Goal: Check status: Check status

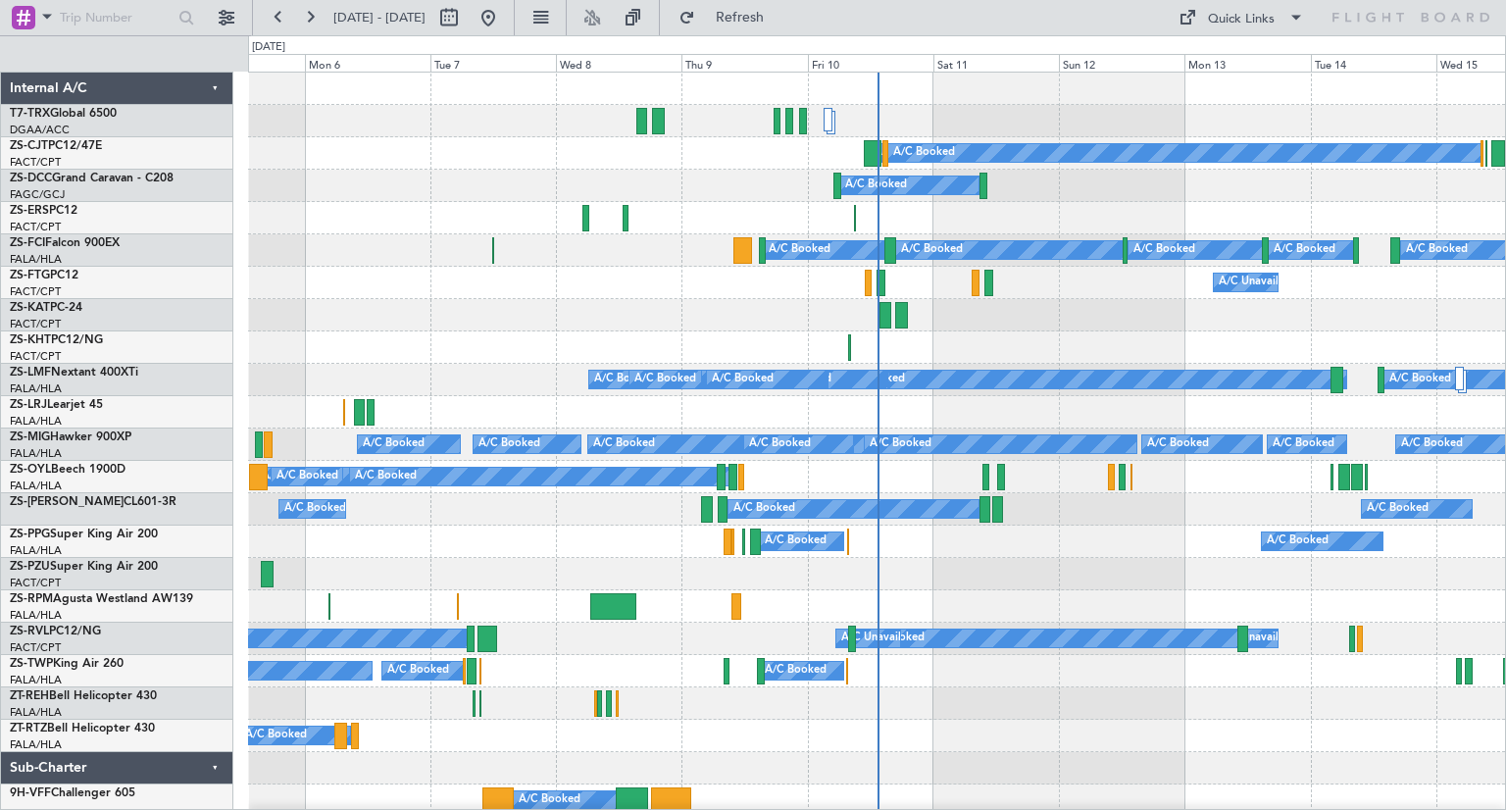
click at [835, 64] on div "Fri 10" at bounding box center [870, 63] width 125 height 18
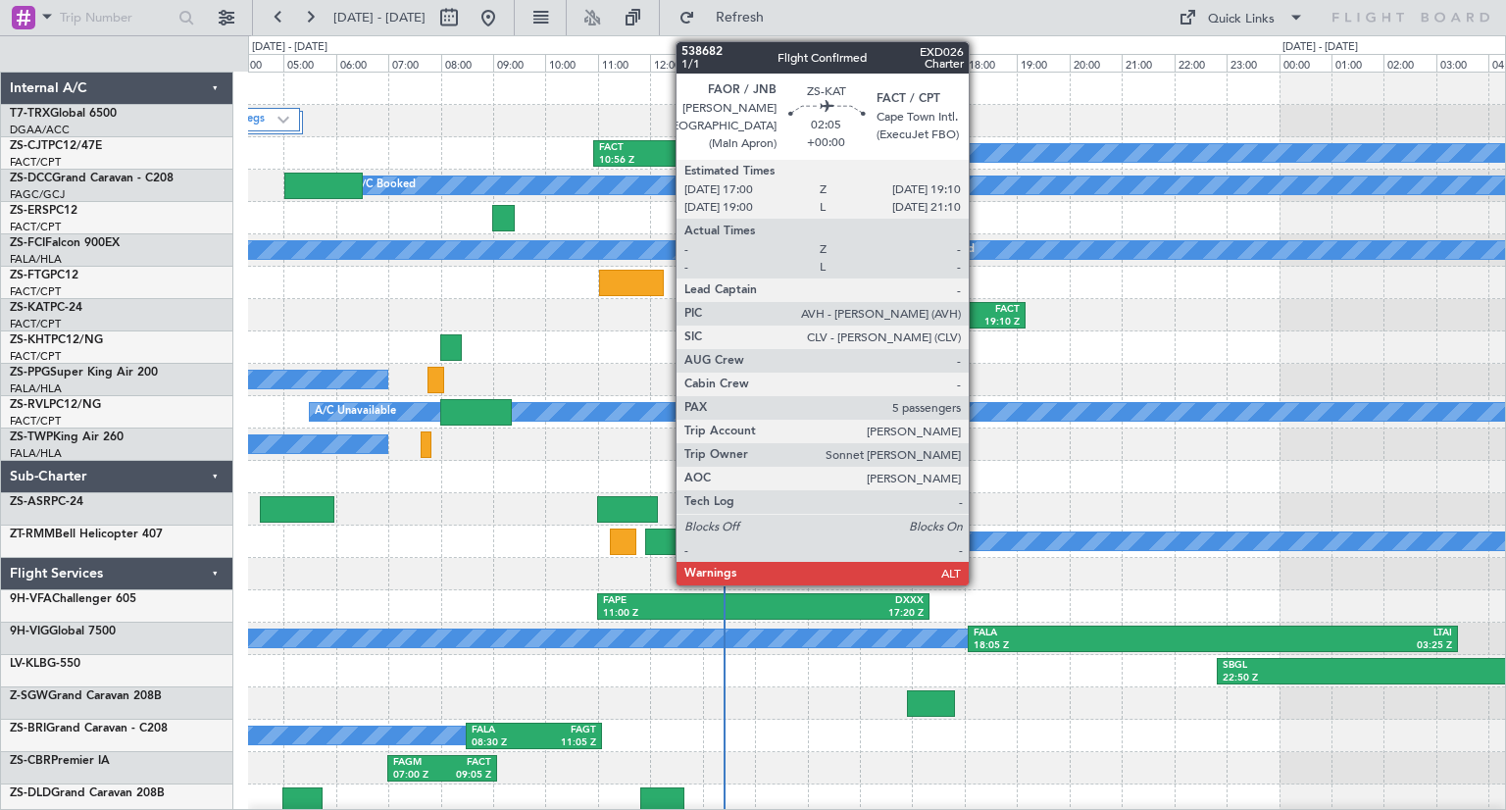
click at [977, 321] on div "19:10 Z" at bounding box center [994, 323] width 51 height 14
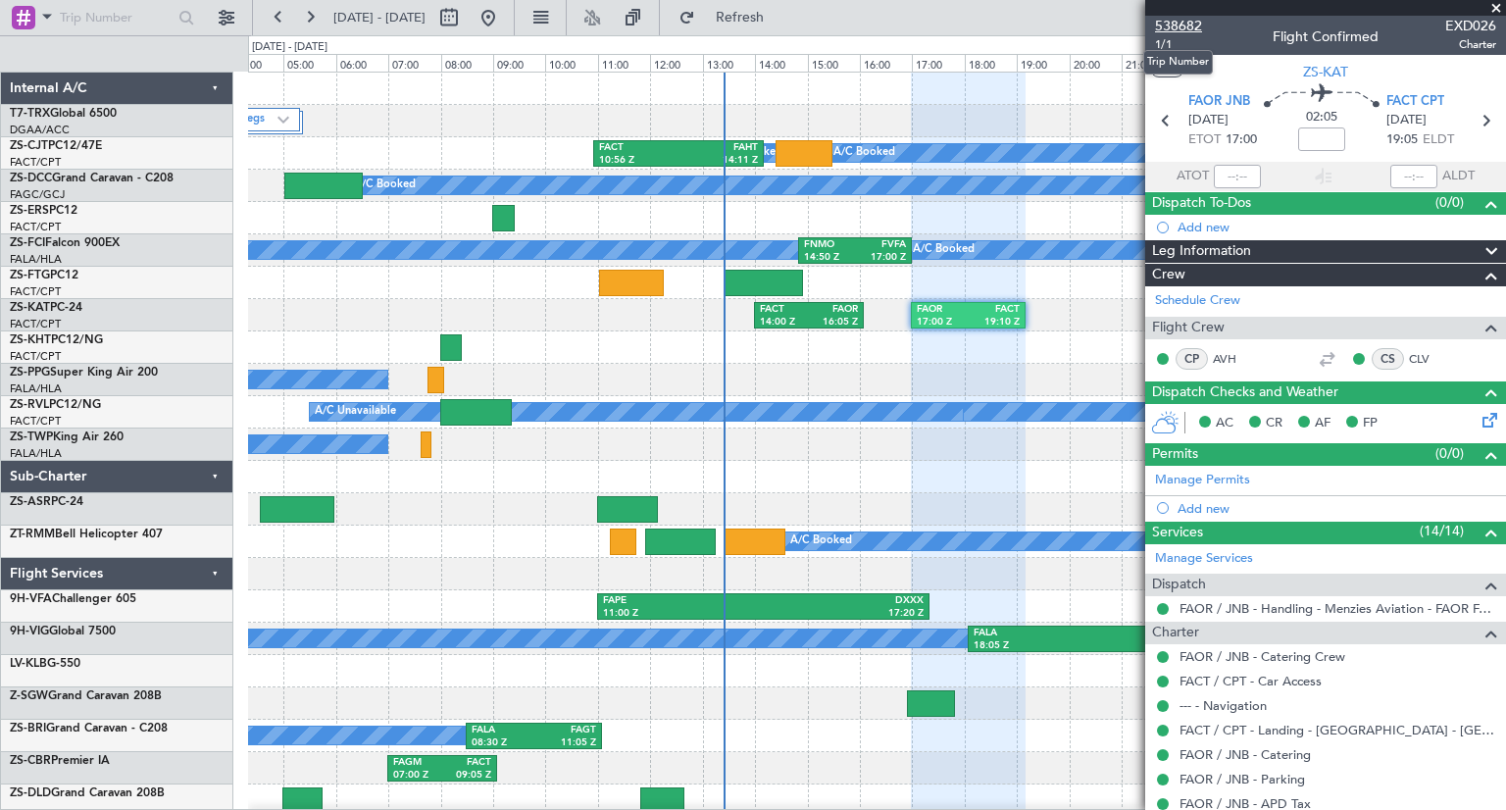
click at [1183, 26] on span "538682" at bounding box center [1178, 26] width 47 height 21
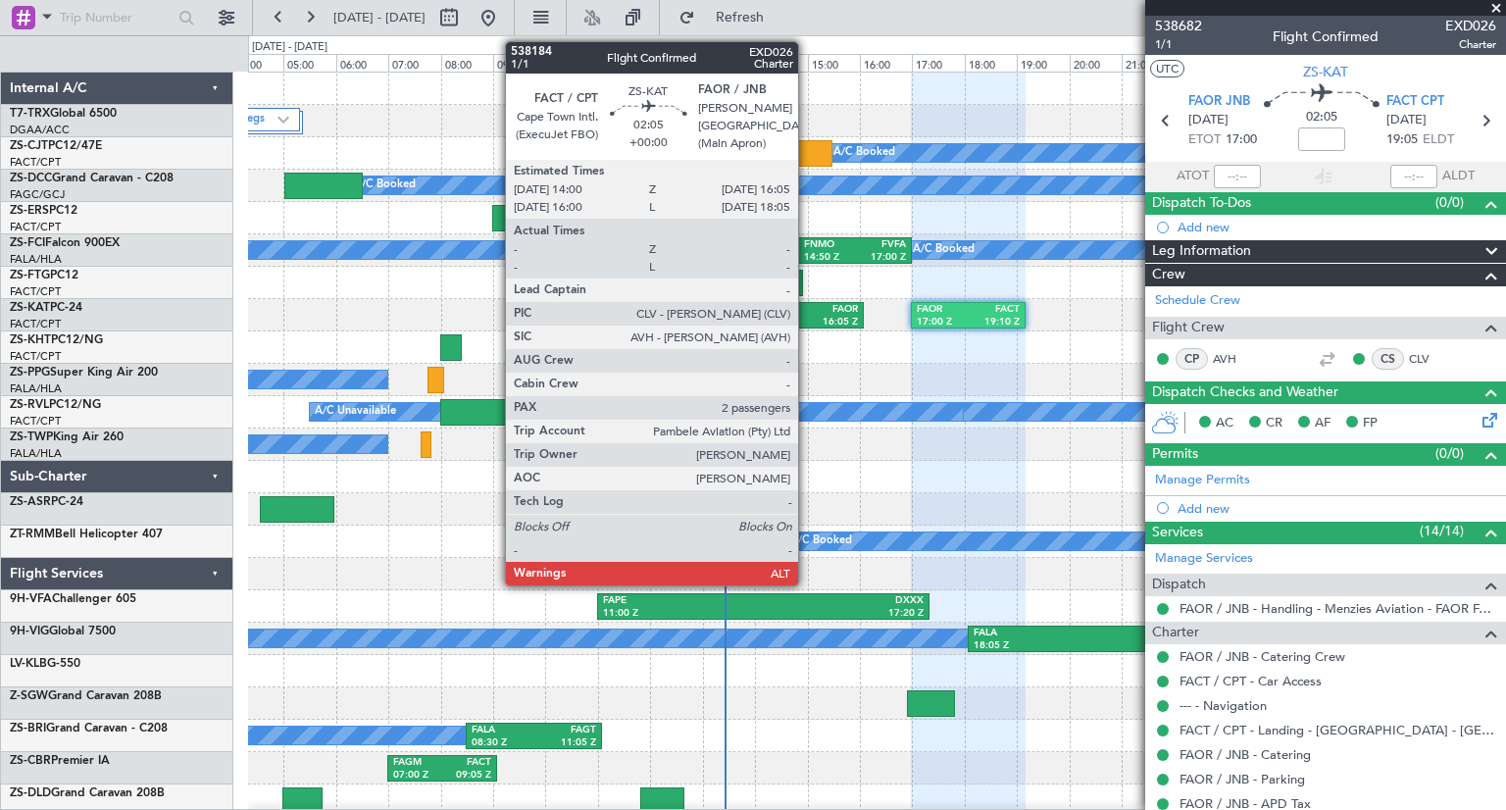
click at [807, 321] on div "14:00 Z" at bounding box center [784, 323] width 49 height 14
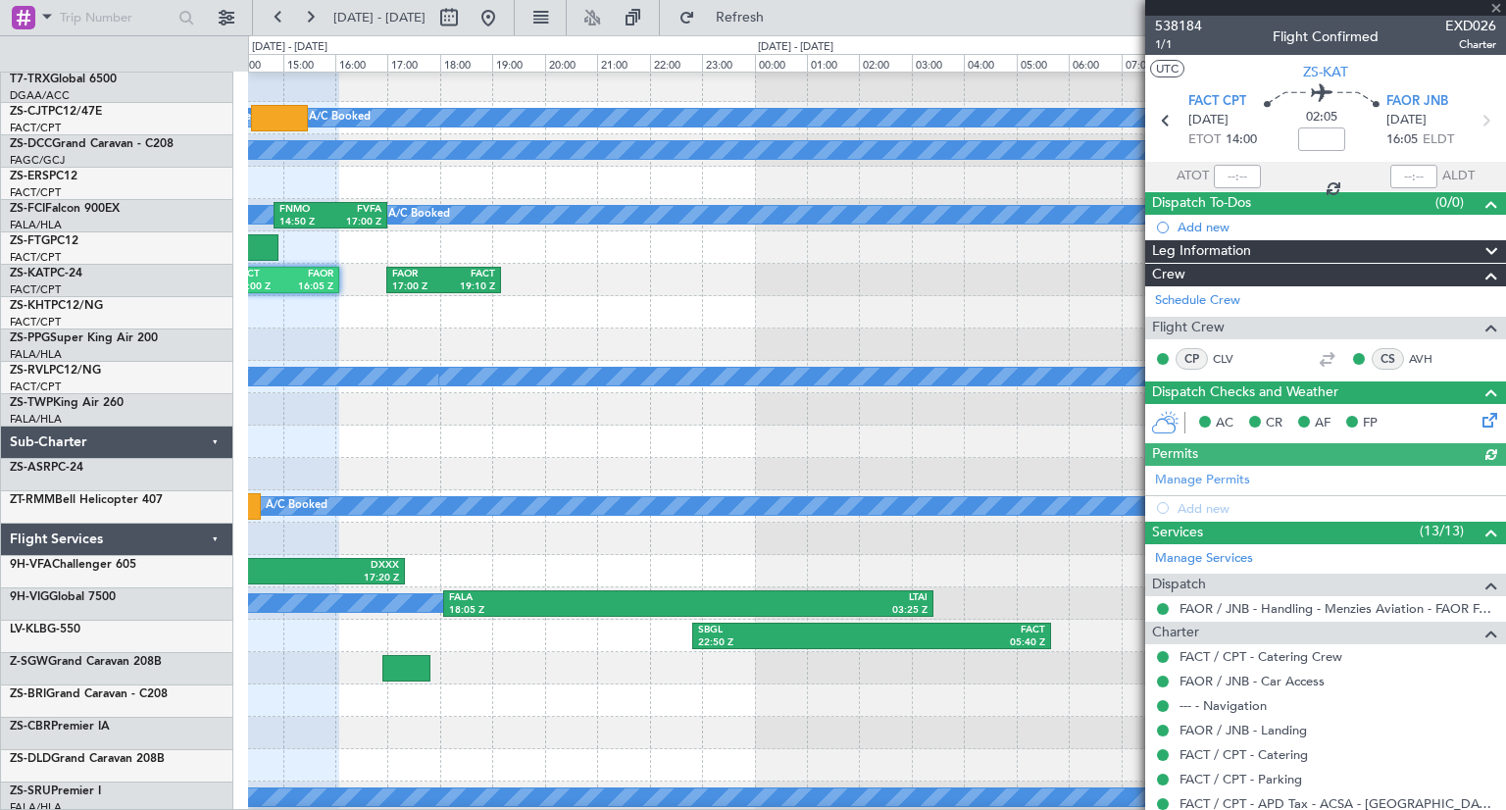
click at [469, 425] on div at bounding box center [876, 441] width 1257 height 32
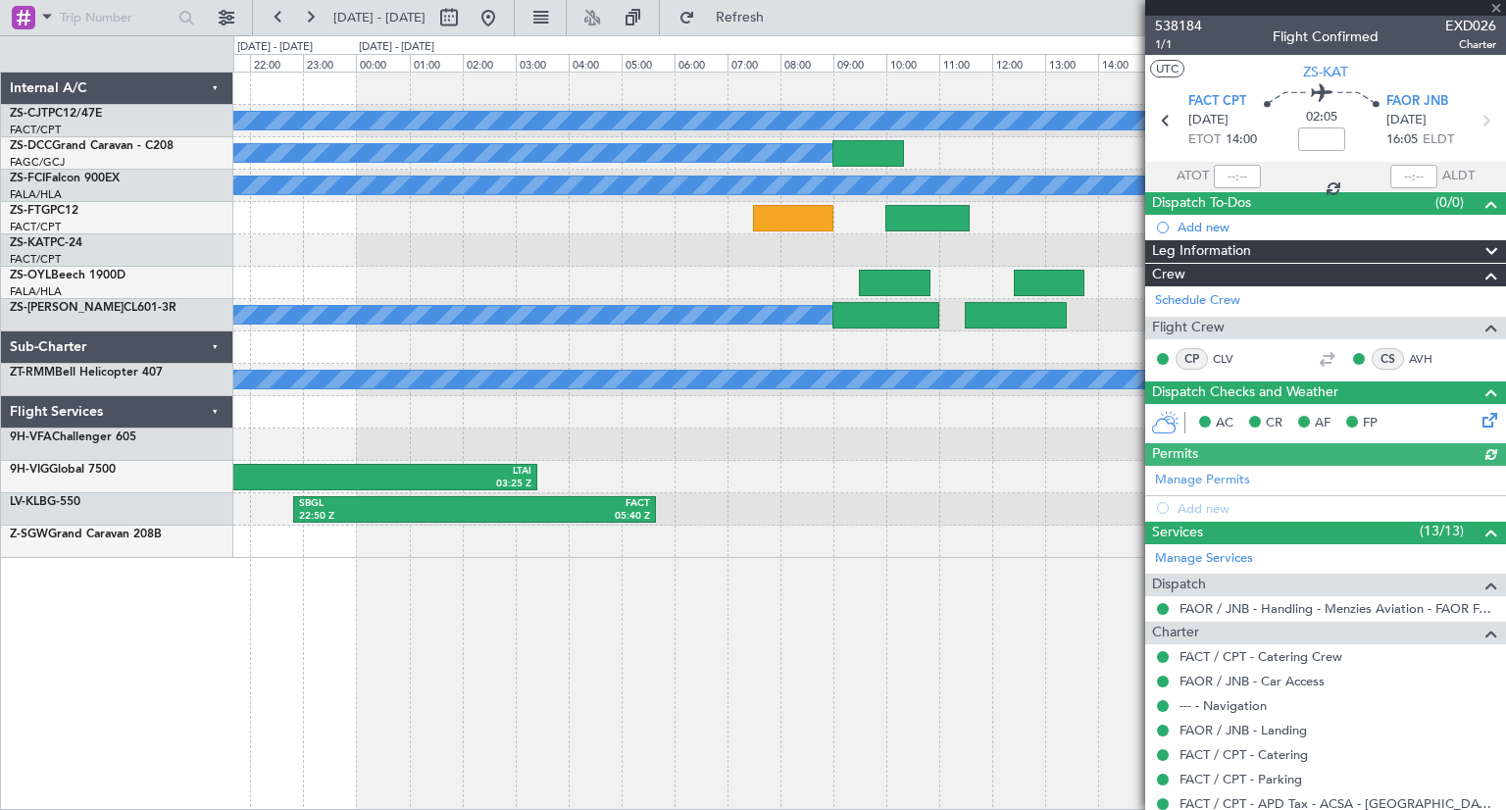
click at [659, 601] on div "A/C Booked A/C Booked A/C Booked A/C Booked A/C Booked A/C Booked FNMO 14:50 Z …" at bounding box center [869, 441] width 1272 height 738
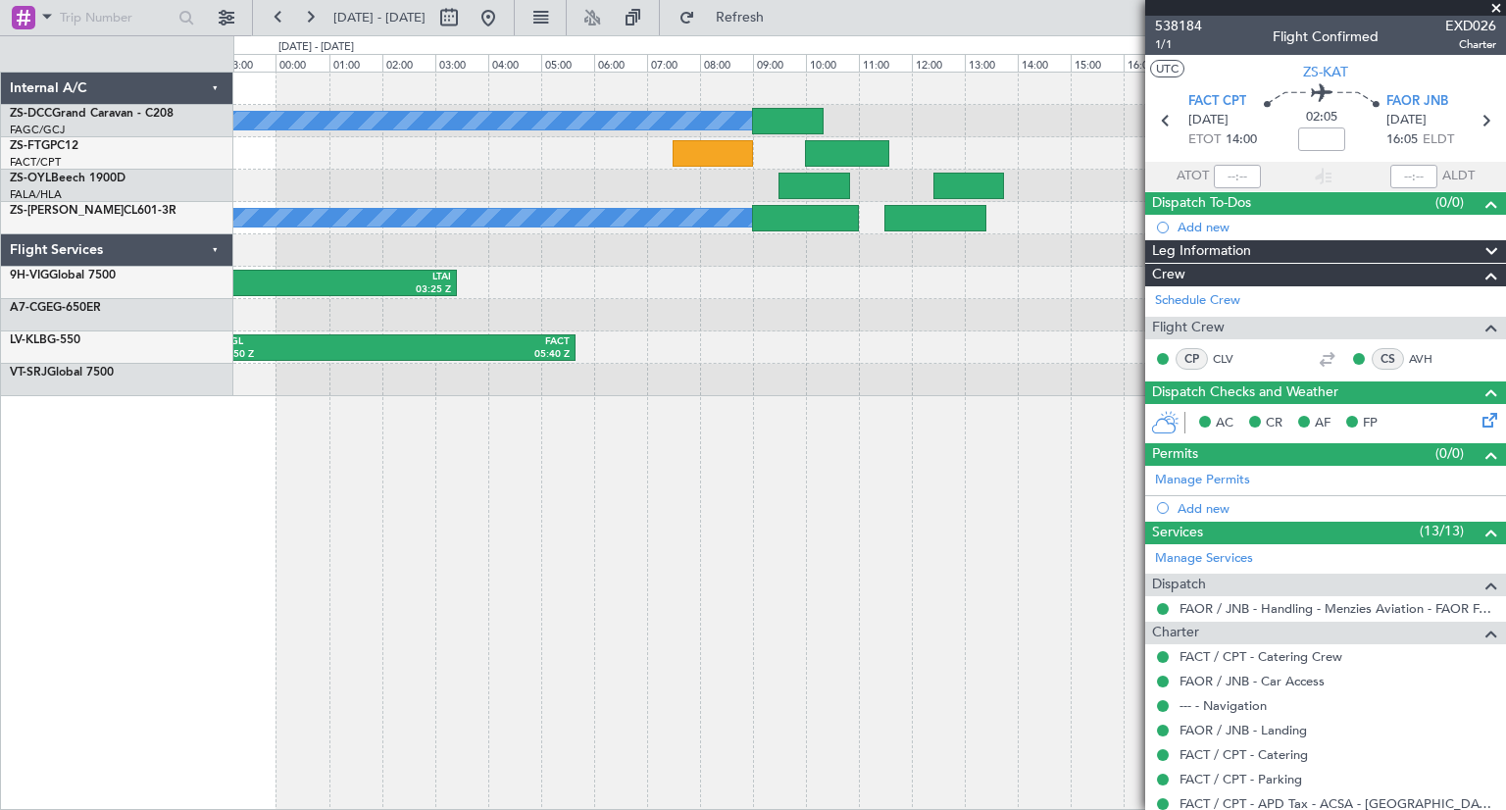
click at [808, 523] on div "A/C Booked A/C Booked A/C Booked A/C Booked A/C Booked A/C Booked A/C Booked FA…" at bounding box center [869, 441] width 1272 height 738
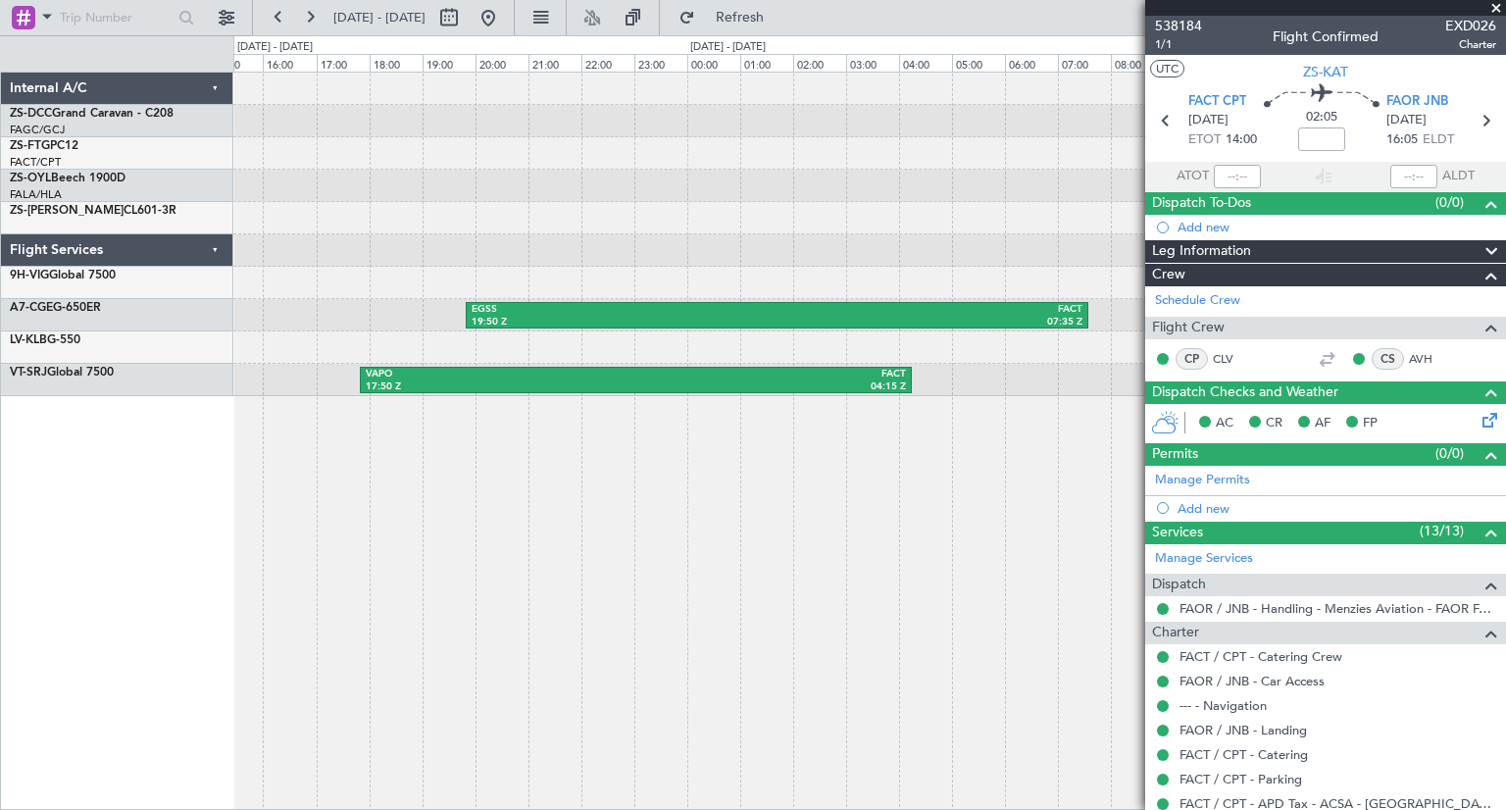
click at [135, 462] on div "EGSS 19:50 Z FACT 07:35 Z VAPO 17:50 Z FACT 04:15 Z Internal A/C ZS-DCC Grand C…" at bounding box center [753, 422] width 1506 height 774
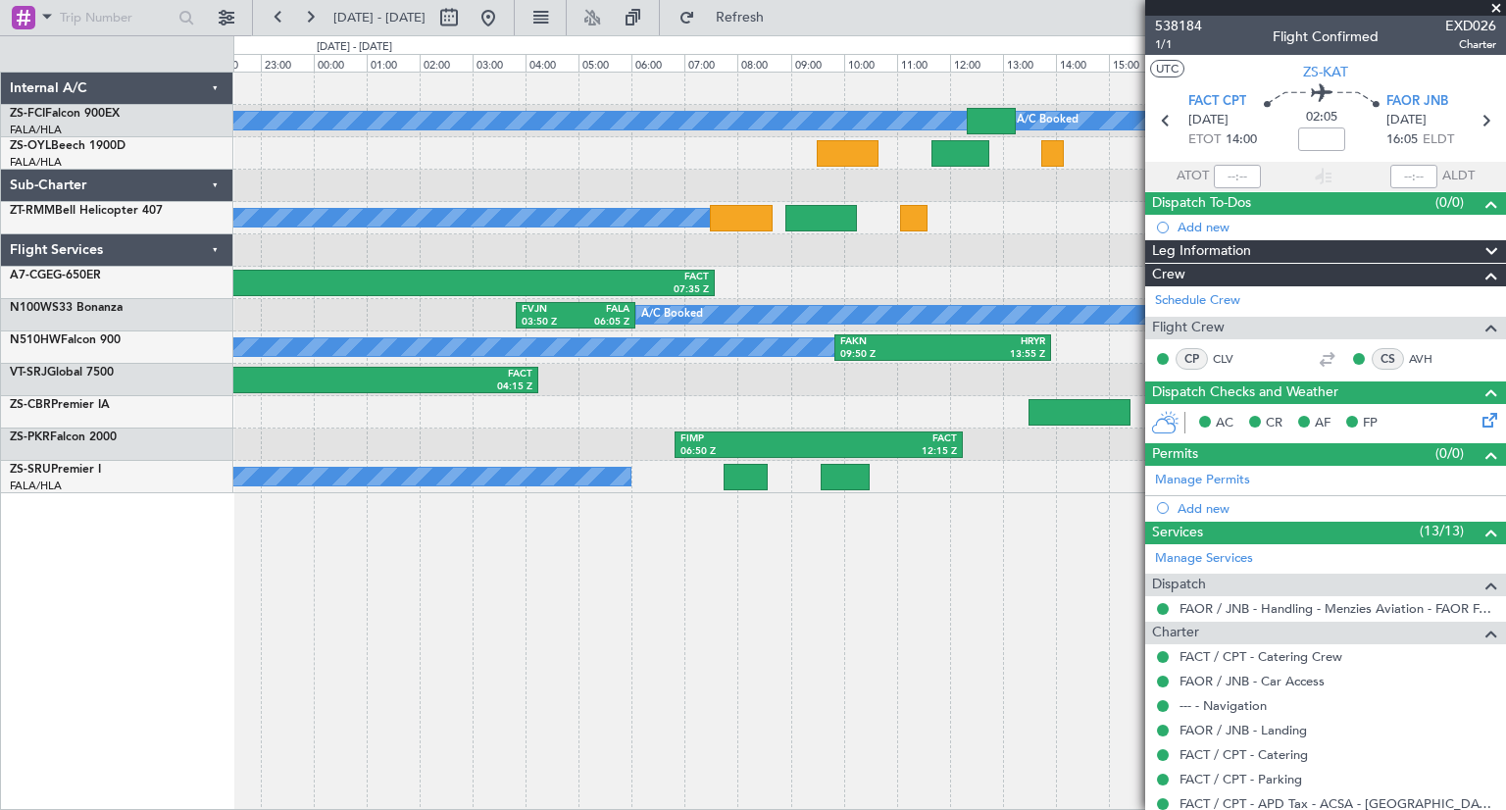
click at [446, 590] on div "A/C Booked A/C Booked A/C Booked A/C Booked A/C Booked EGSS 19:50 Z FACT 07:35 …" at bounding box center [869, 441] width 1272 height 738
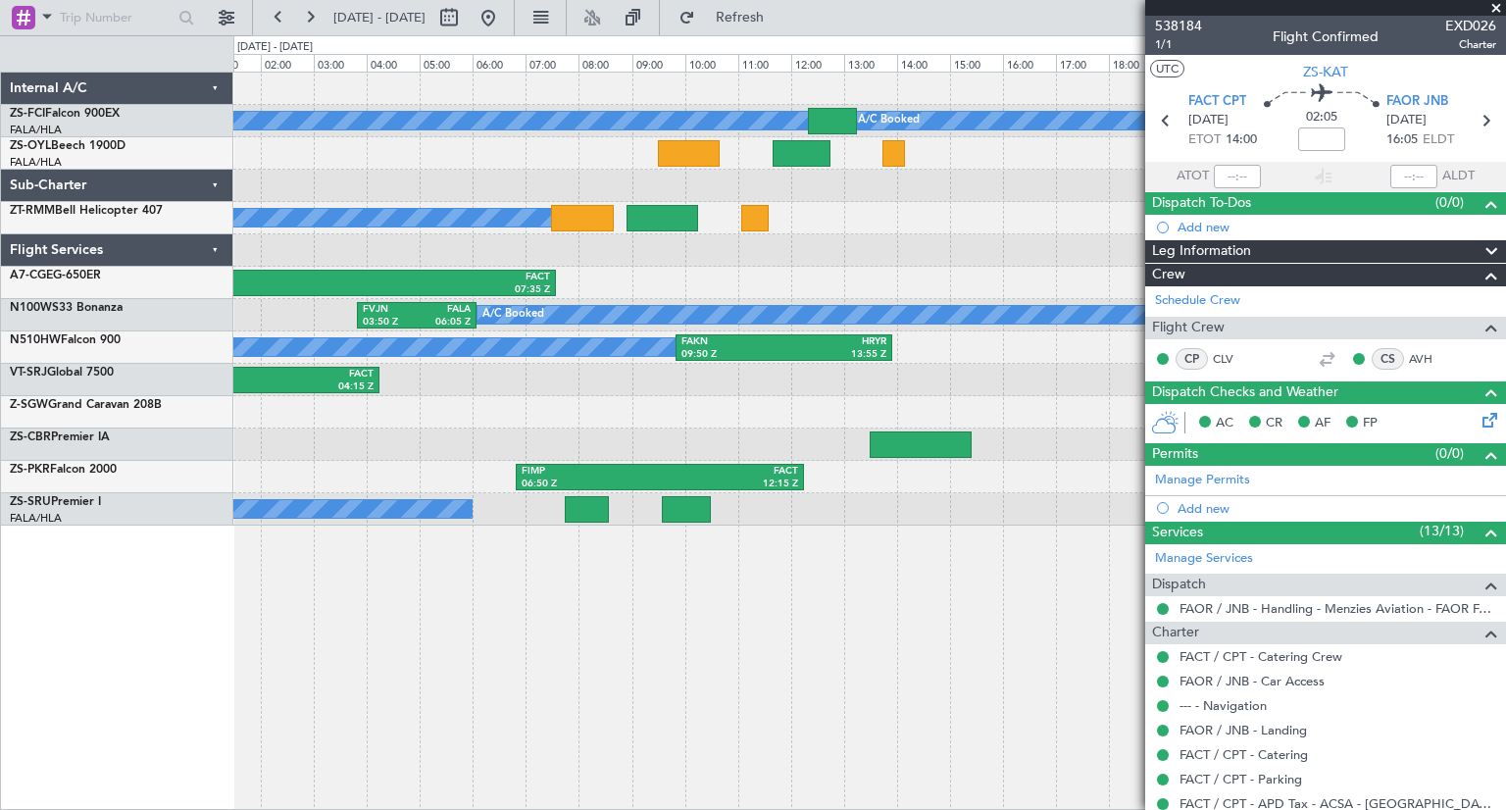
click at [12, 323] on div "A/C Booked A/C Booked A/C Booked A/C Booked A/C Booked EGSS 19:50 Z FACT 07:35 …" at bounding box center [753, 422] width 1506 height 774
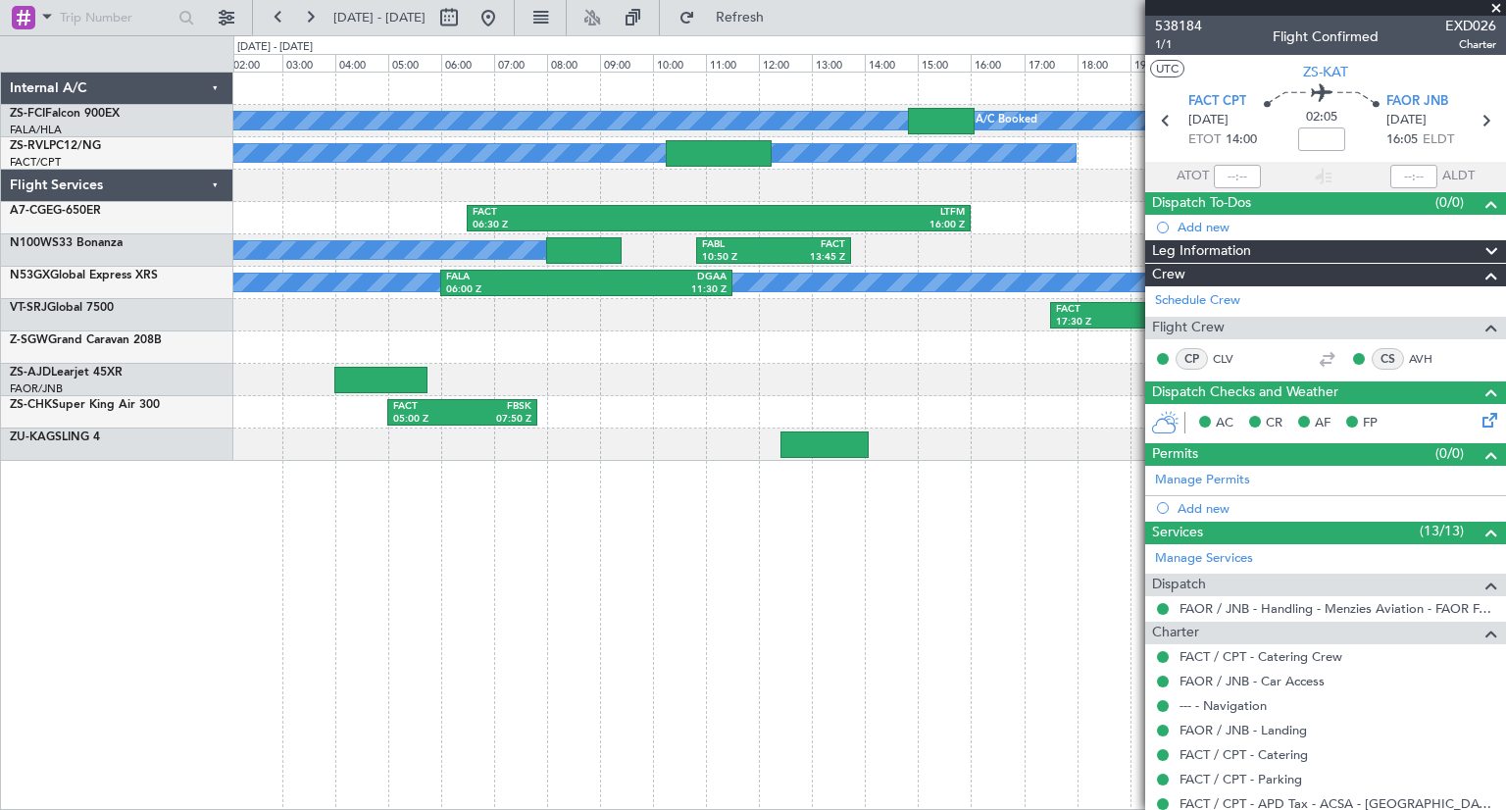
click at [437, 615] on div "A/C Booked A/C Booked A/C Booked A/C Booked A/C Unavailable A/C Booked A/C Book…" at bounding box center [869, 441] width 1272 height 738
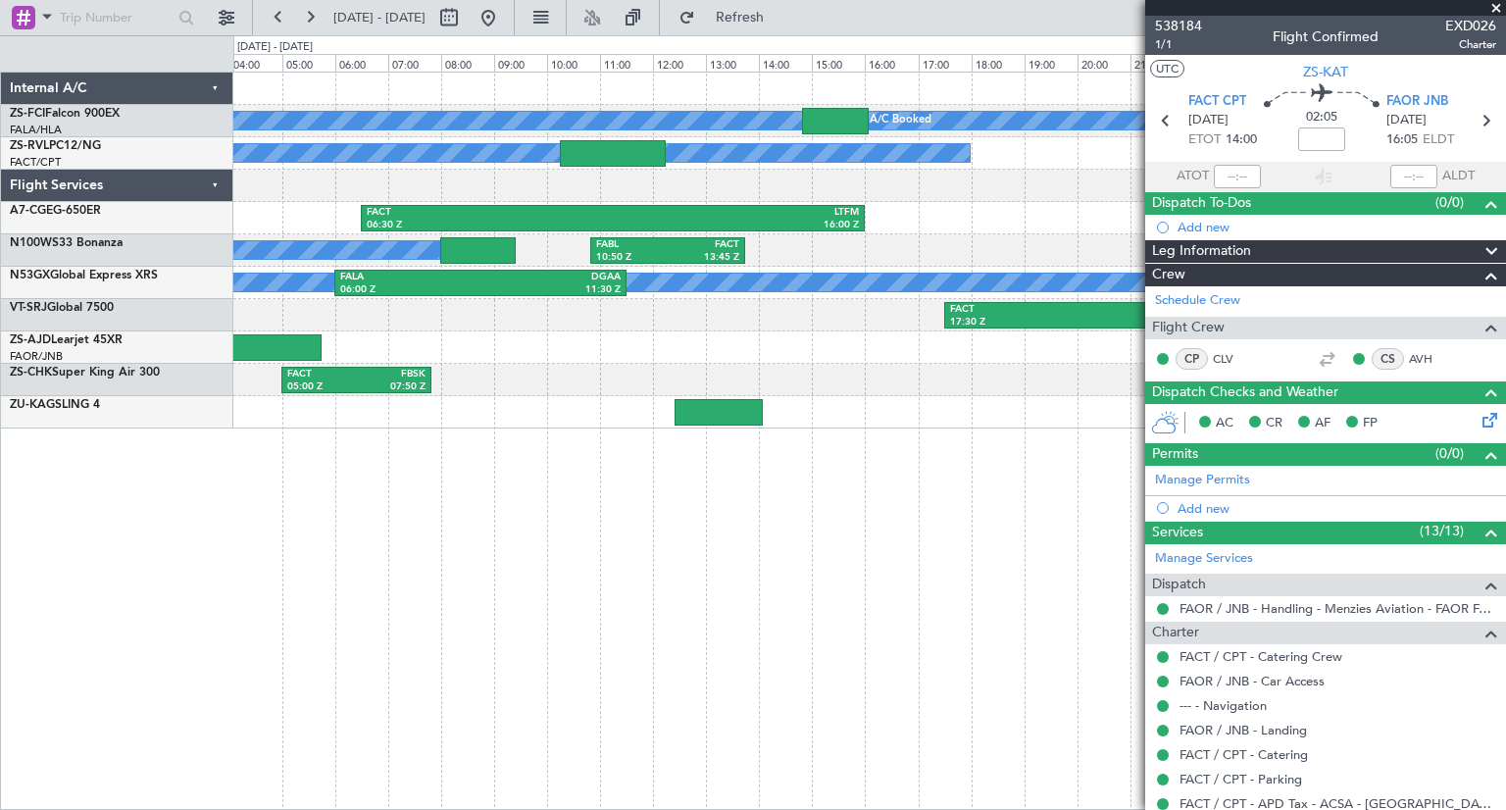
click at [584, 468] on div "A/C Booked A/C Booked A/C Booked A/C Booked A/C Unavailable A/C Booked A/C Book…" at bounding box center [869, 441] width 1272 height 738
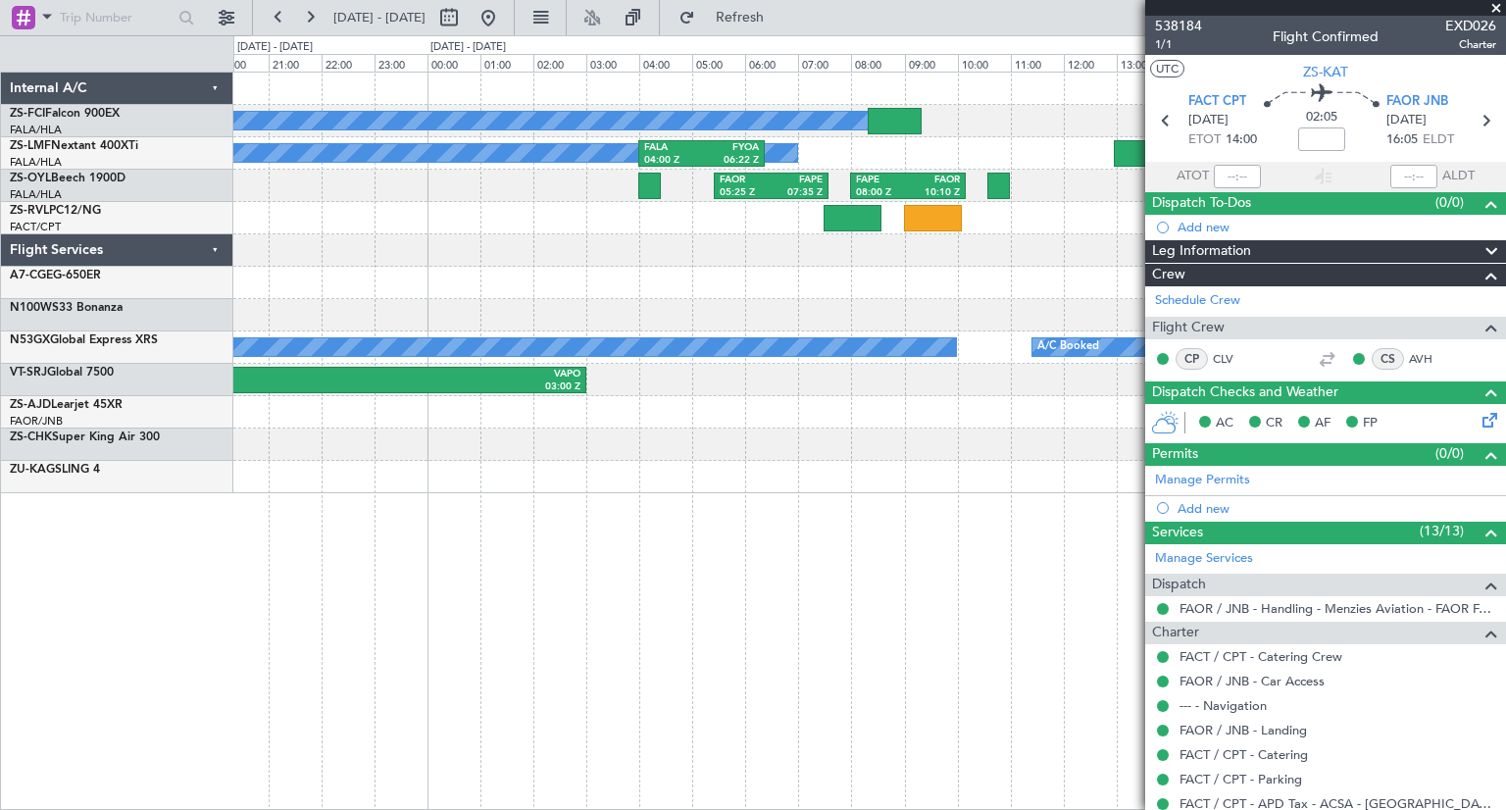
click at [145, 278] on div "A/C Booked A/C Booked A/C Booked A/C Booked A/C Booked A/C Booked A/C Booked A/…" at bounding box center [753, 422] width 1506 height 774
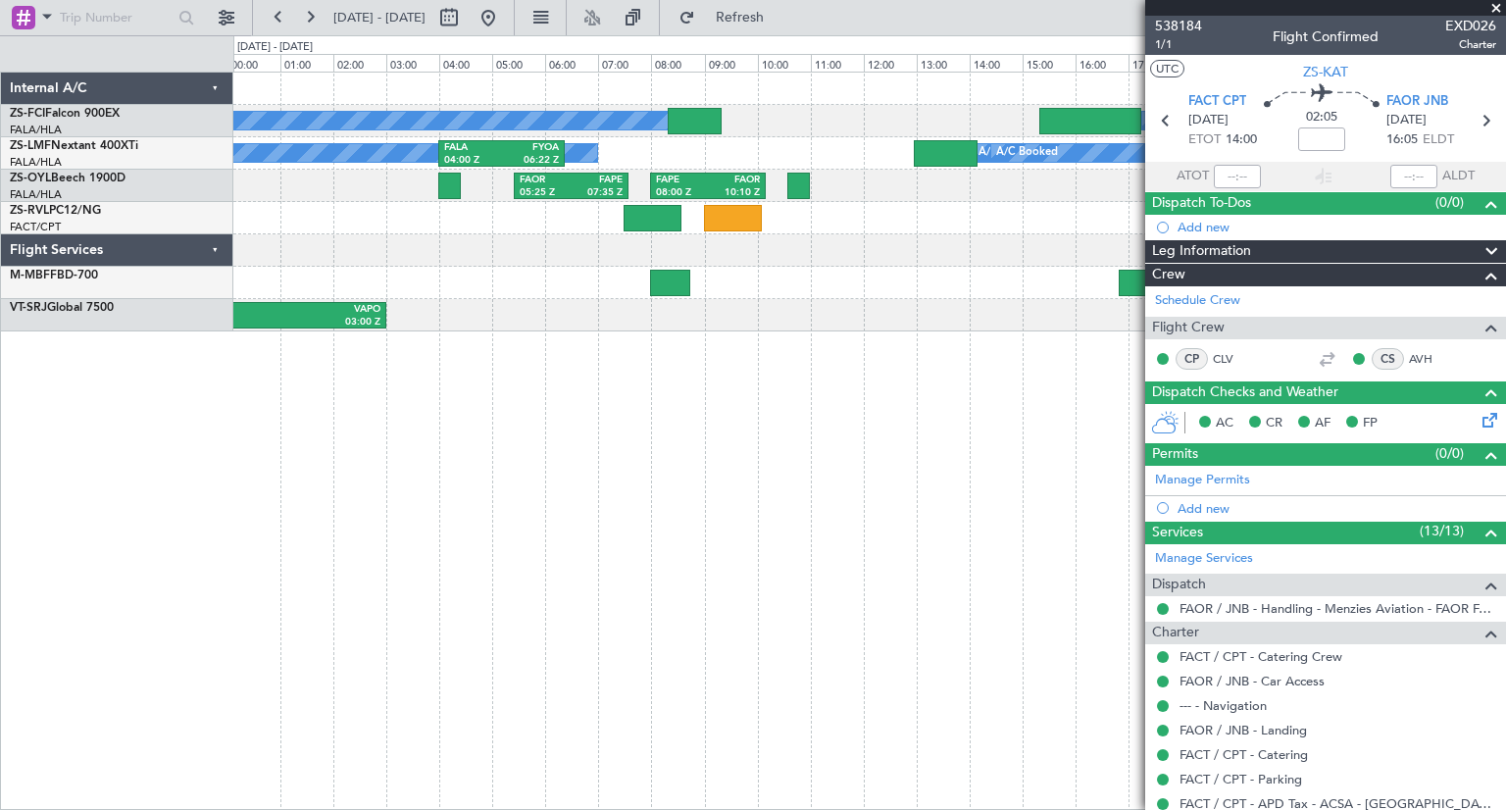
click at [747, 567] on div "A/C Booked A/C Booked A/C Booked A/C Booked A/C Booked A/C Booked A/C Booked A/…" at bounding box center [869, 441] width 1272 height 738
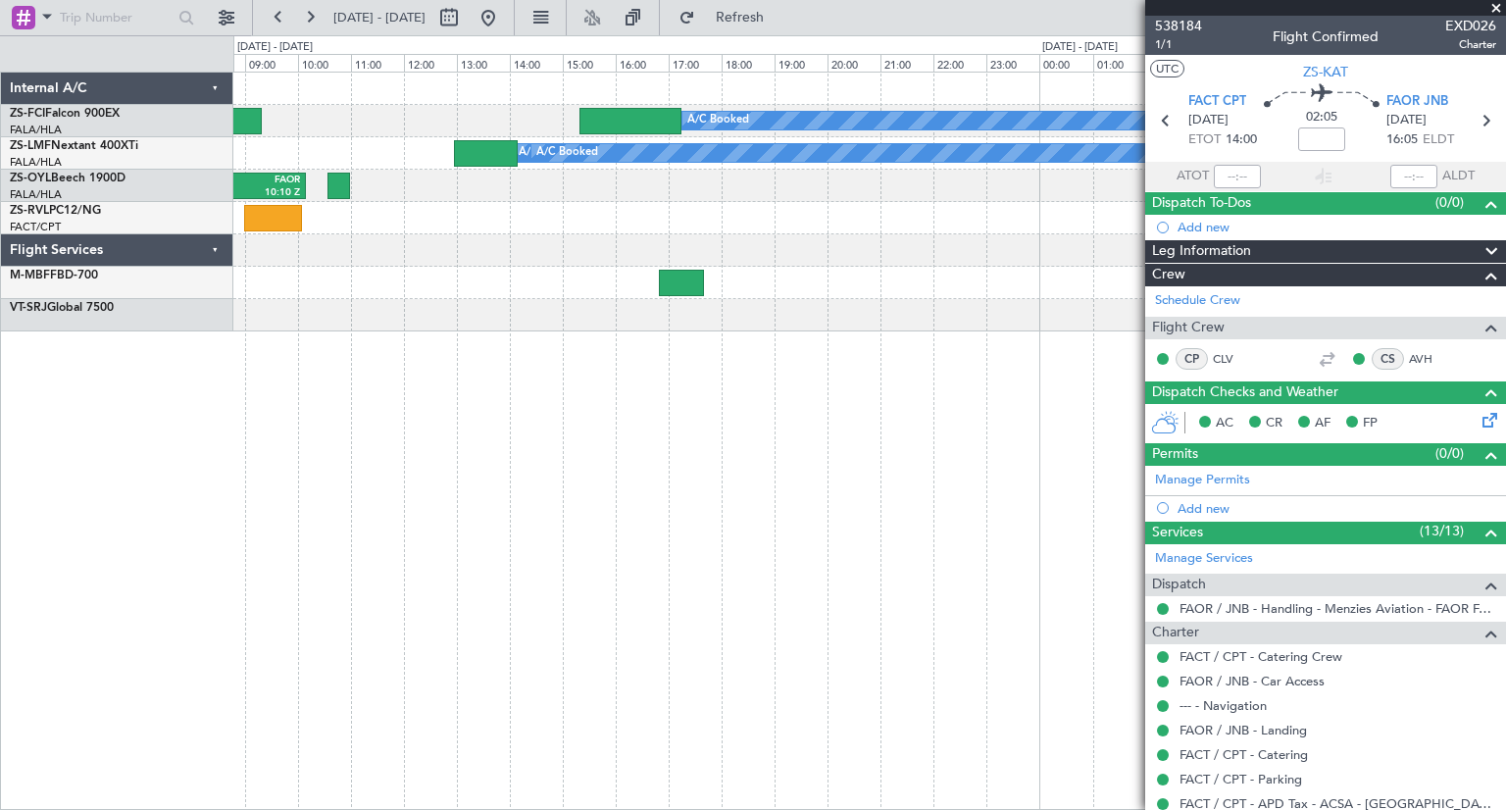
click at [471, 484] on div "A/C Booked A/C Booked A/C Booked A/C Booked A/C Booked A/C Booked A/C Booked FA…" at bounding box center [869, 441] width 1272 height 738
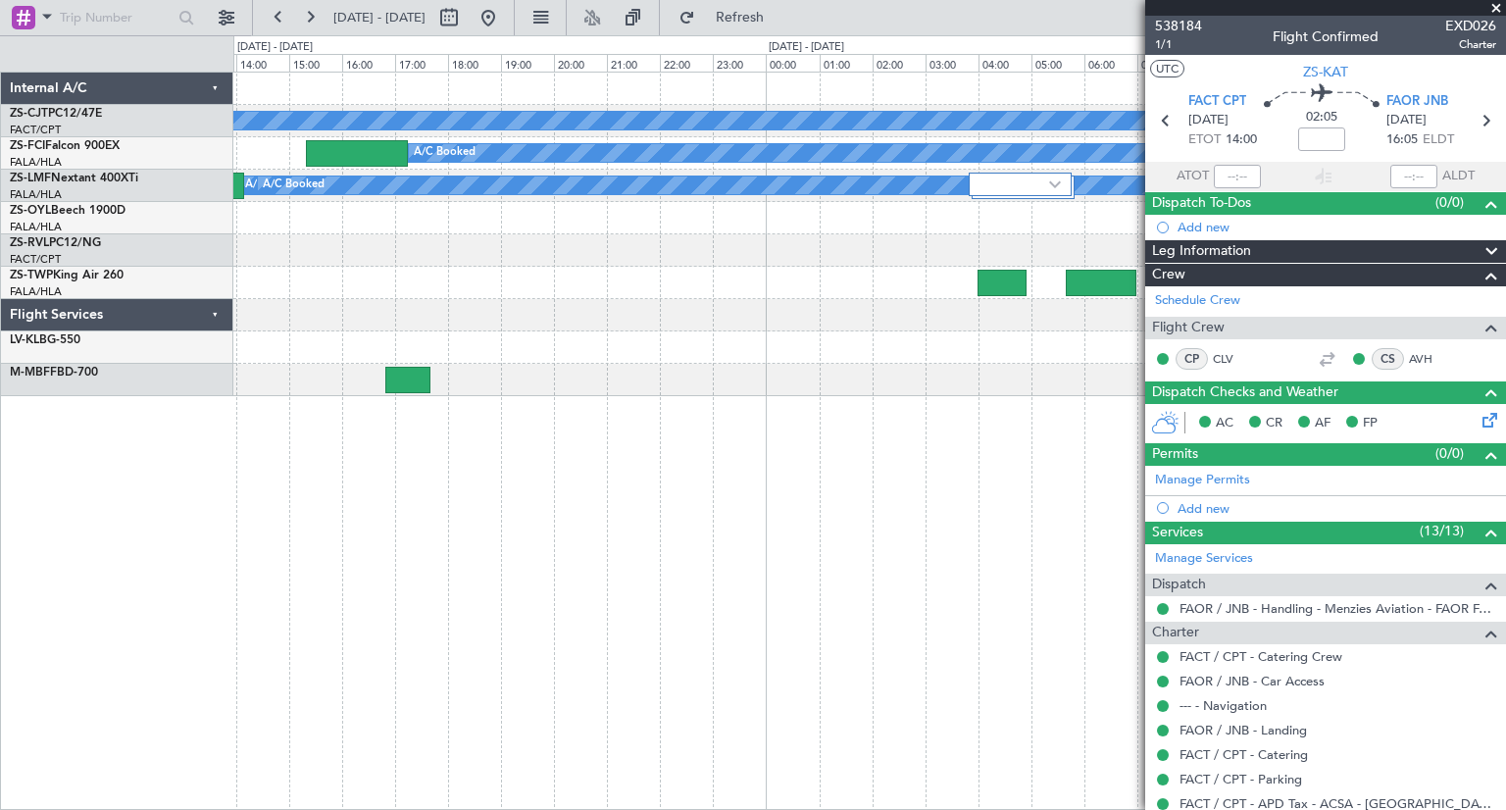
click at [173, 397] on div "A/C Booked A/C Booked A/C Booked FAKN 10:37 Z FVFA 13:12 Z A/C Booked A/C Booke…" at bounding box center [753, 422] width 1506 height 774
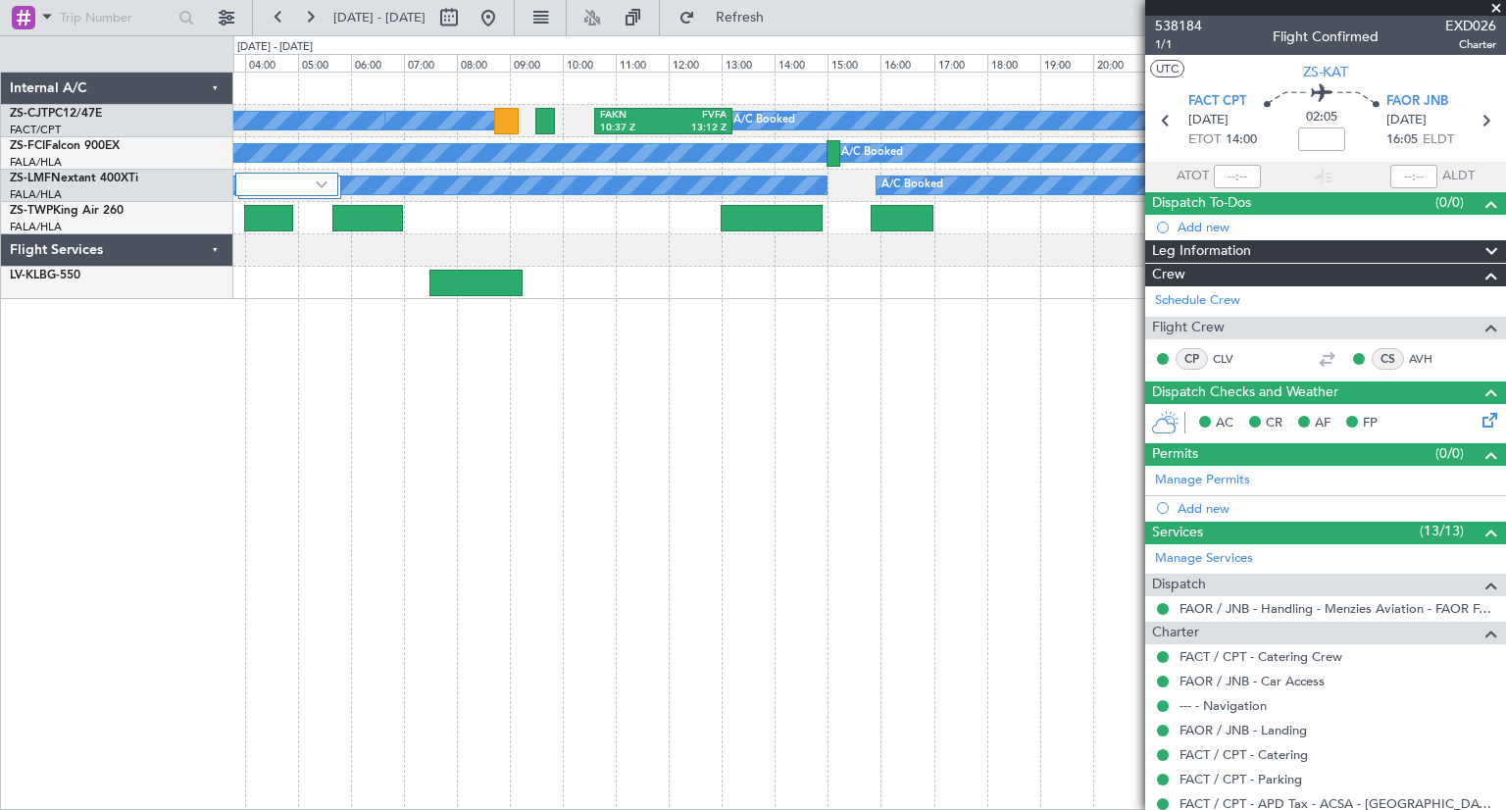
click at [879, 483] on div "A/C Booked A/C Booked FAKN 10:37 Z FVFA 13:12 Z A/C Booked A/C Booked A/C Booke…" at bounding box center [869, 441] width 1272 height 738
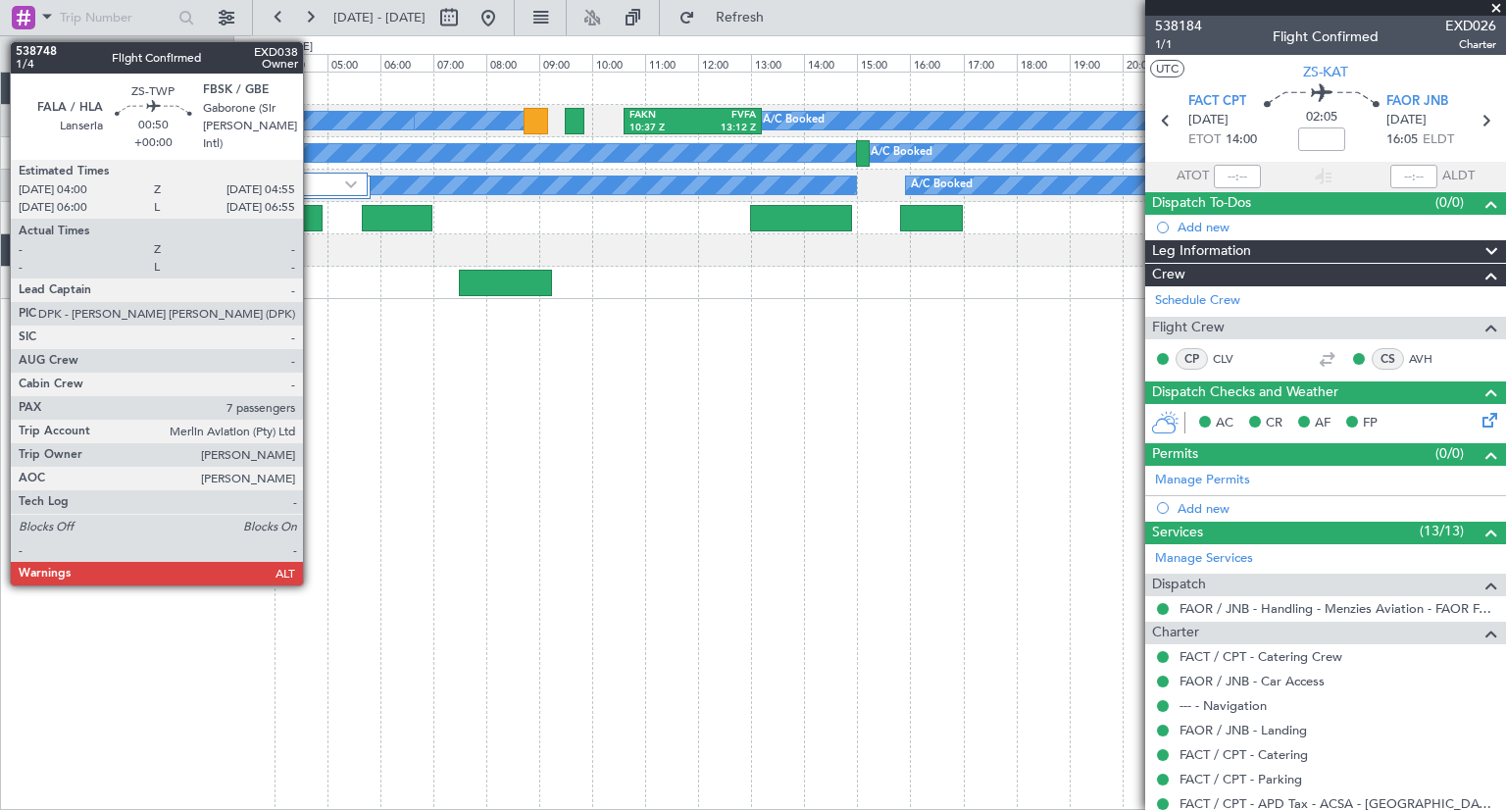
click at [312, 219] on div at bounding box center [297, 218] width 49 height 26
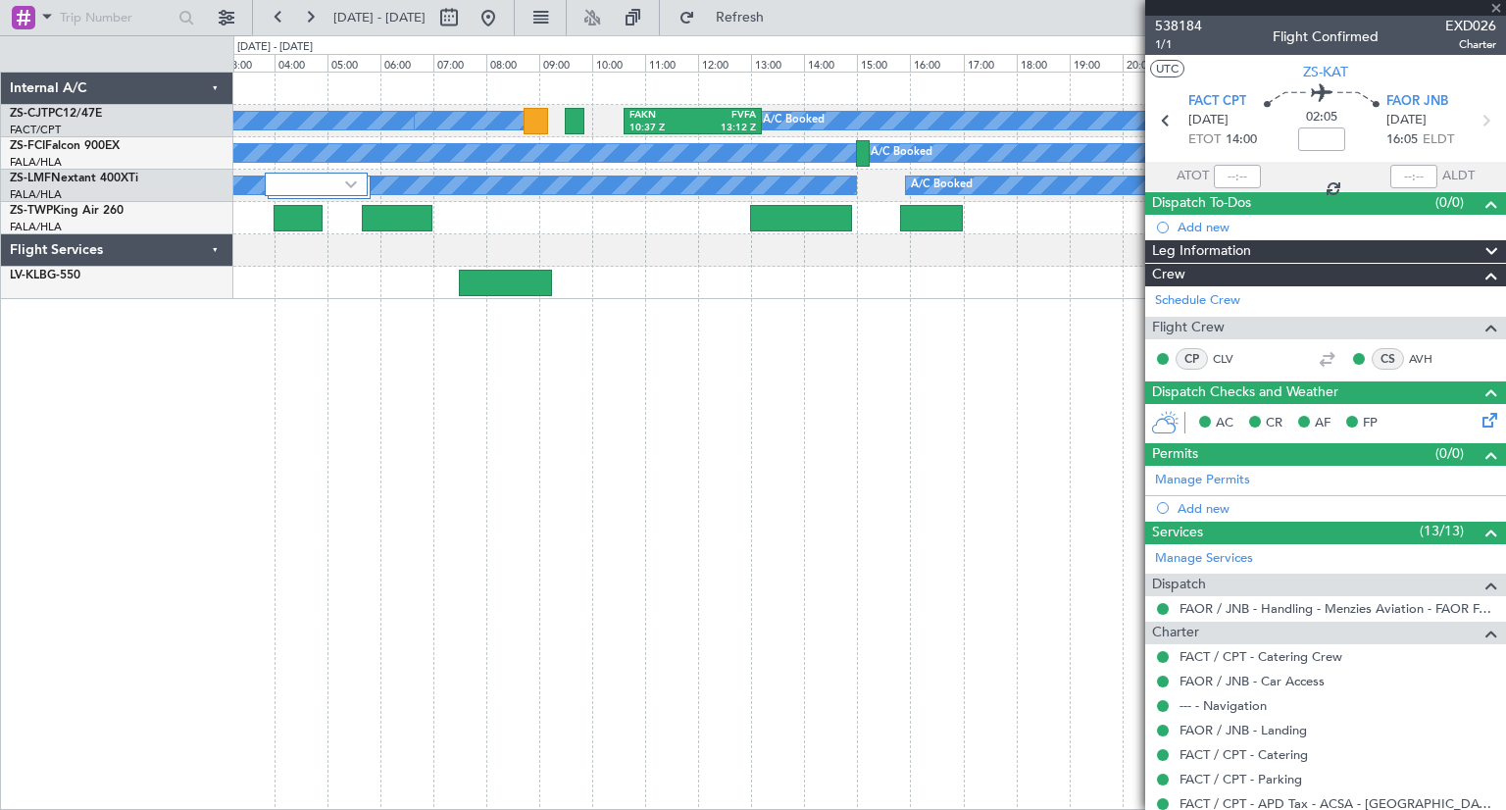
type input "7"
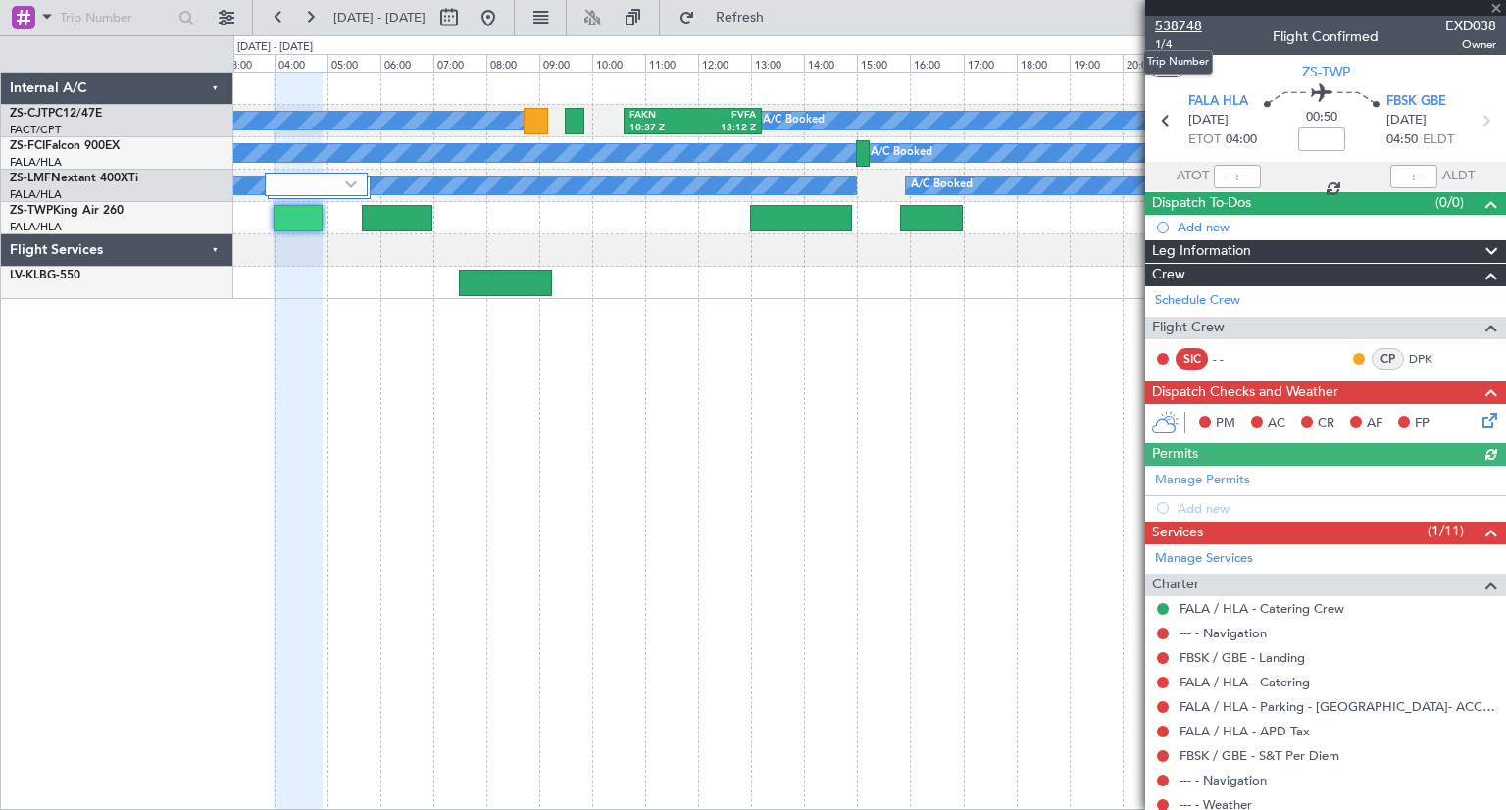
click at [1184, 30] on span "538748" at bounding box center [1178, 26] width 47 height 21
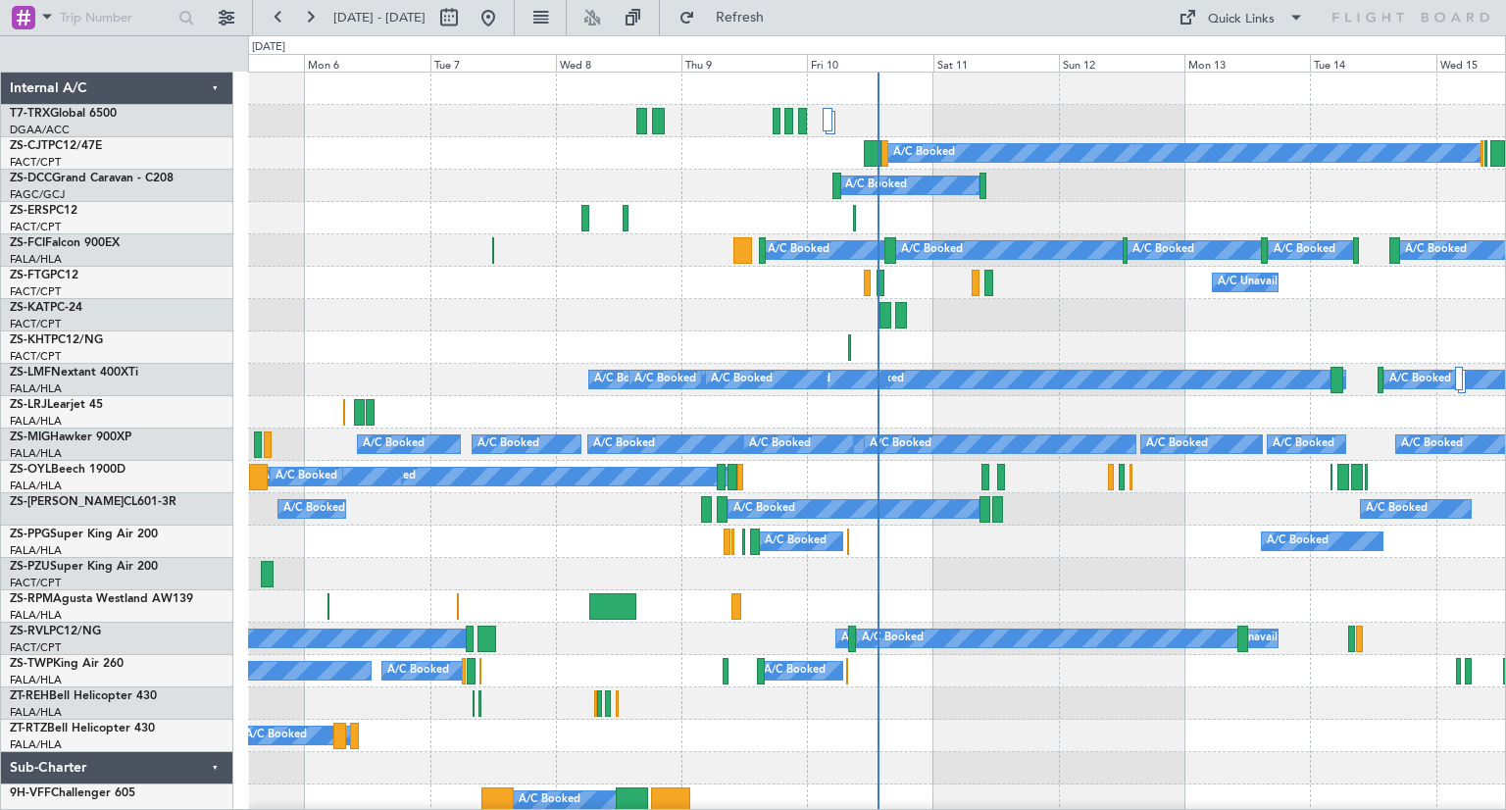
click at [835, 64] on div "Fri 10" at bounding box center [869, 63] width 125 height 18
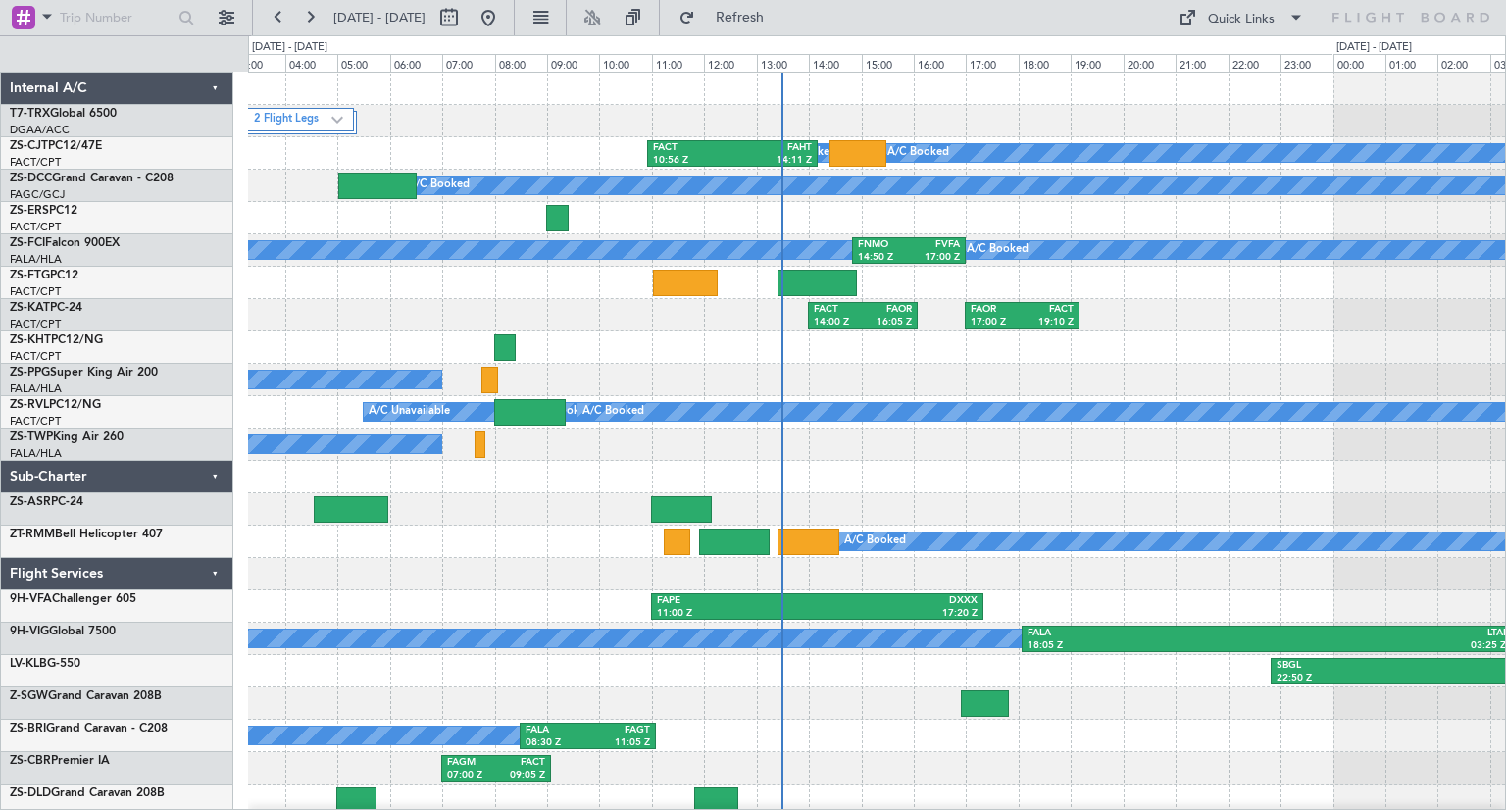
click at [553, 472] on div "2 Flight Legs A/C Booked A/C Booked A/C Booked FACT 10:56 Z FAHT 14:11 Z A/C Bo…" at bounding box center [876, 461] width 1257 height 776
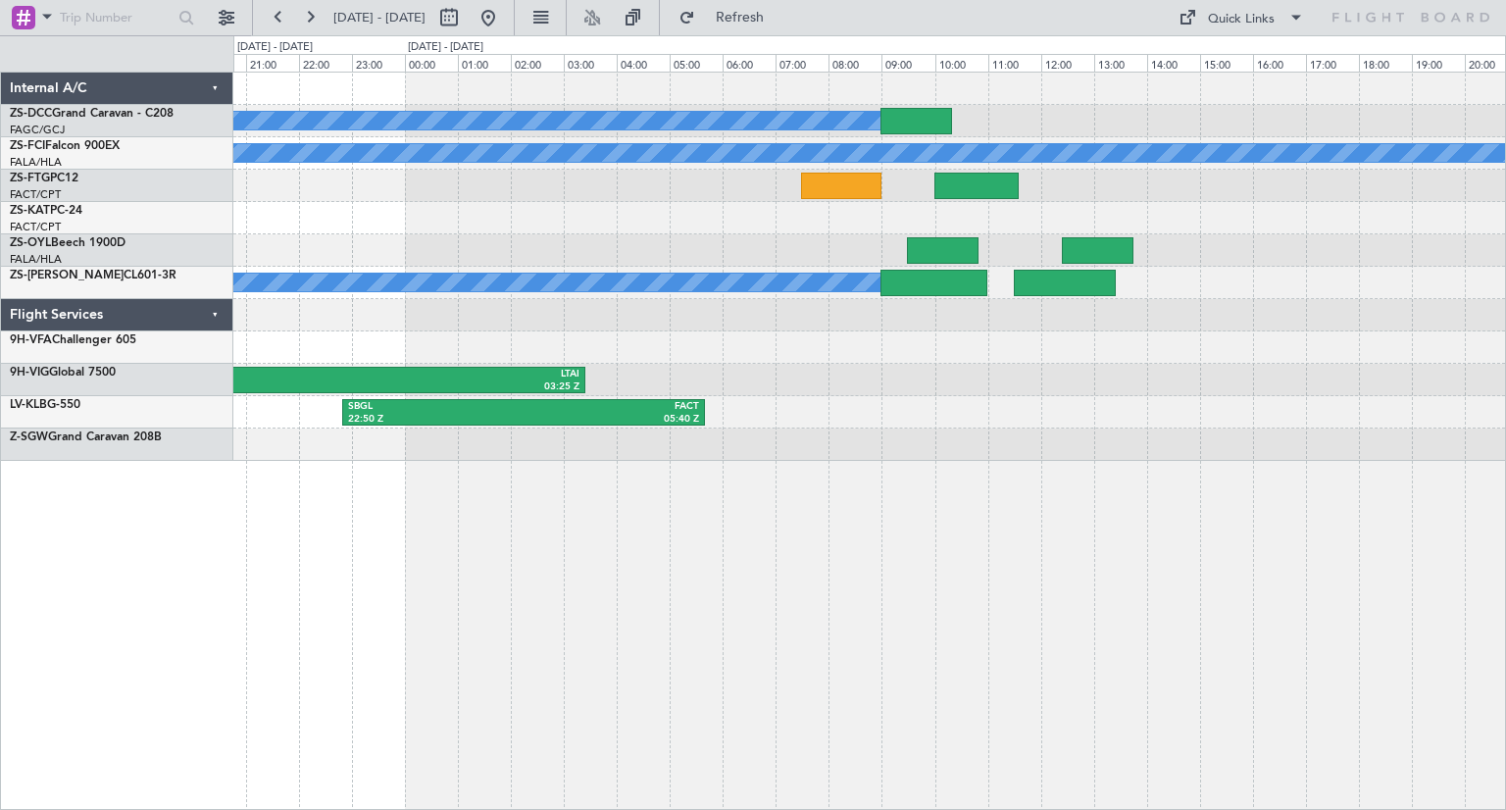
click at [1114, 666] on div "A/C Booked A/C Booked A/C Booked FNMO 14:50 Z FVFA 17:00 Z A/C Booked FAOR 17:0…" at bounding box center [869, 441] width 1272 height 738
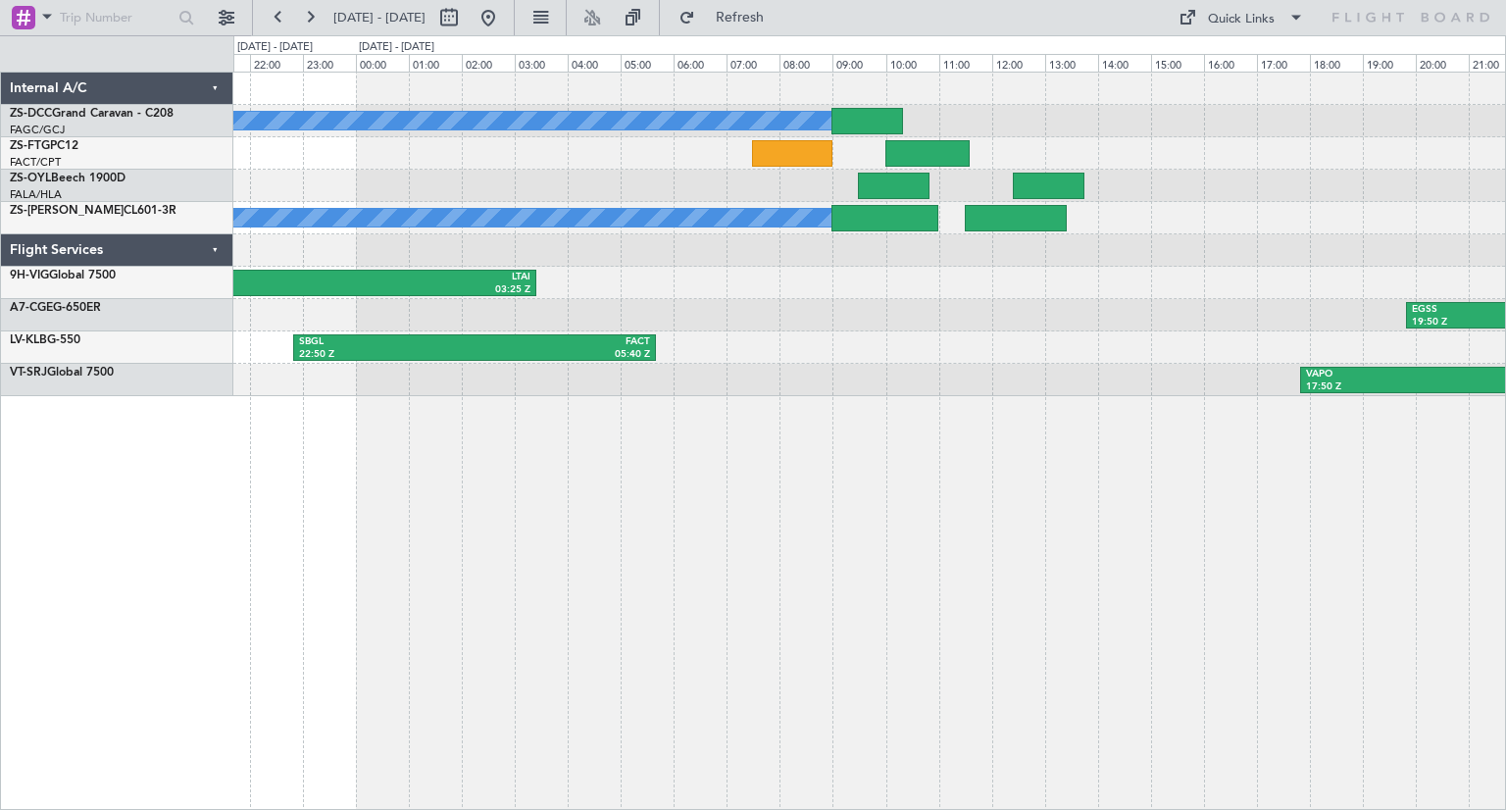
click at [613, 391] on div "A/C Booked A/C Booked A/C Booked A/C Booked A/C Booked A/C Booked A/C Booked FA…" at bounding box center [868, 234] width 1271 height 323
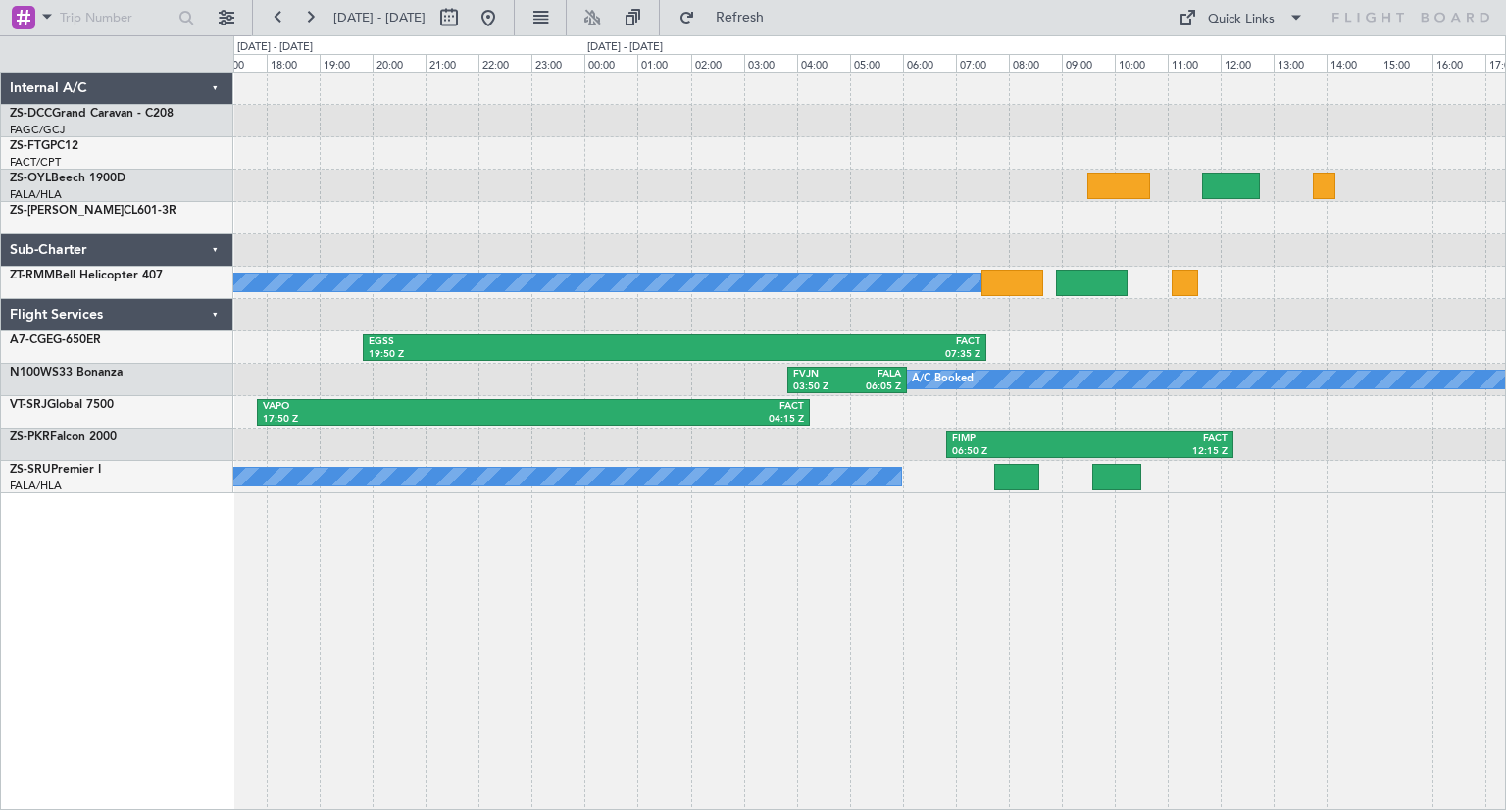
click at [715, 571] on div "A/C Booked EGSS 19:50 Z FACT 07:35 Z A/C Booked FVJN 03:50 Z FALA 06:05 Z VAPO …" at bounding box center [869, 441] width 1272 height 738
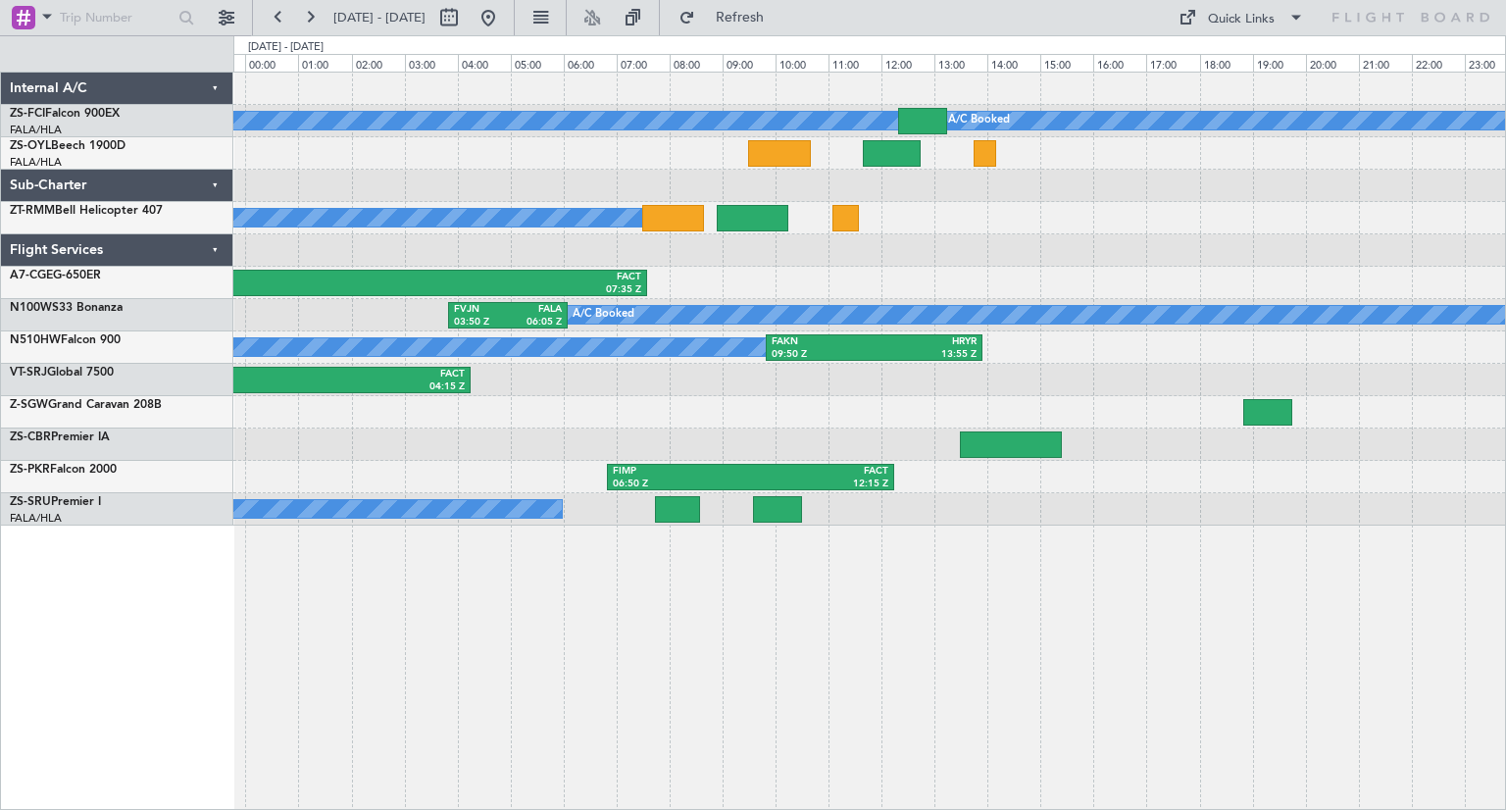
click at [1195, 267] on div "A/C Booked A/C Booked A/C Booked A/C Booked A/C Booked EGSS 19:50 Z FACT 07:35 …" at bounding box center [868, 299] width 1271 height 453
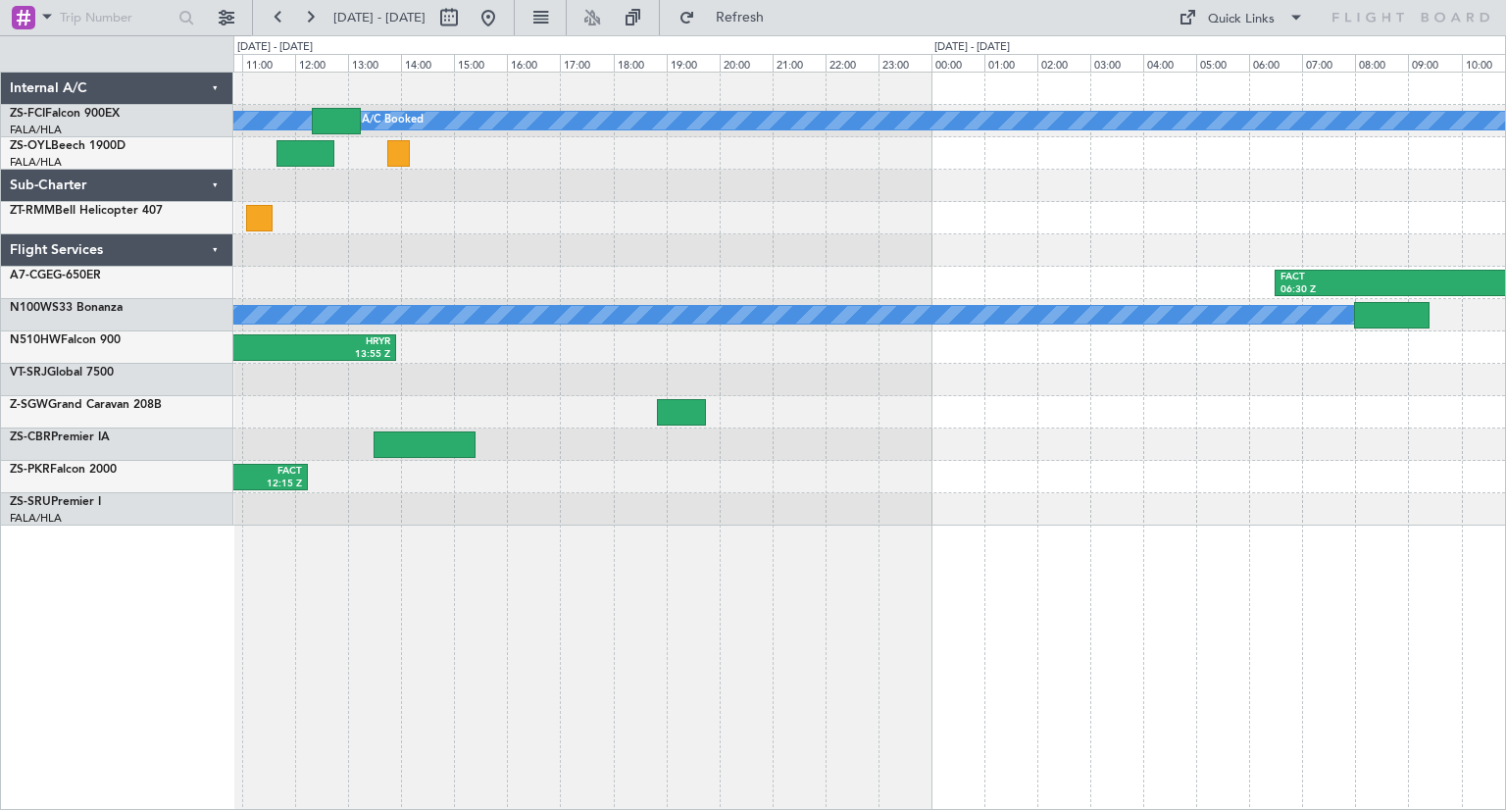
click at [438, 236] on div "A/C Booked A/C Booked A/C Booked A/C Booked A/C Booked A/C Booked A/C Booked FA…" at bounding box center [868, 299] width 1271 height 453
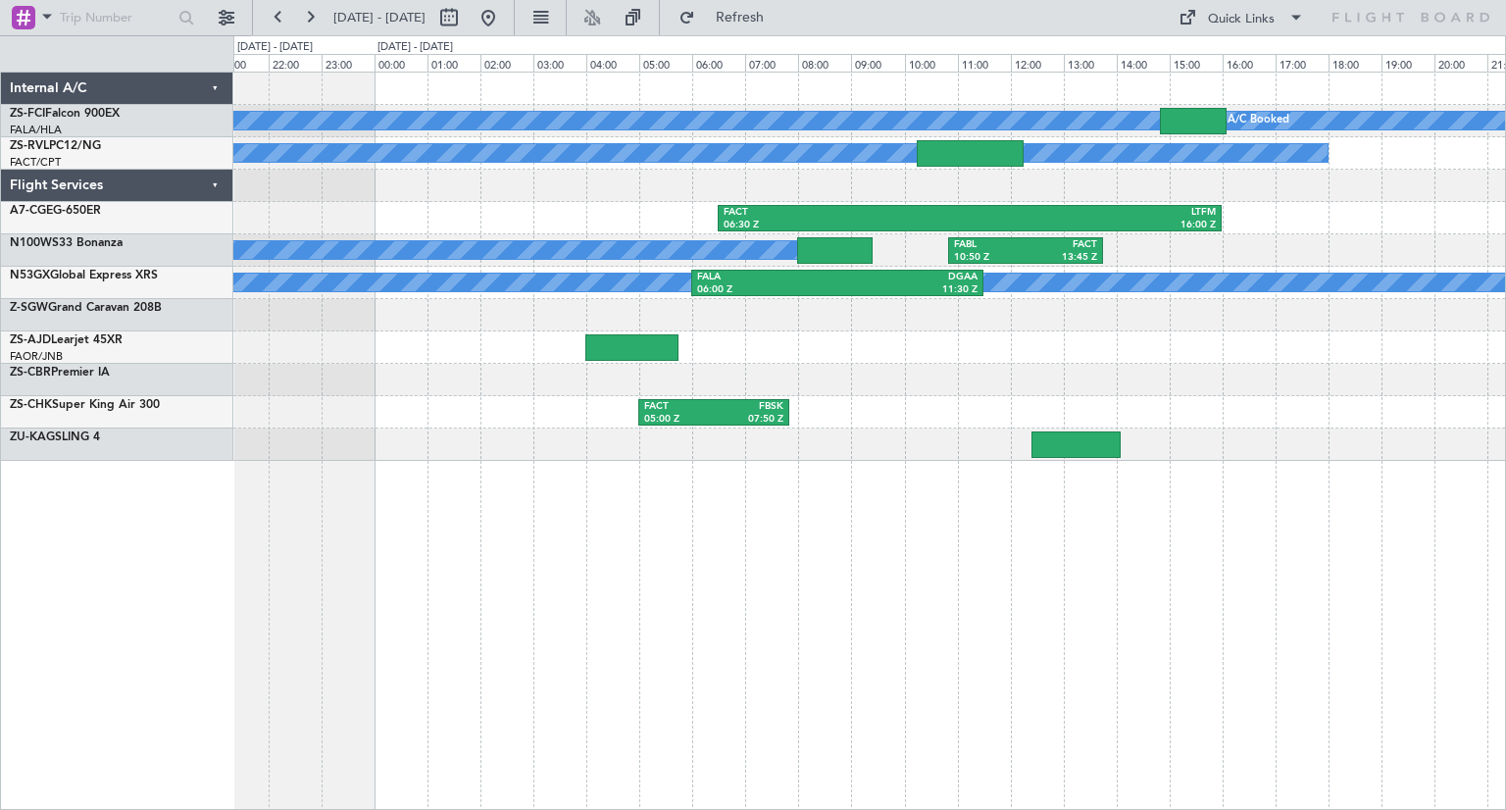
click at [894, 562] on div "A/C Booked A/C Booked A/C Booked A/C Booked A/C Unavailable A/C Booked A/C Book…" at bounding box center [869, 441] width 1272 height 738
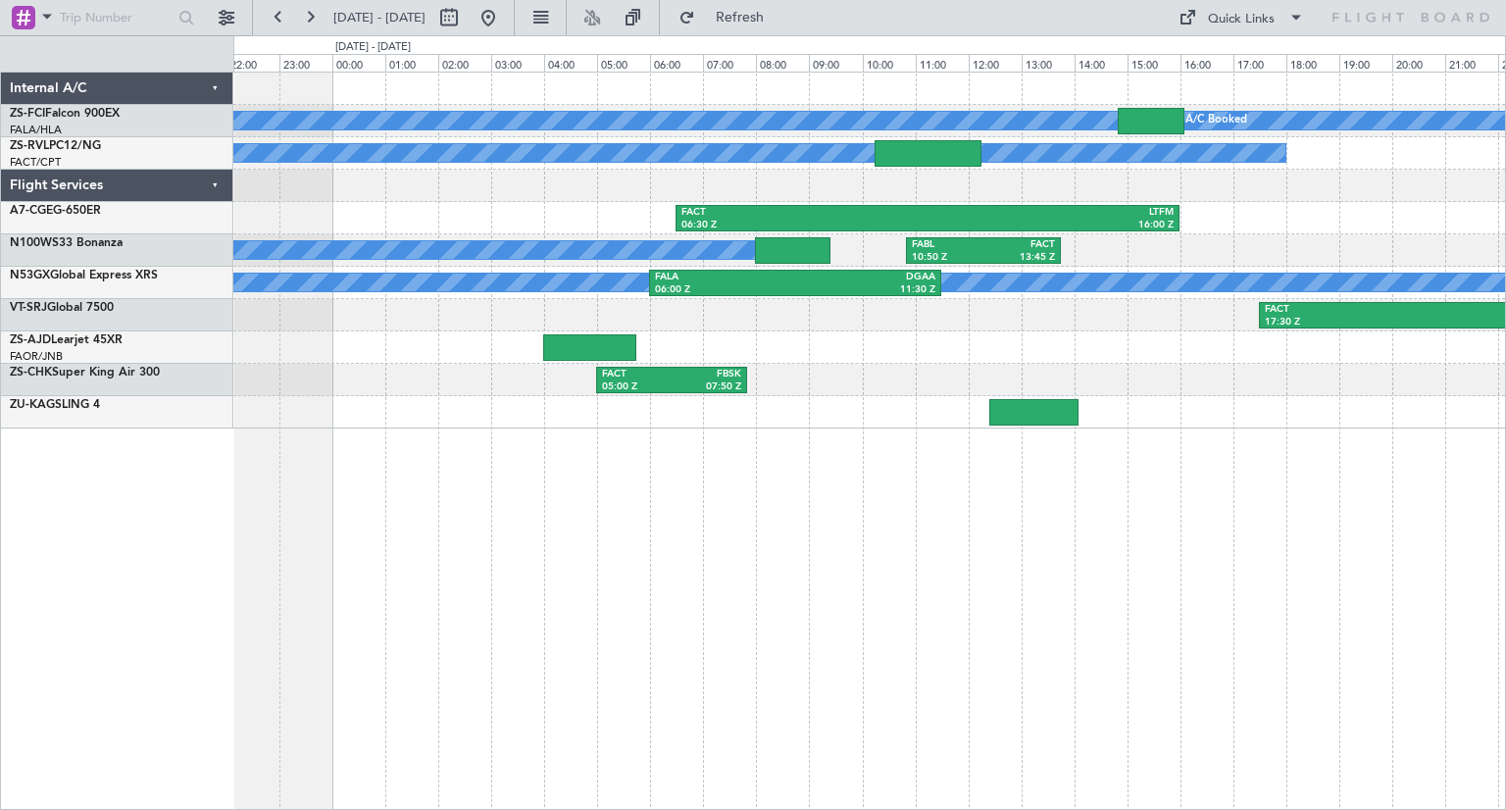
click at [1302, 570] on div "A/C Booked A/C Booked A/C Booked A/C Booked A/C Unavailable A/C Booked A/C Book…" at bounding box center [869, 441] width 1272 height 738
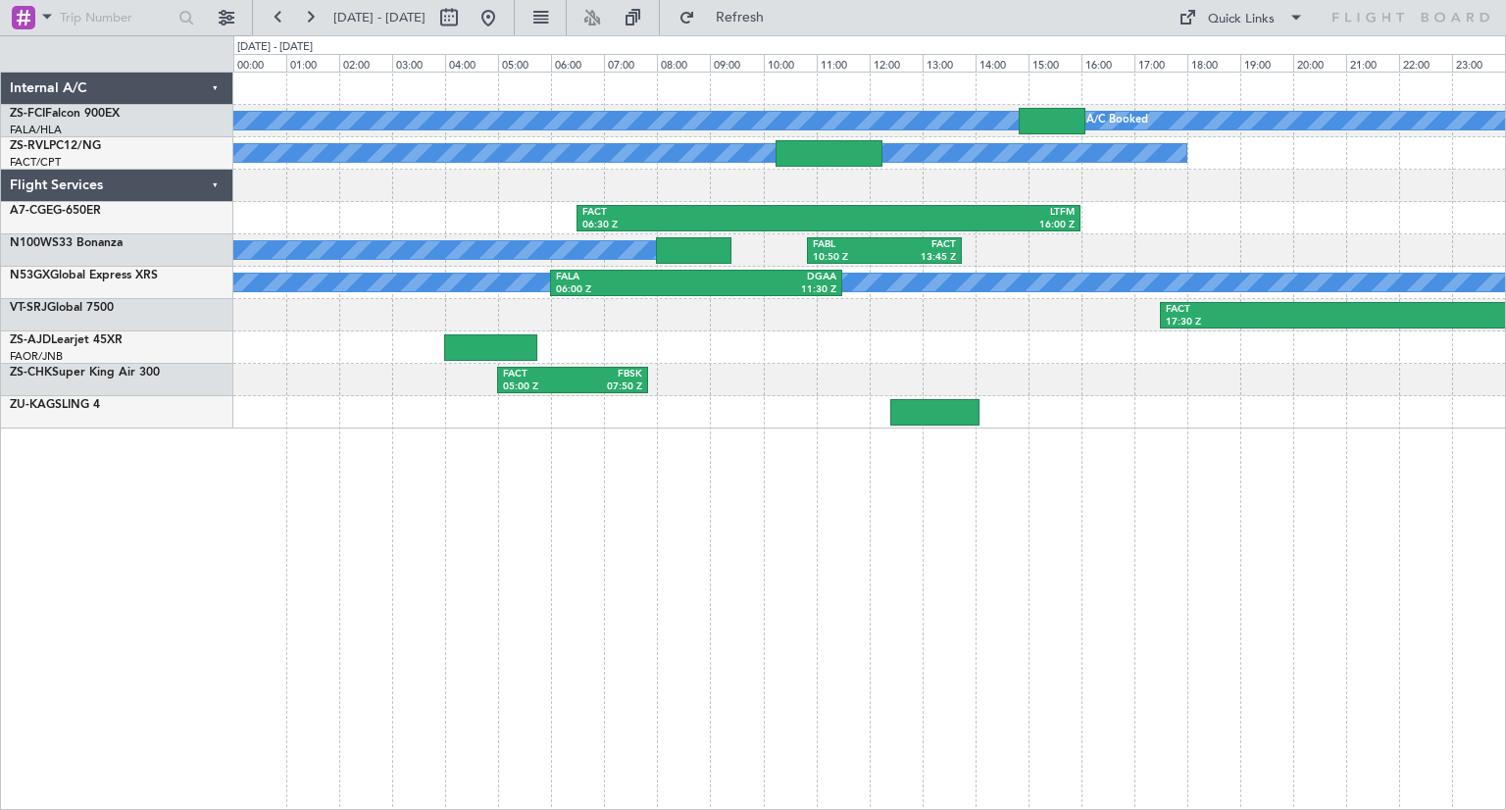
click at [1204, 566] on div "A/C Booked A/C Booked A/C Booked A/C Booked A/C Unavailable A/C Booked A/C Book…" at bounding box center [869, 441] width 1272 height 738
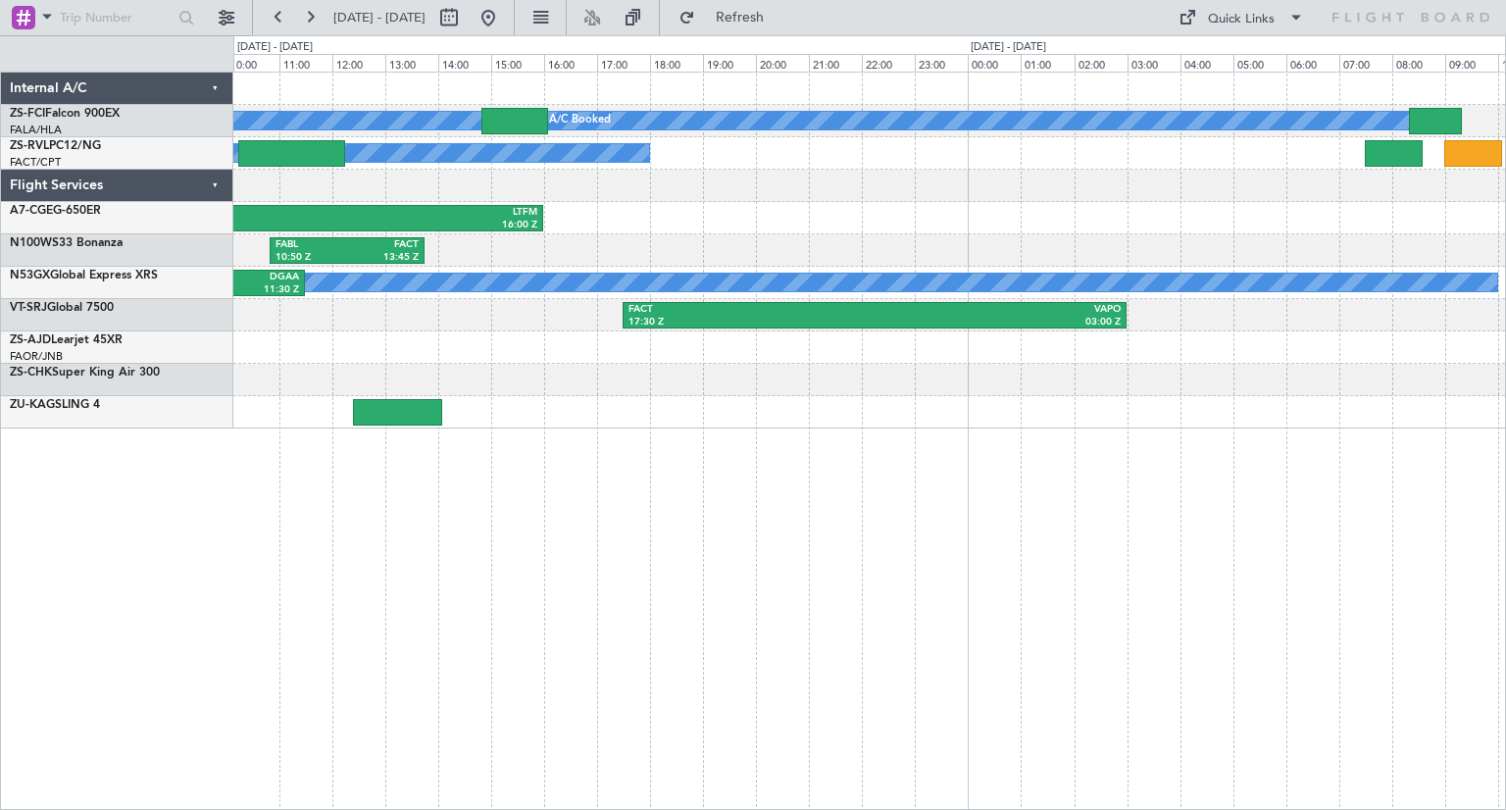
click at [346, 644] on div "A/C Booked A/C Booked A/C Booked A/C Booked A/C Unavailable A/C Booked A/C Book…" at bounding box center [869, 441] width 1272 height 738
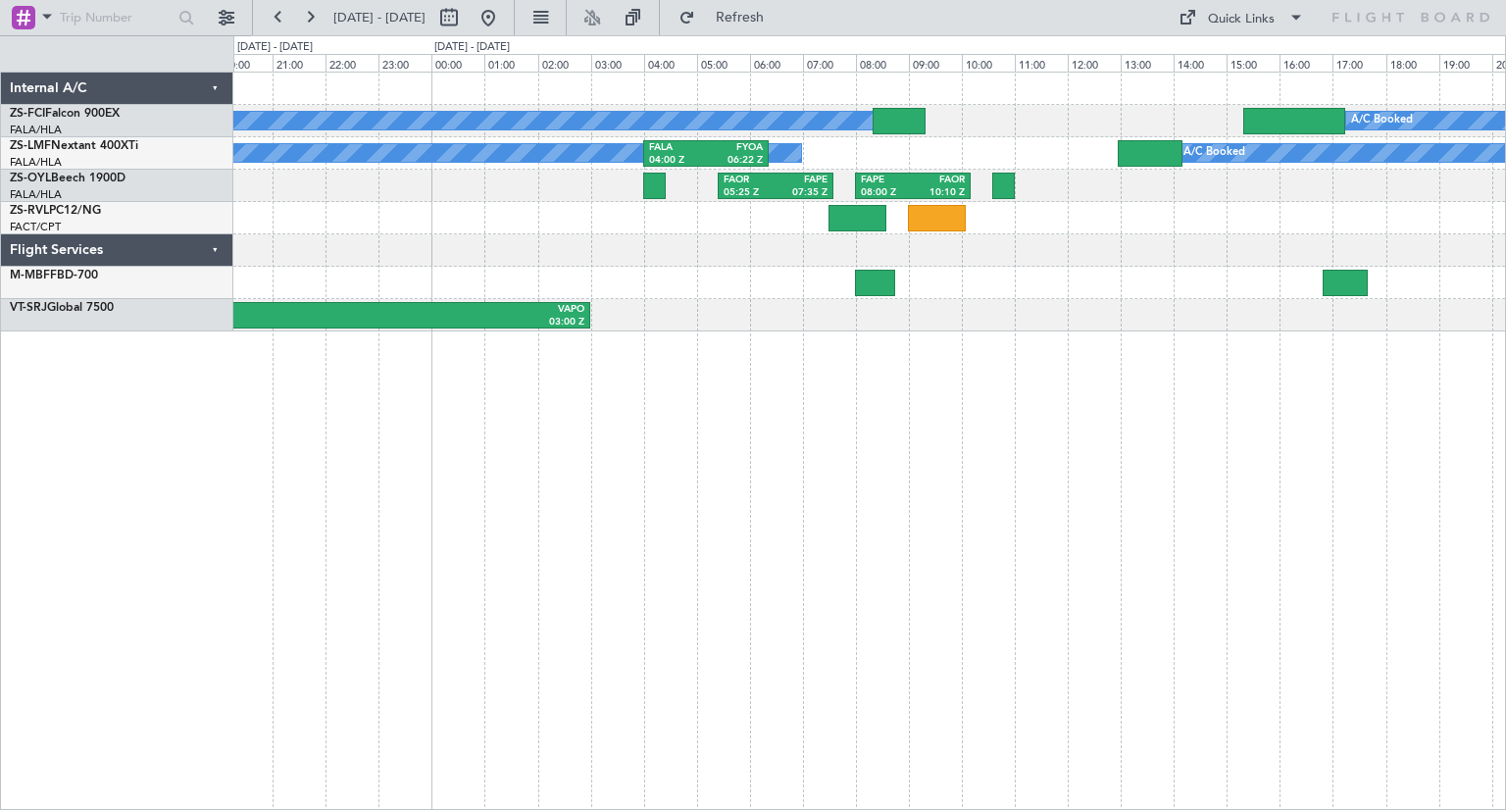
click at [1067, 587] on div "A/C Booked A/C Booked A/C Booked A/C Booked A/C Booked A/C Booked A/C Booked A/…" at bounding box center [869, 441] width 1272 height 738
click at [504, 25] on button at bounding box center [487, 17] width 31 height 31
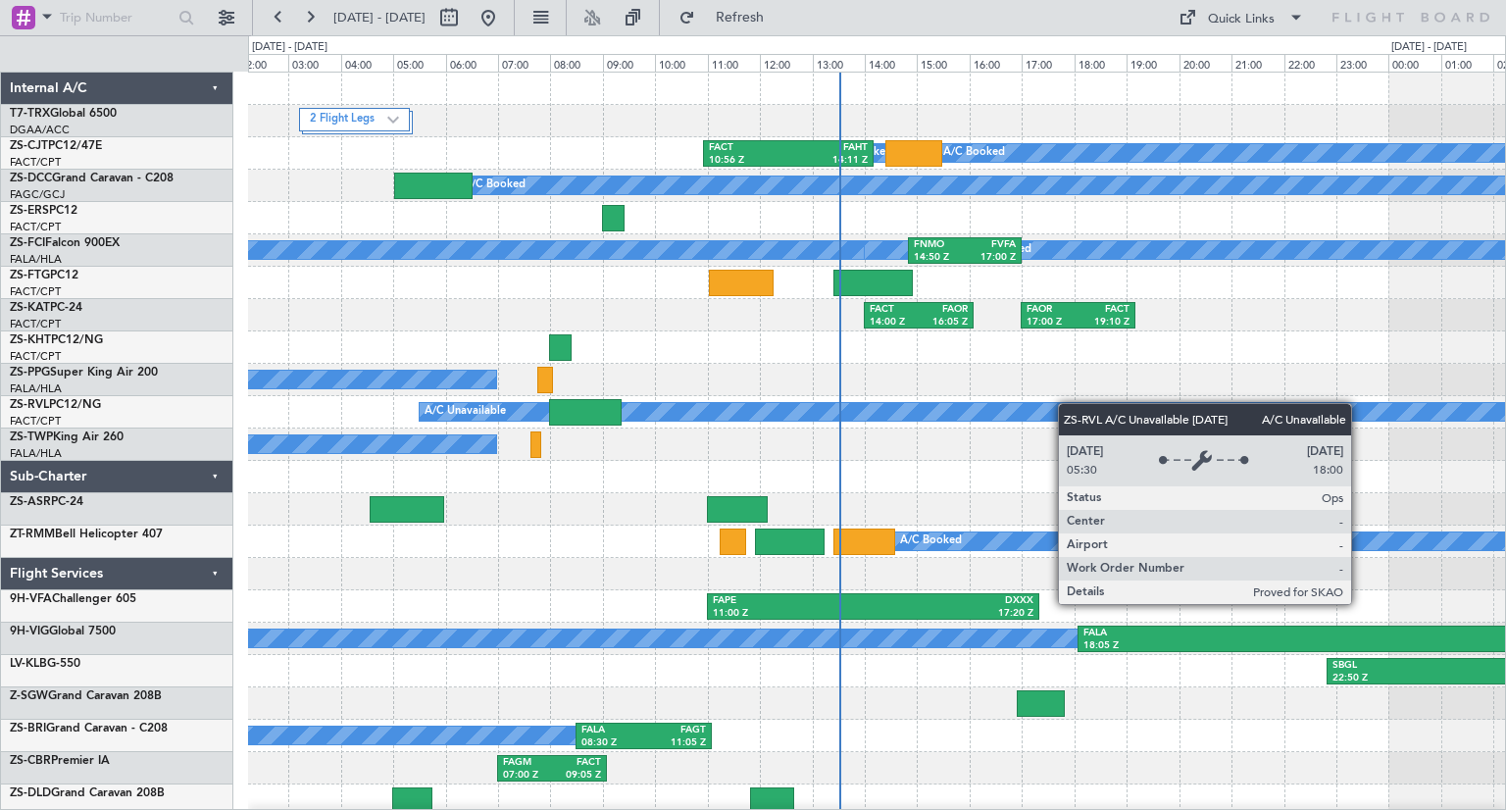
click at [1055, 405] on div "2 Flight Legs A/C Booked A/C Booked A/C Booked FACT 10:56 Z FAHT 14:11 Z A/C Bo…" at bounding box center [876, 461] width 1257 height 776
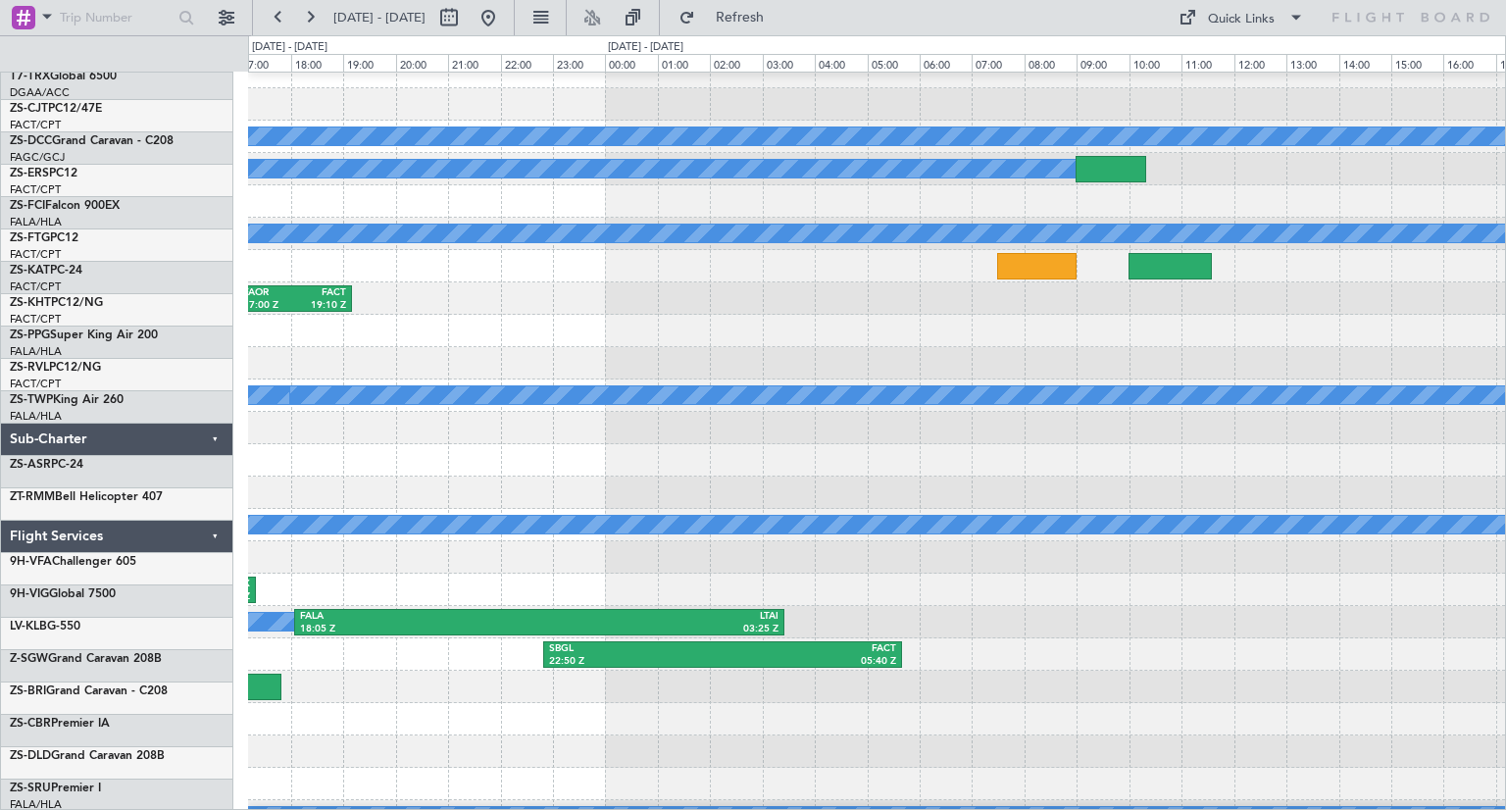
scroll to position [6, 0]
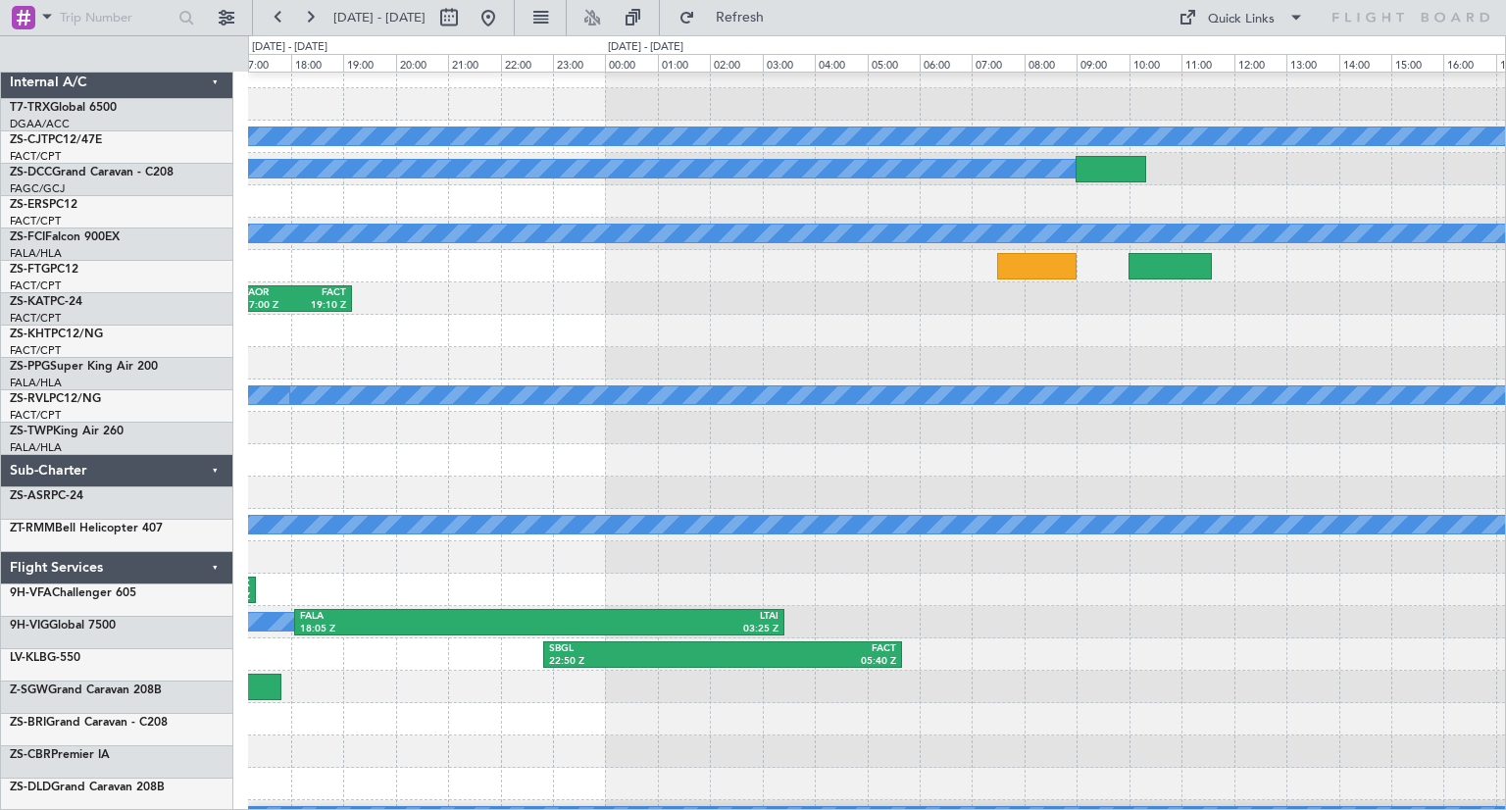
click at [504, 460] on div at bounding box center [876, 460] width 1257 height 32
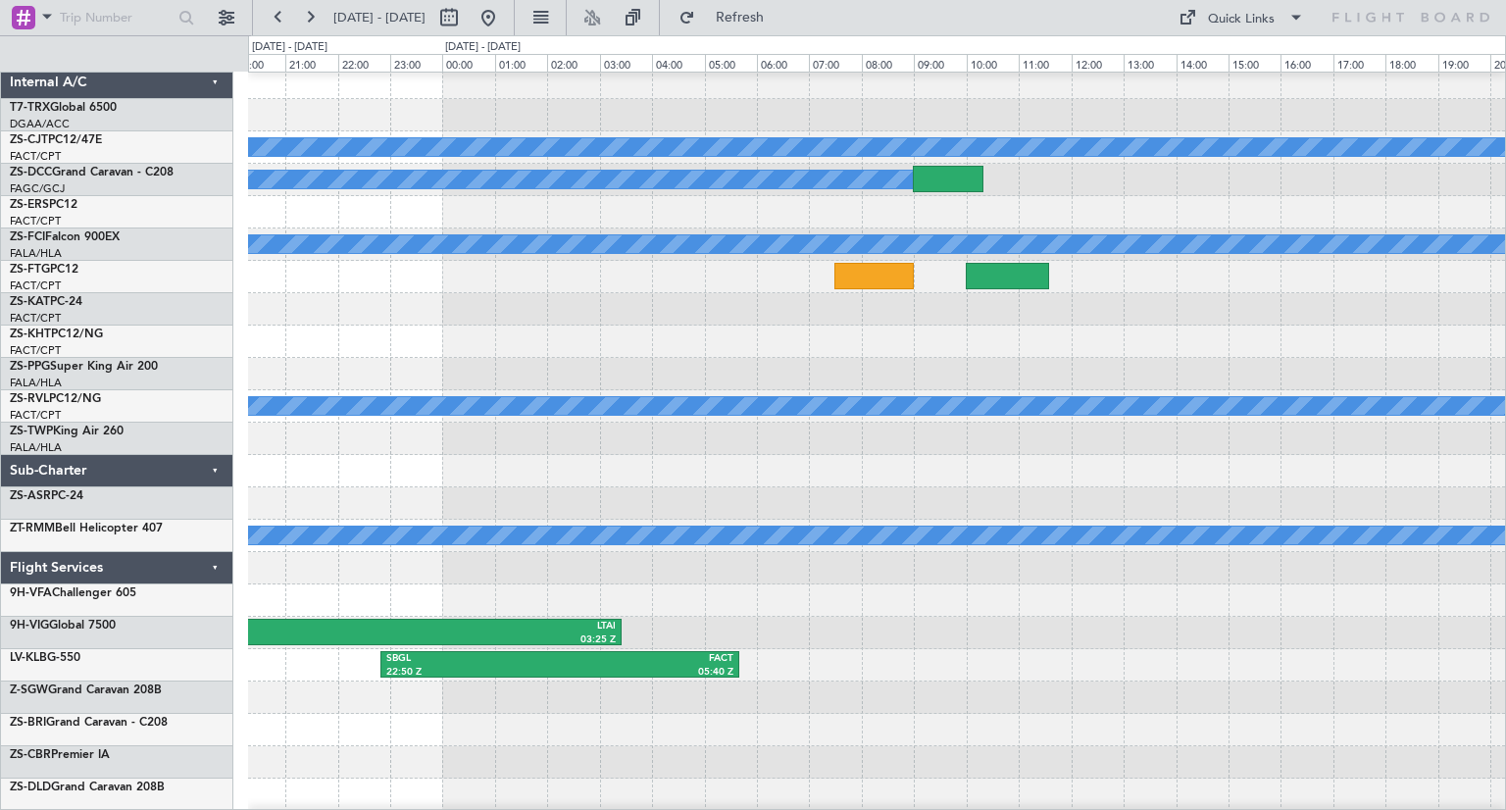
scroll to position [0, 0]
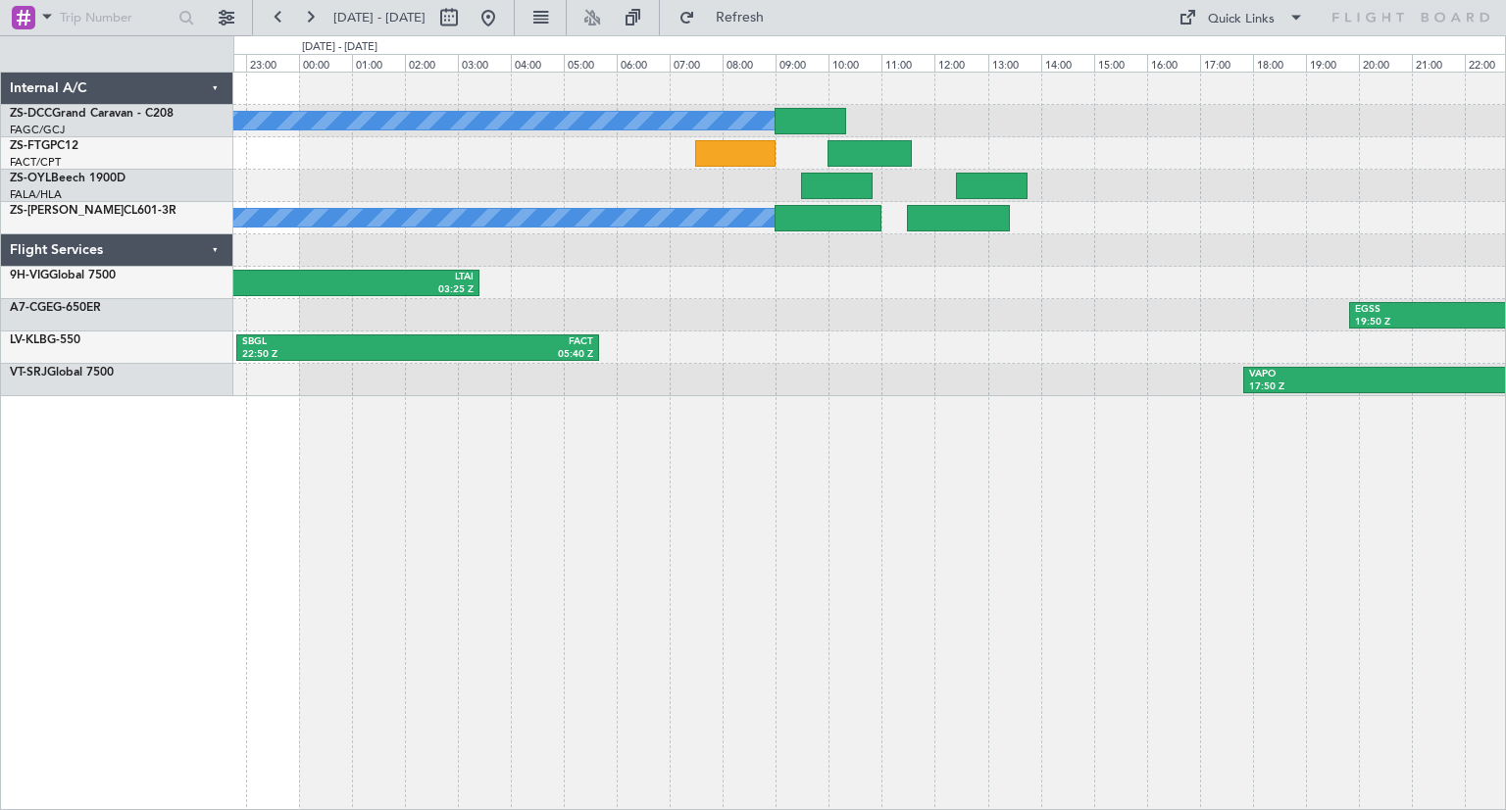
click at [1034, 543] on div "A/C Booked A/C Booked A/C Booked A/C Booked A/C Booked A/C Booked A/C Booked FA…" at bounding box center [869, 441] width 1272 height 738
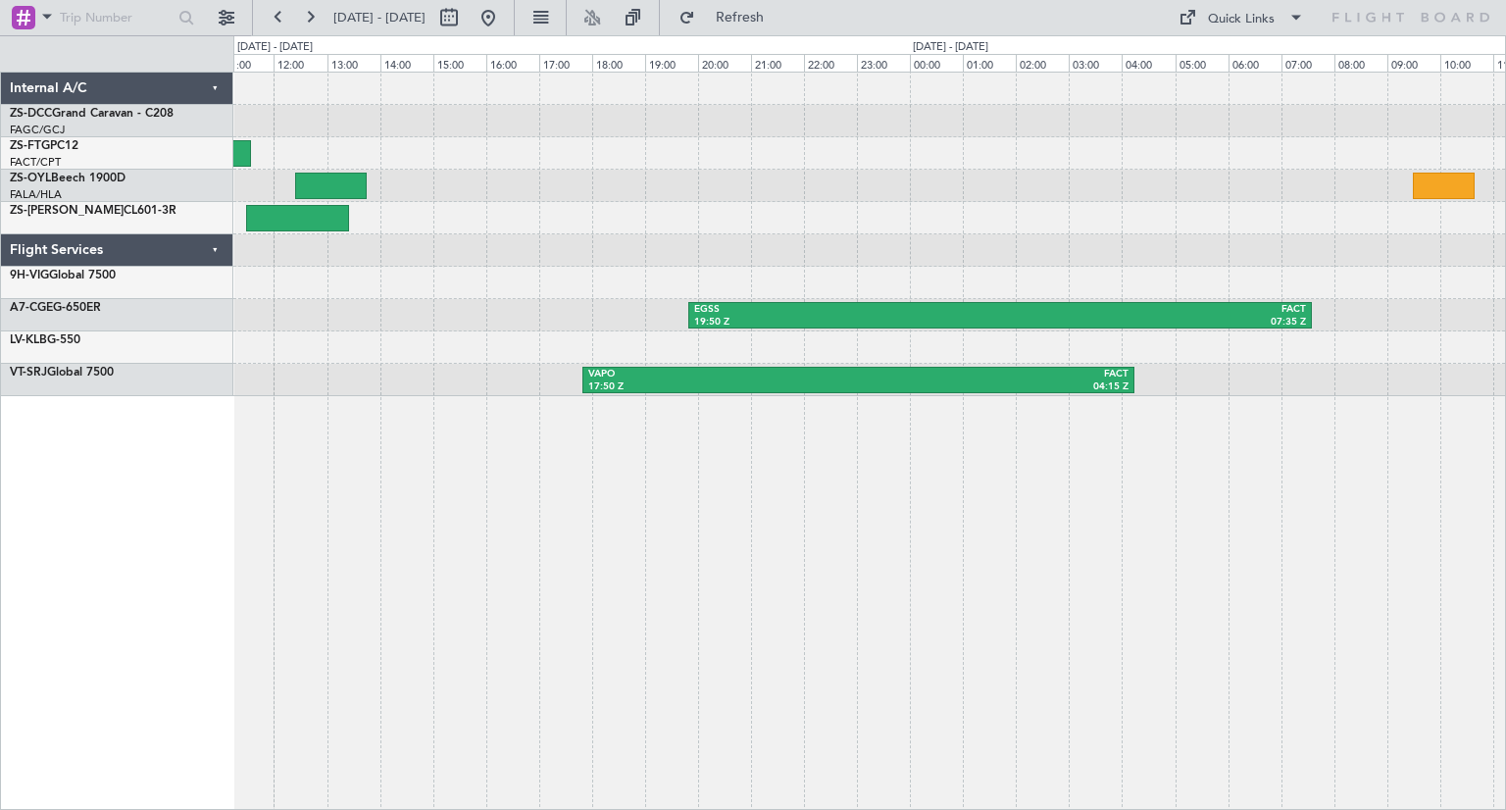
click at [697, 362] on div "A/C Booked A/C Booked A/C Booked A/C Booked A/C Booked A/C Booked EGSS 19:50 Z …" at bounding box center [868, 234] width 1271 height 323
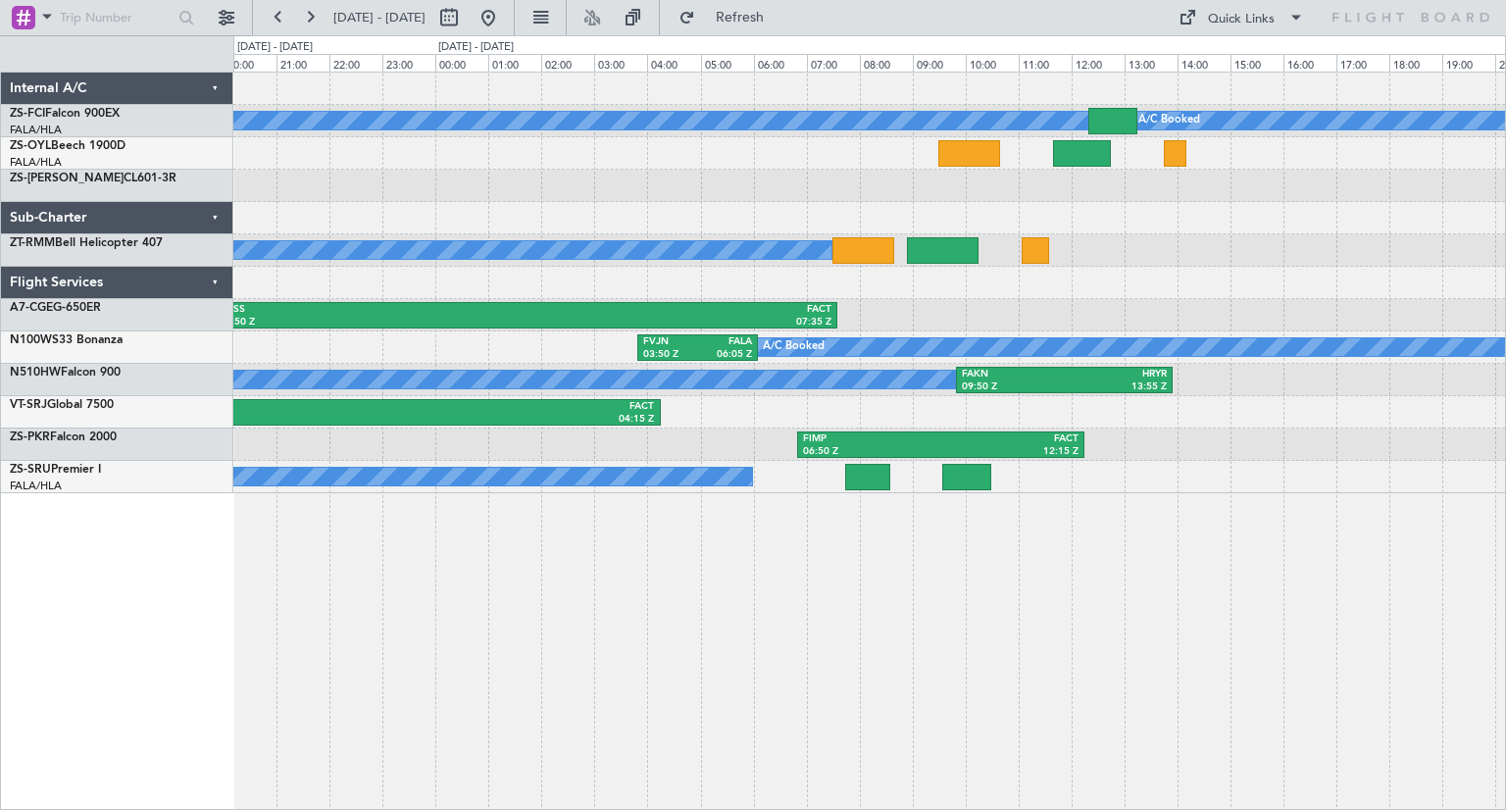
click at [1040, 531] on div "A/C Booked A/C Booked A/C Booked A/C Booked A/C Booked EGSS 19:50 Z FACT 07:35 …" at bounding box center [869, 441] width 1272 height 738
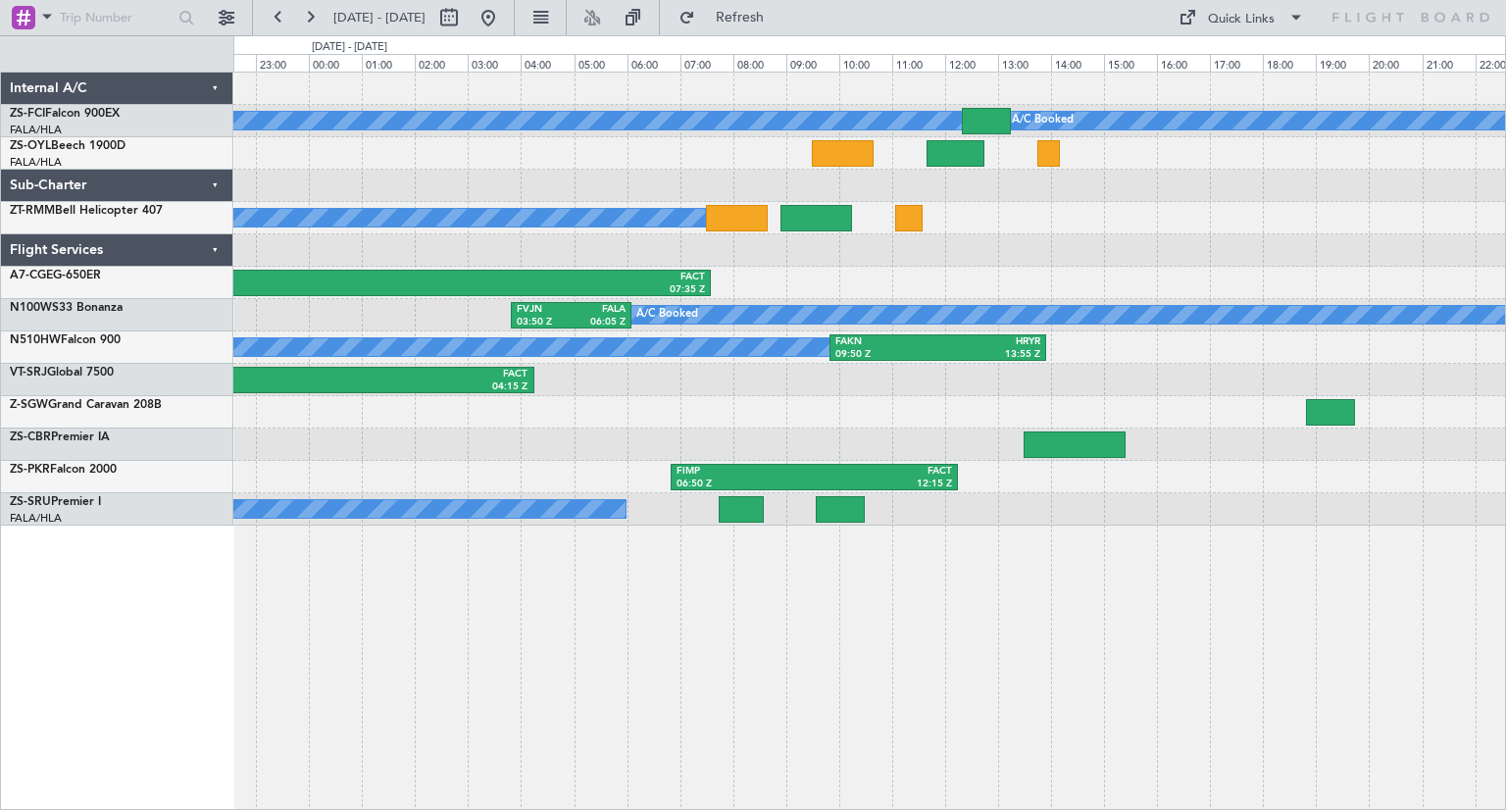
click at [1305, 268] on div "A/C Booked A/C Booked A/C Booked A/C Booked A/C Booked EGSS 19:50 Z FACT 07:35 …" at bounding box center [868, 299] width 1271 height 453
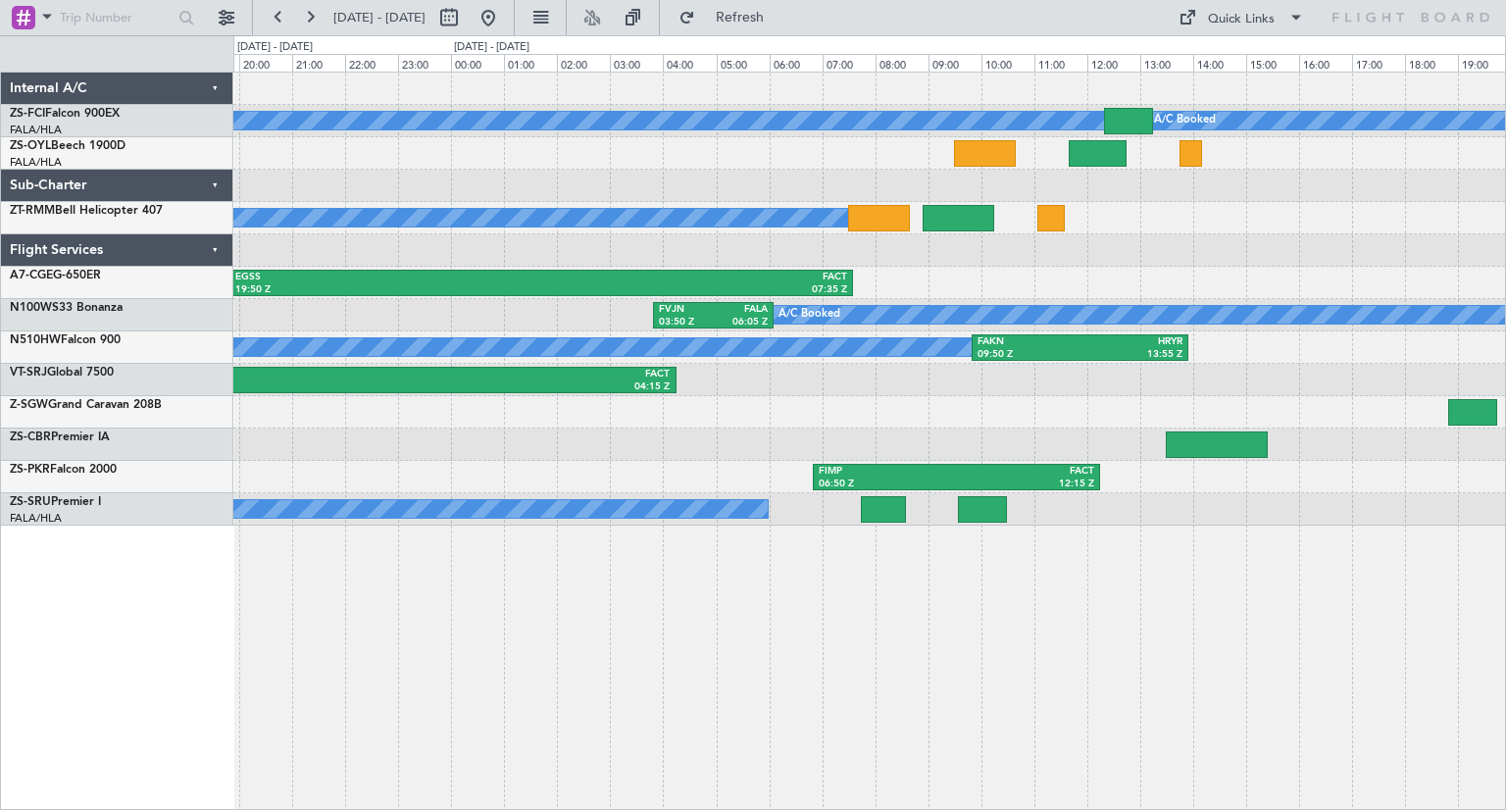
click at [966, 657] on div "A/C Booked A/C Booked A/C Booked A/C Booked A/C Booked EGSS 19:50 Z FACT 07:35 …" at bounding box center [869, 441] width 1272 height 738
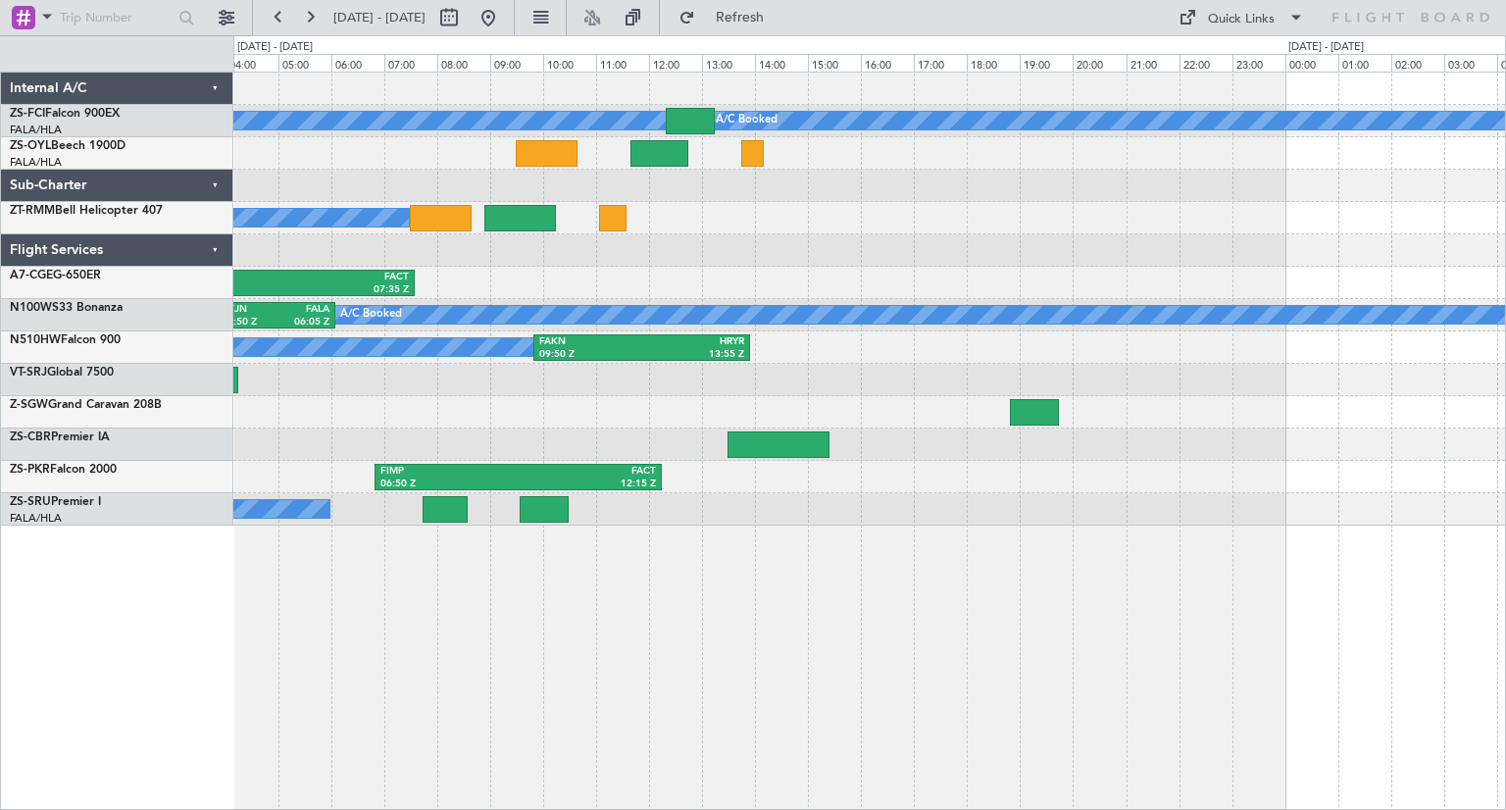
click at [646, 196] on div "A/C Booked A/C Booked A/C Booked A/C Booked A/C Booked EGSS 19:50 Z FACT 07:35 …" at bounding box center [868, 299] width 1271 height 453
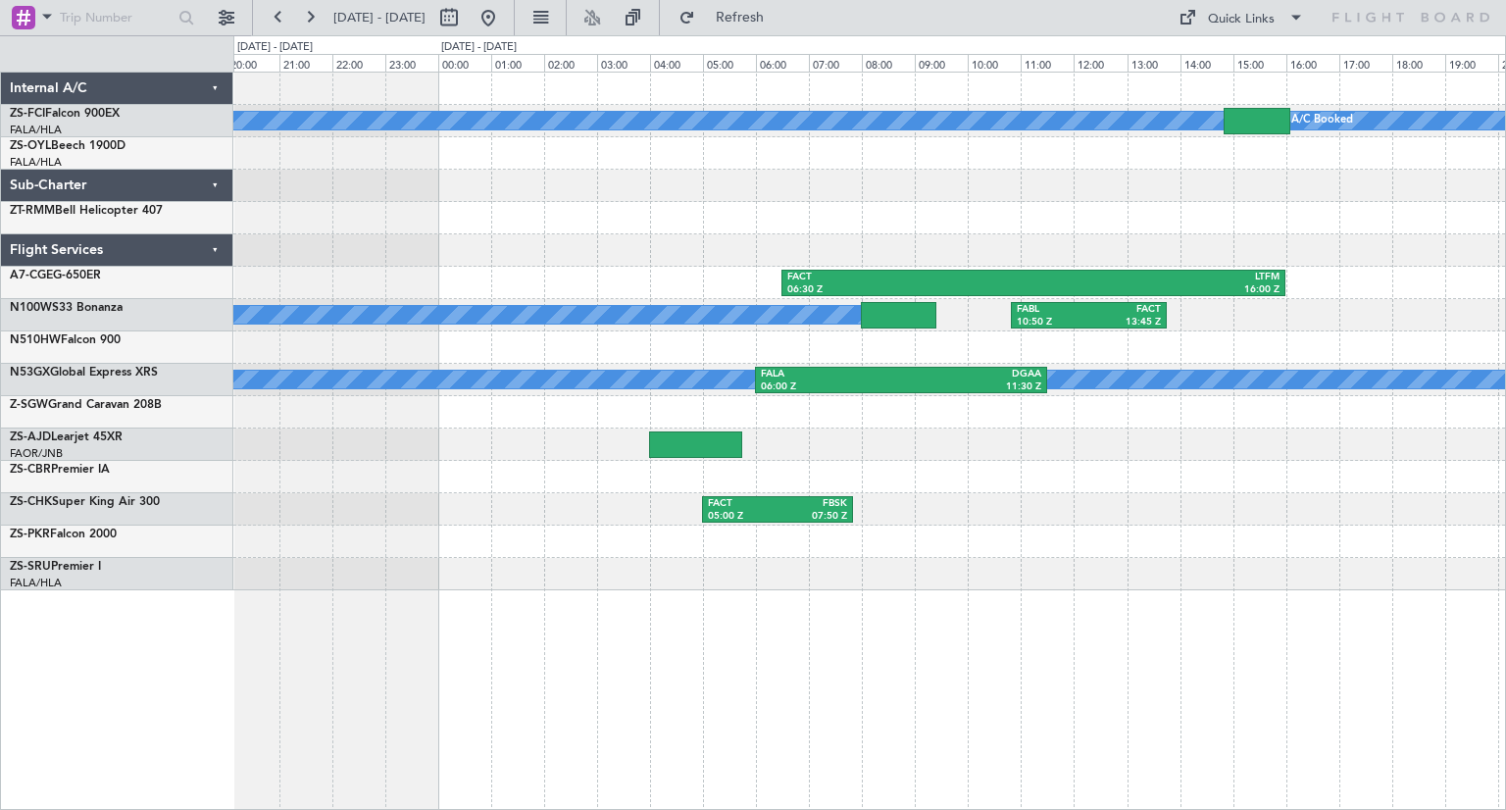
click at [848, 531] on div "A/C Booked A/C Booked A/C Booked A/C Booked FACT 06:30 Z LTFM 16:00 Z A/C Booke…" at bounding box center [868, 332] width 1271 height 518
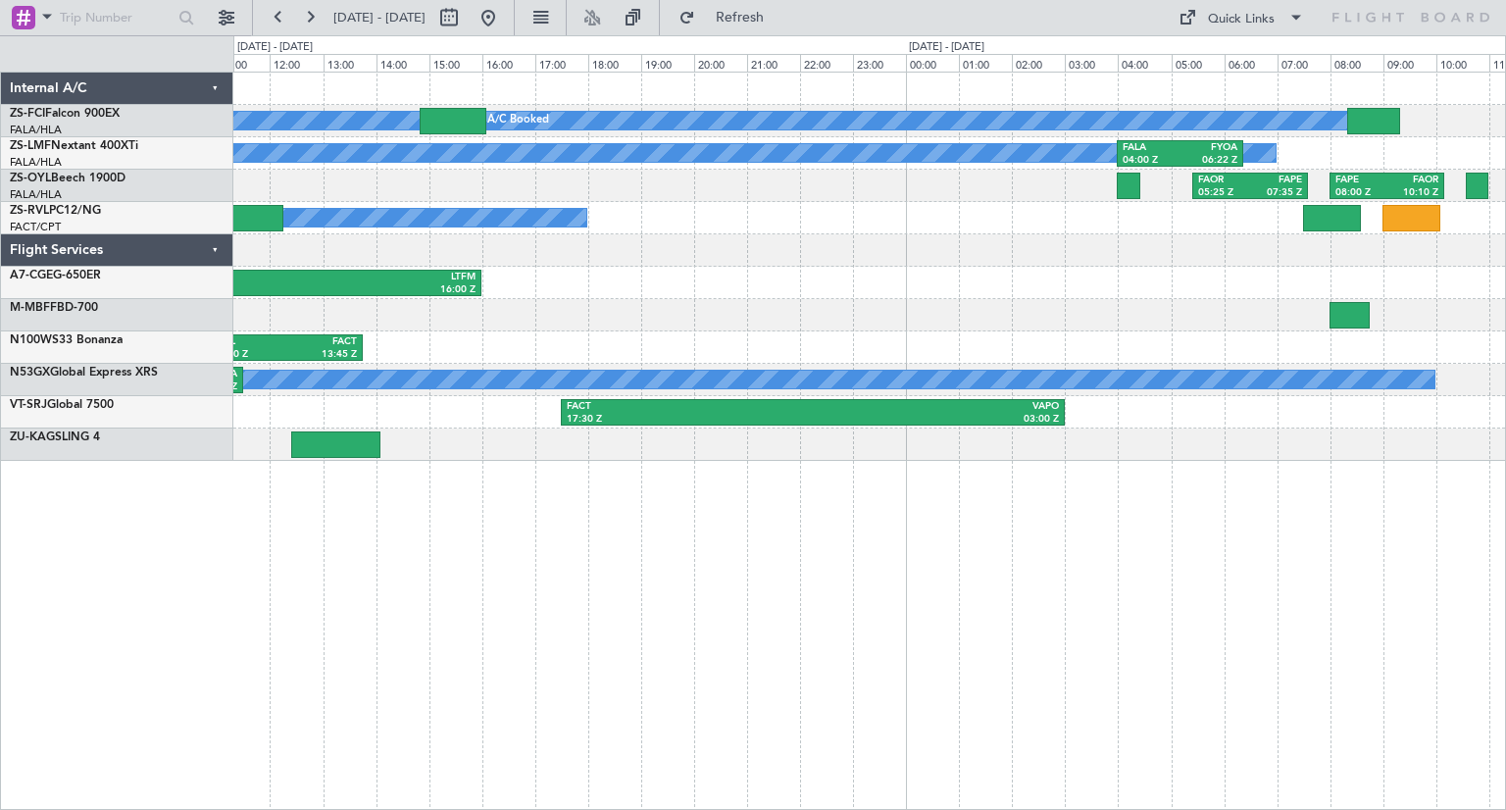
click at [548, 544] on div "A/C Booked A/C Booked A/C Booked A/C Booked A/C Booked A/C Booked A/C Booked A/…" at bounding box center [869, 441] width 1272 height 738
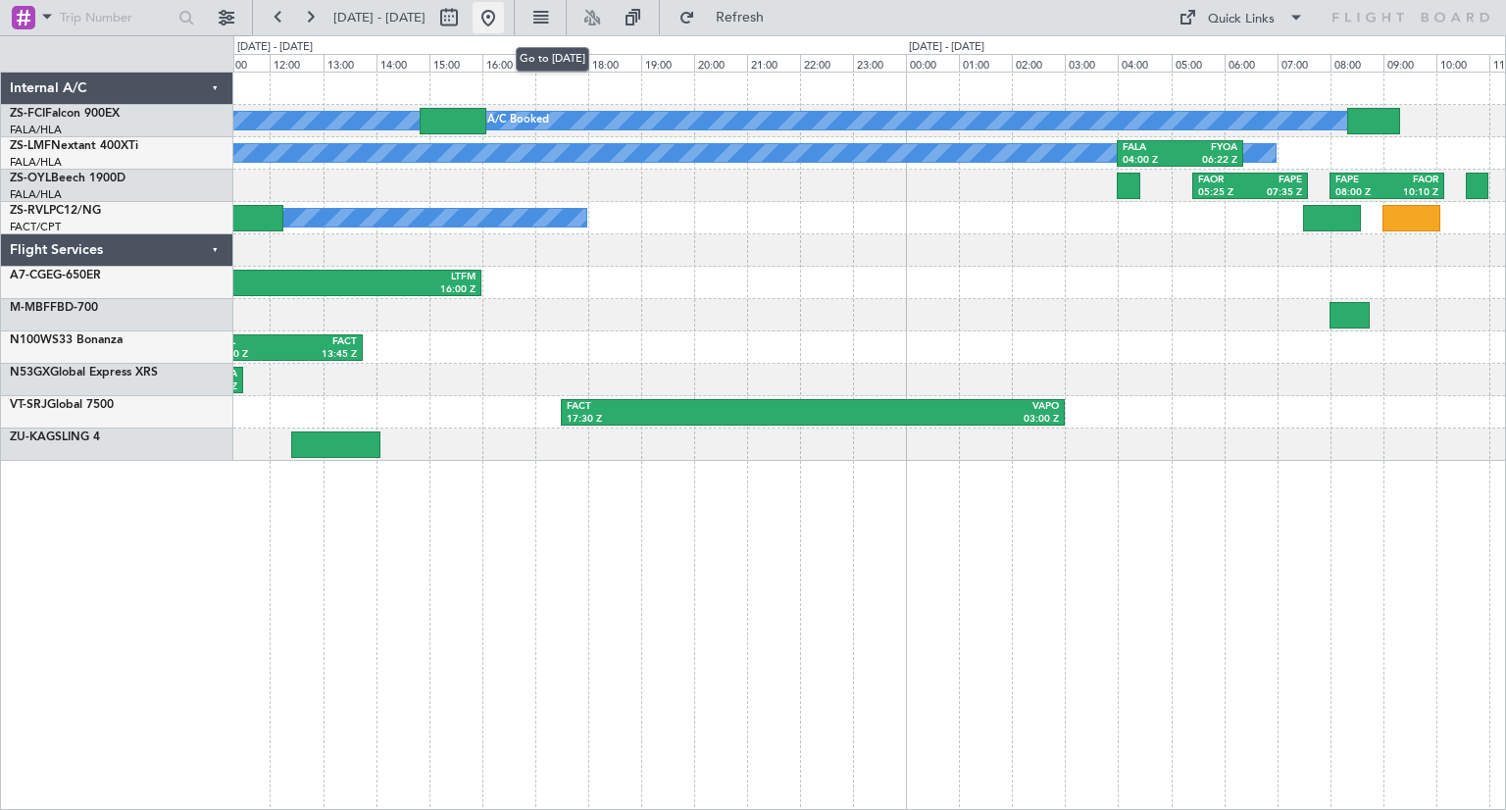
click at [504, 18] on button at bounding box center [487, 17] width 31 height 31
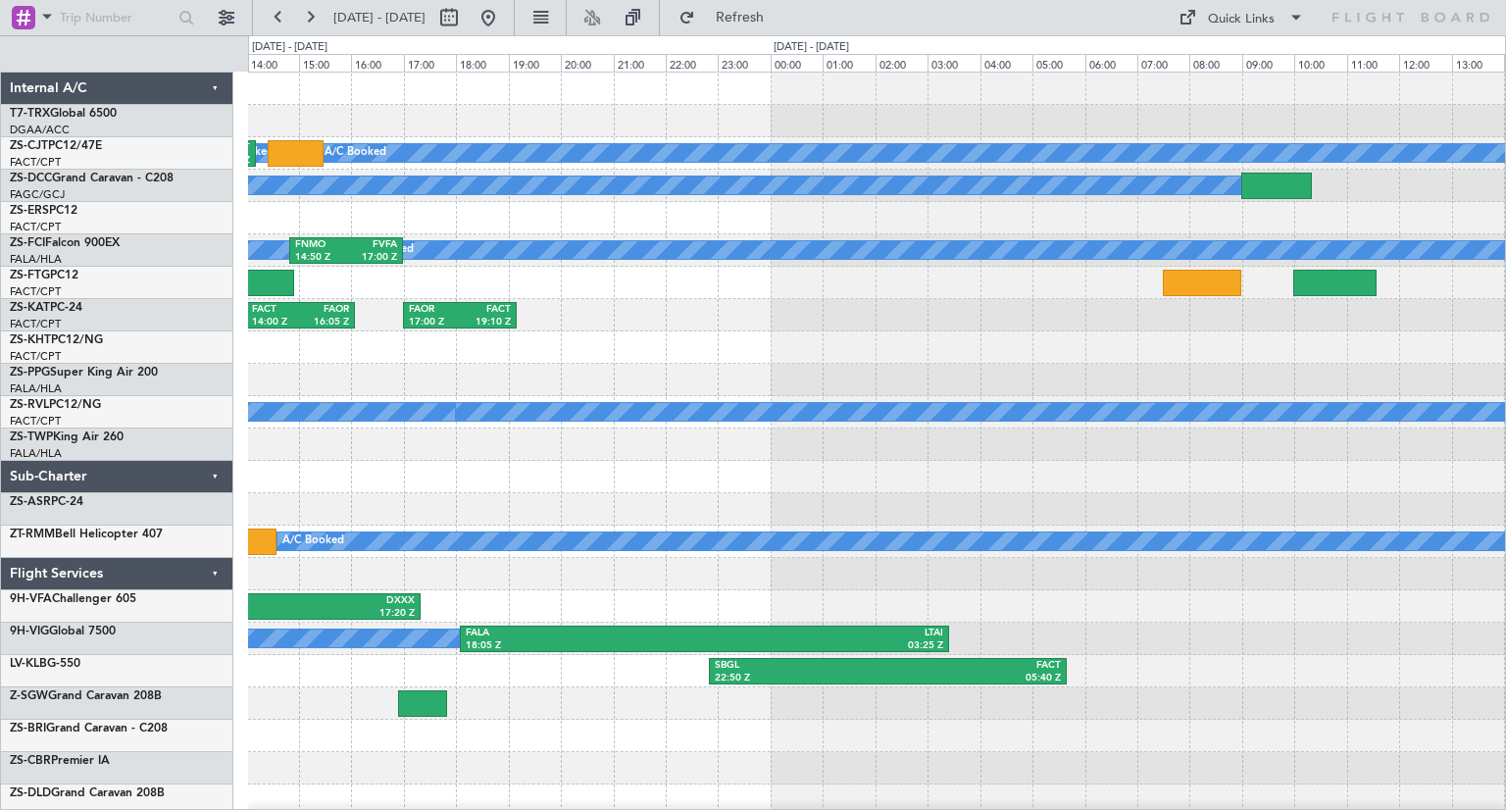
click at [414, 381] on div "A/C Booked A/C Booked A/C Booked FACT 10:56 Z FAHT 14:11 Z A/C Booked A/C Booke…" at bounding box center [876, 461] width 1257 height 776
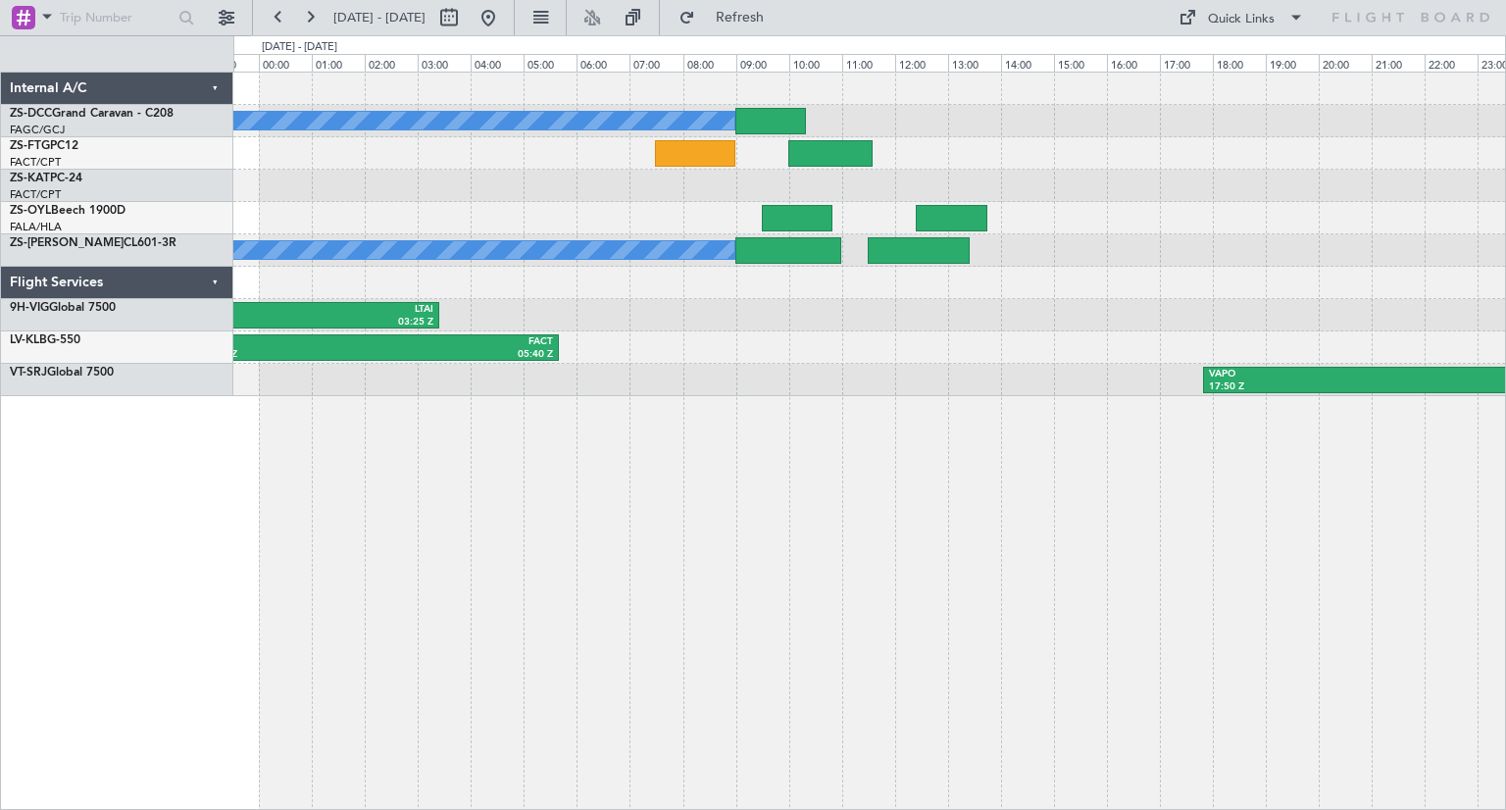
click at [805, 607] on div "A/C Booked FAOR 17:00 Z FACT 19:10 Z A/C Booked A/C Booked A/C Booked A/C Booke…" at bounding box center [869, 441] width 1272 height 738
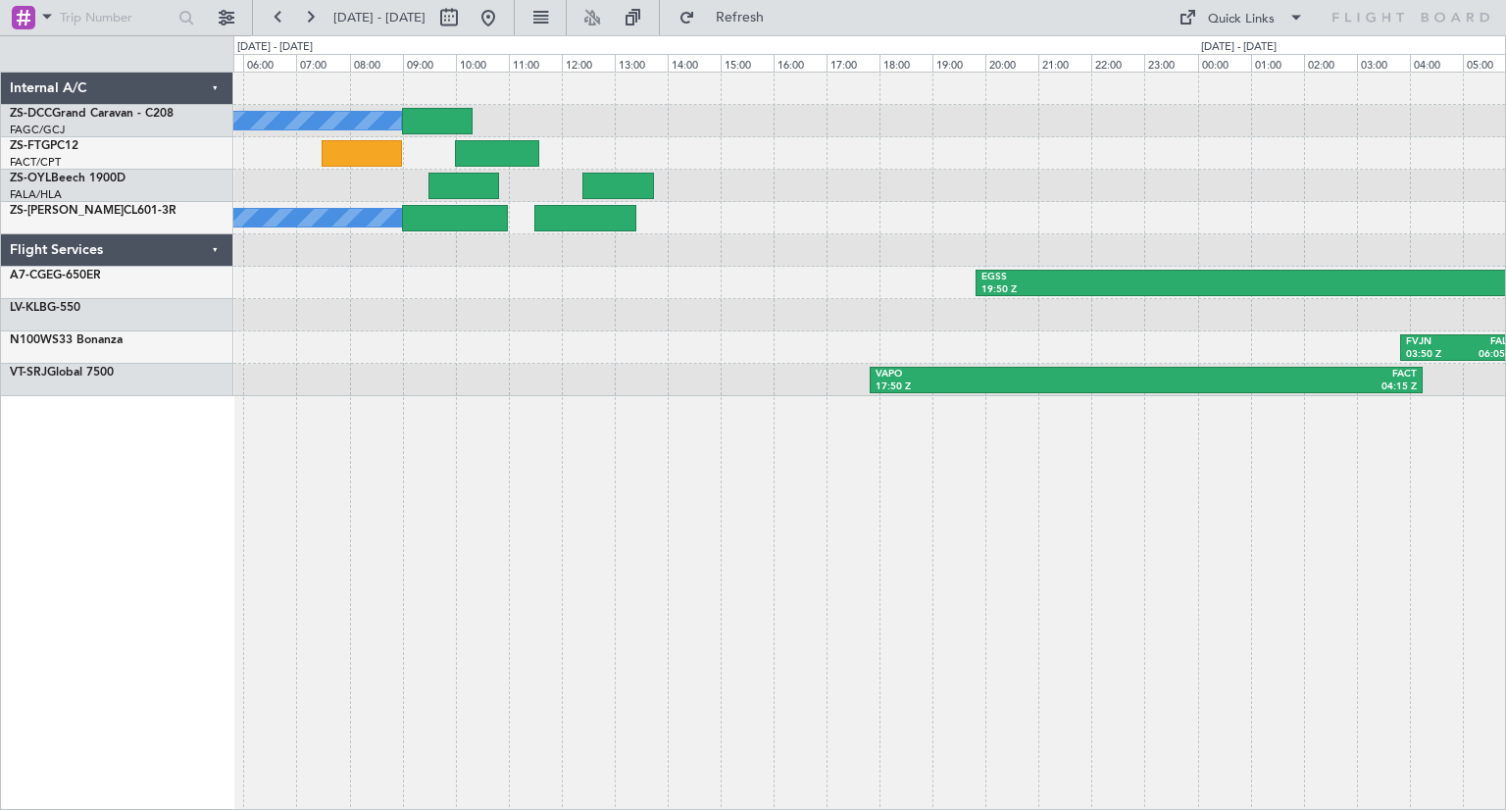
click at [588, 590] on div "A/C Booked A/C Booked A/C Booked A/C Booked A/C Booked A/C Booked A/C Booked EG…" at bounding box center [869, 441] width 1272 height 738
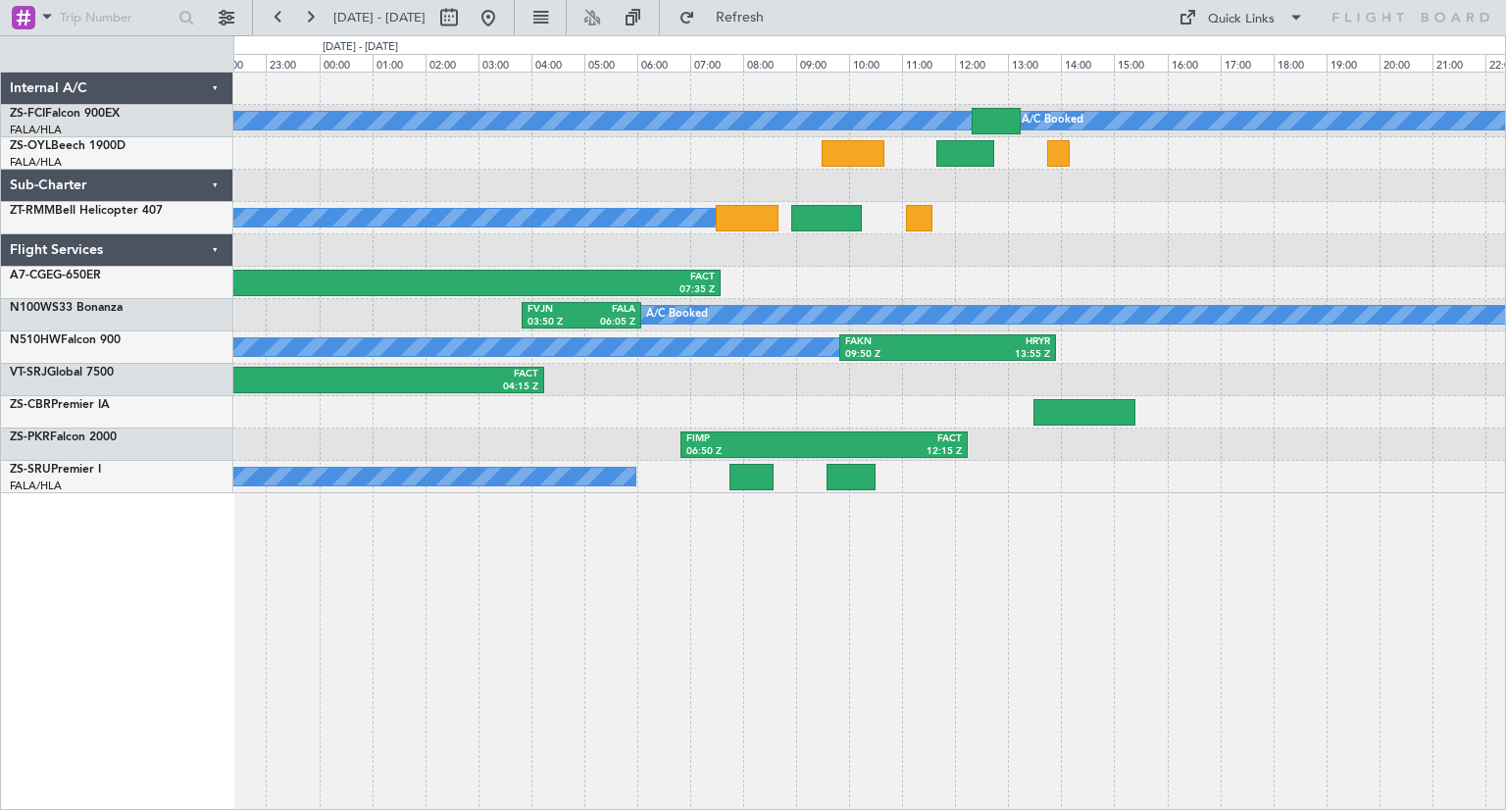
click at [1143, 637] on div "A/C Booked A/C Booked A/C Booked A/C Booked A/C Booked EGSS 19:50 Z FACT 07:35 …" at bounding box center [869, 441] width 1272 height 738
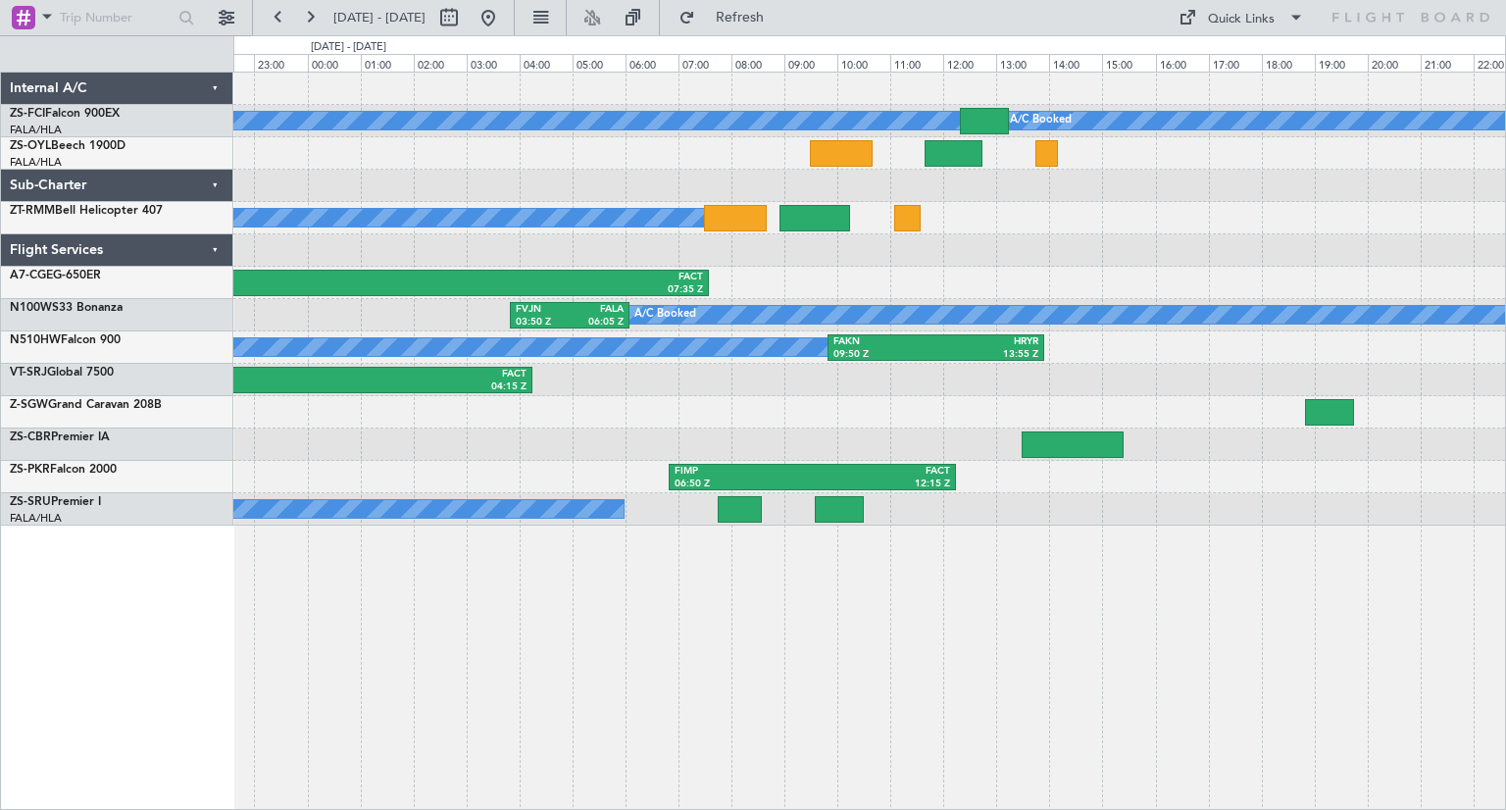
click at [408, 291] on div "A/C Booked A/C Booked A/C Booked A/C Booked A/C Booked EGSS 19:50 Z FACT 07:35 …" at bounding box center [868, 299] width 1271 height 453
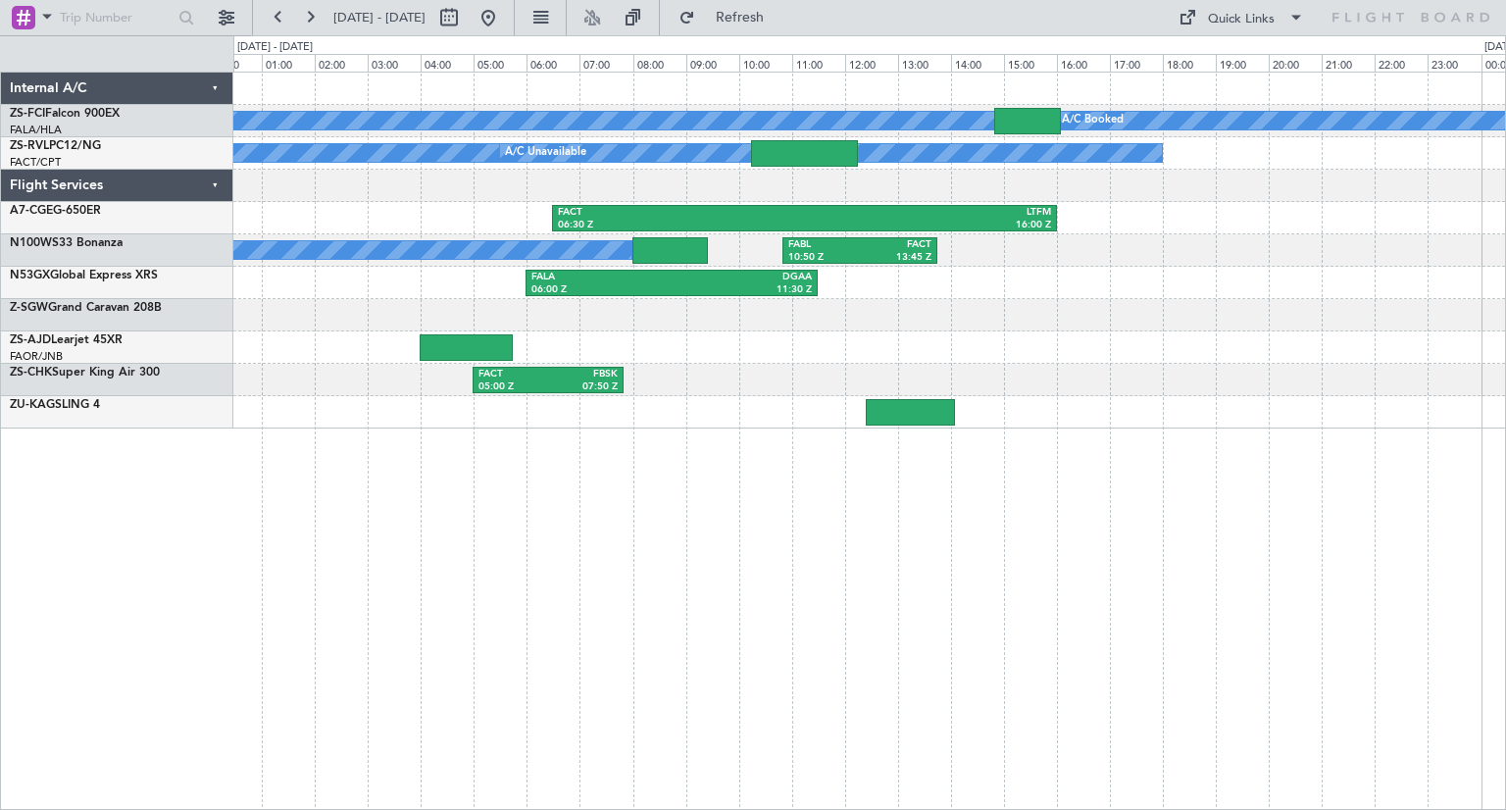
click at [835, 533] on div "A/C Booked A/C Booked A/C Booked A/C Booked A/C Booked A/C Booked A/C Booked A/…" at bounding box center [869, 441] width 1272 height 738
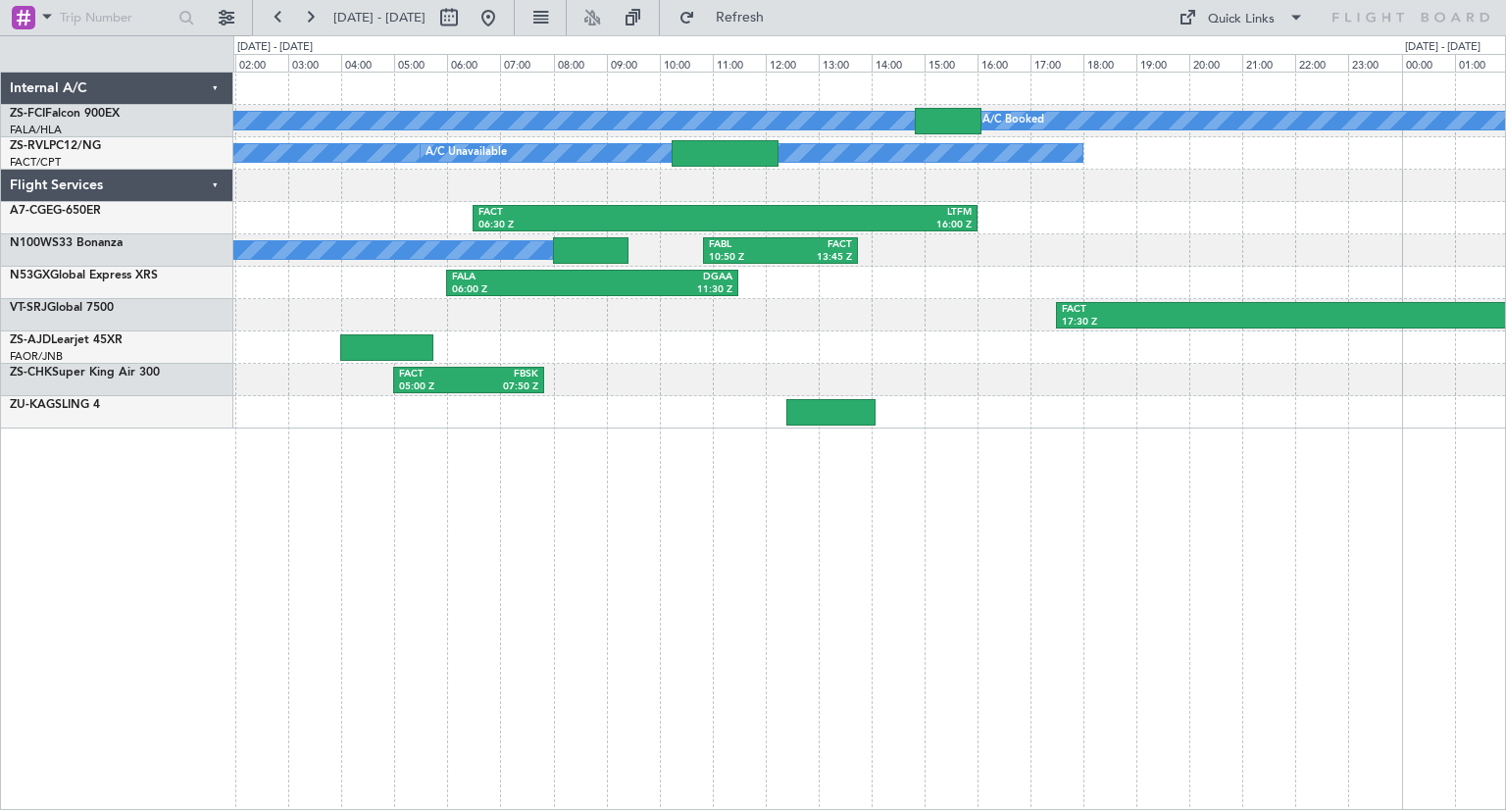
click at [610, 271] on div "A/C Booked A/C Booked A/C Booked A/C Booked A/C Booked A/C Booked A/C Booked A/…" at bounding box center [868, 251] width 1271 height 356
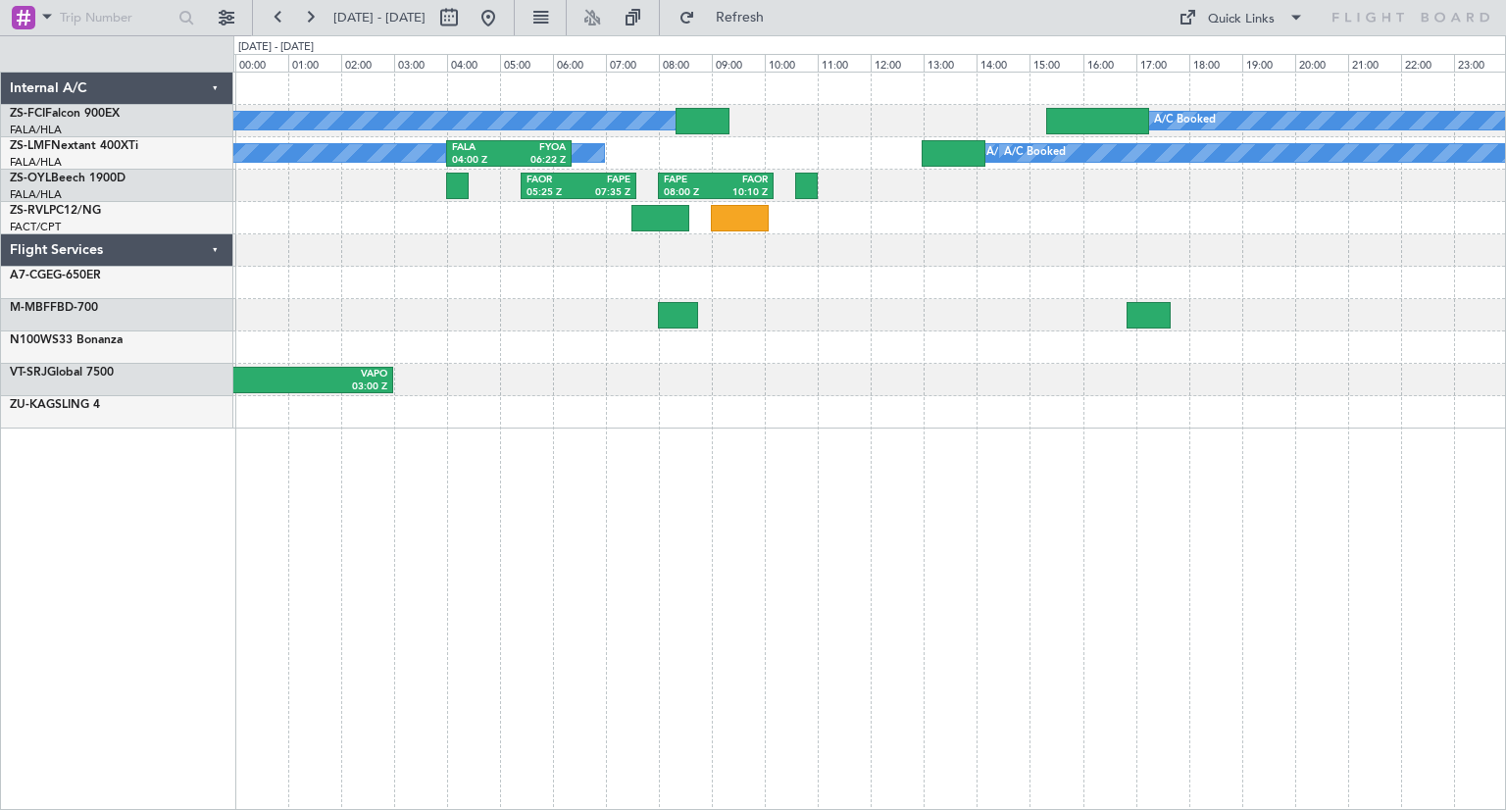
click at [749, 498] on div "A/C Booked A/C Booked A/C Booked A/C Booked A/C Booked A/C Booked A/C Booked A/…" at bounding box center [869, 441] width 1272 height 738
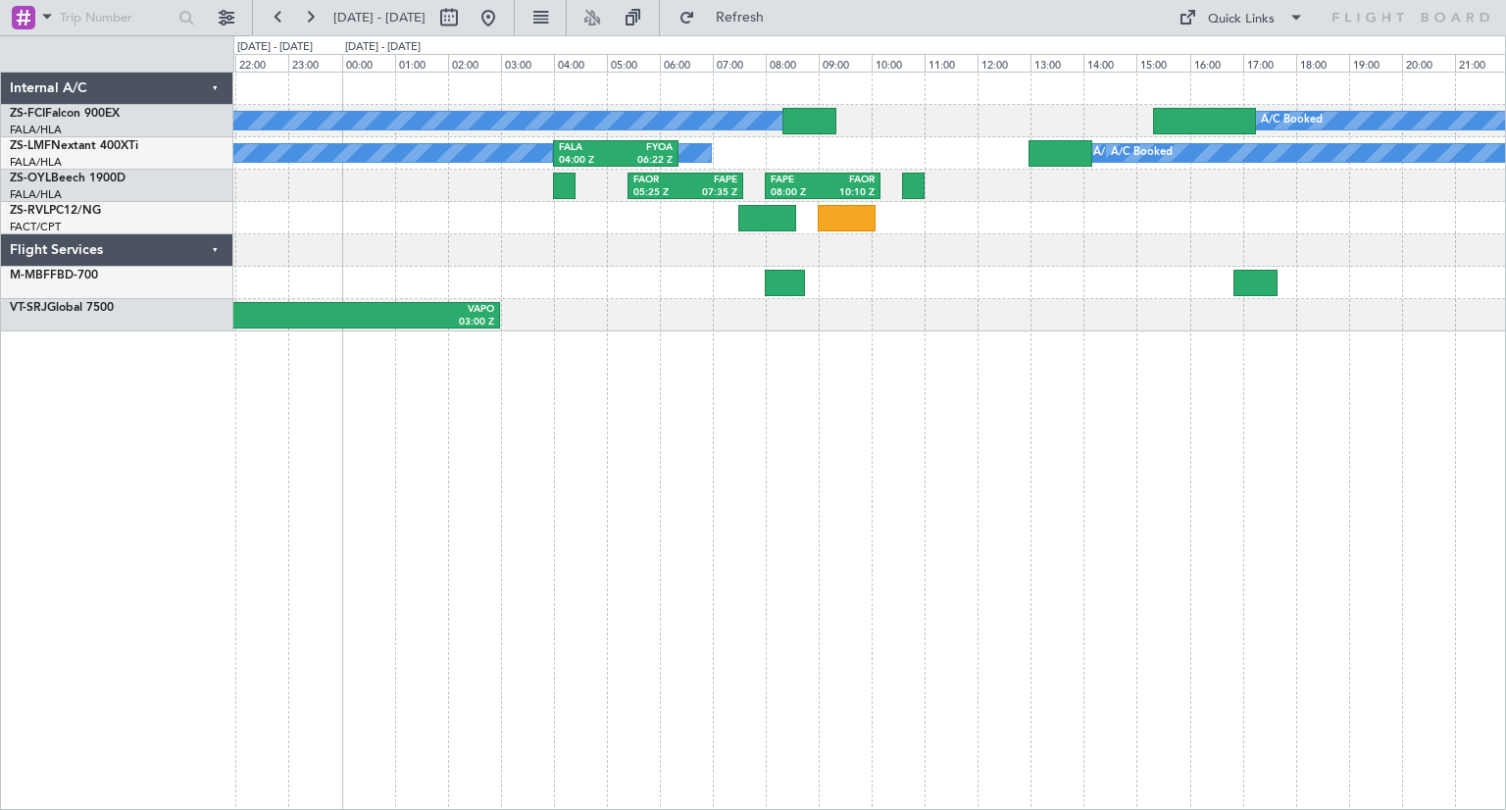
click at [789, 495] on div "A/C Booked A/C Booked A/C Booked A/C Booked A/C Booked A/C Booked A/C Booked A/…" at bounding box center [869, 441] width 1272 height 738
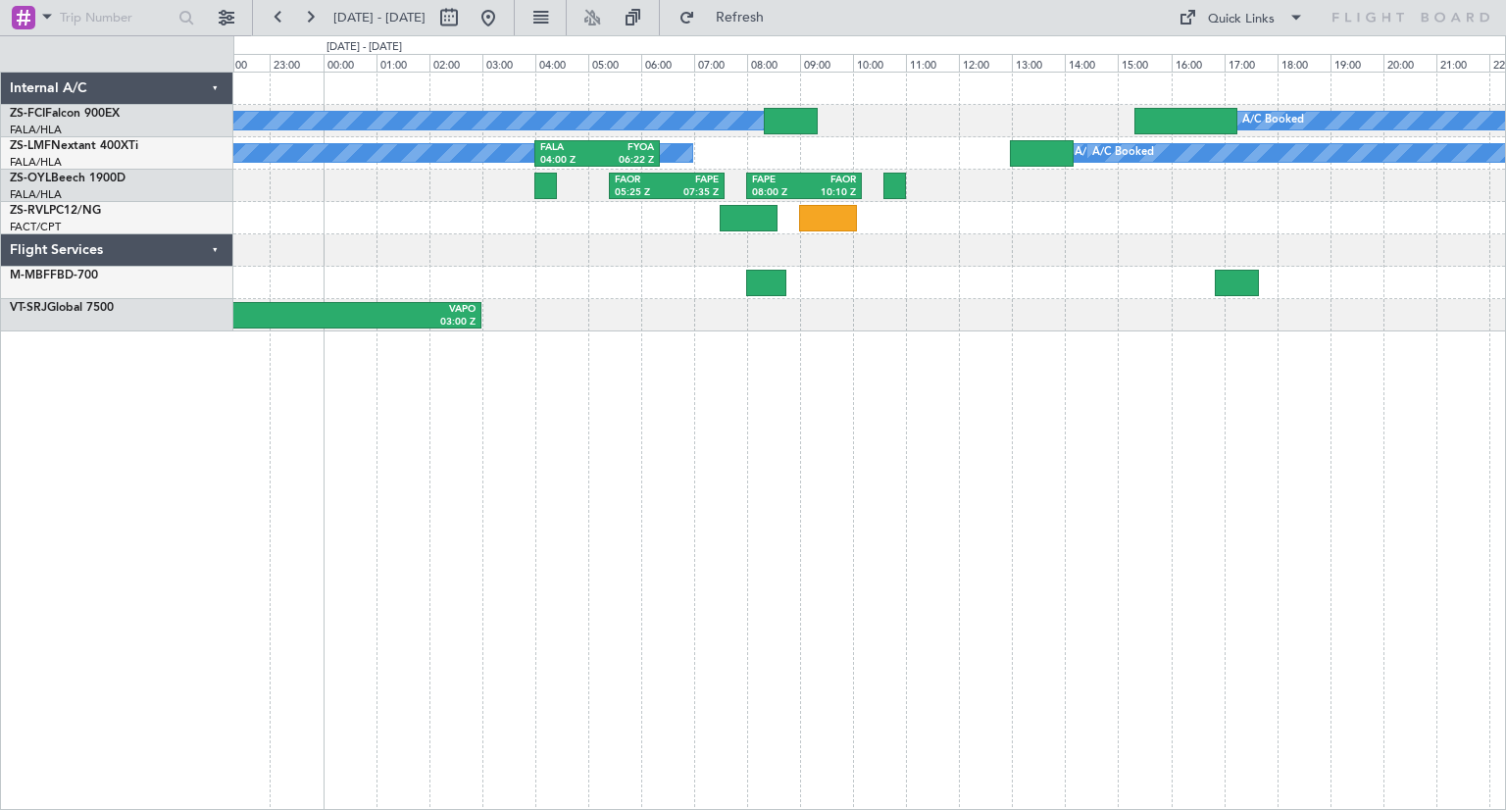
click at [595, 508] on div "A/C Booked A/C Booked A/C Booked A/C Booked A/C Booked A/C Booked A/C Booked A/…" at bounding box center [869, 441] width 1272 height 738
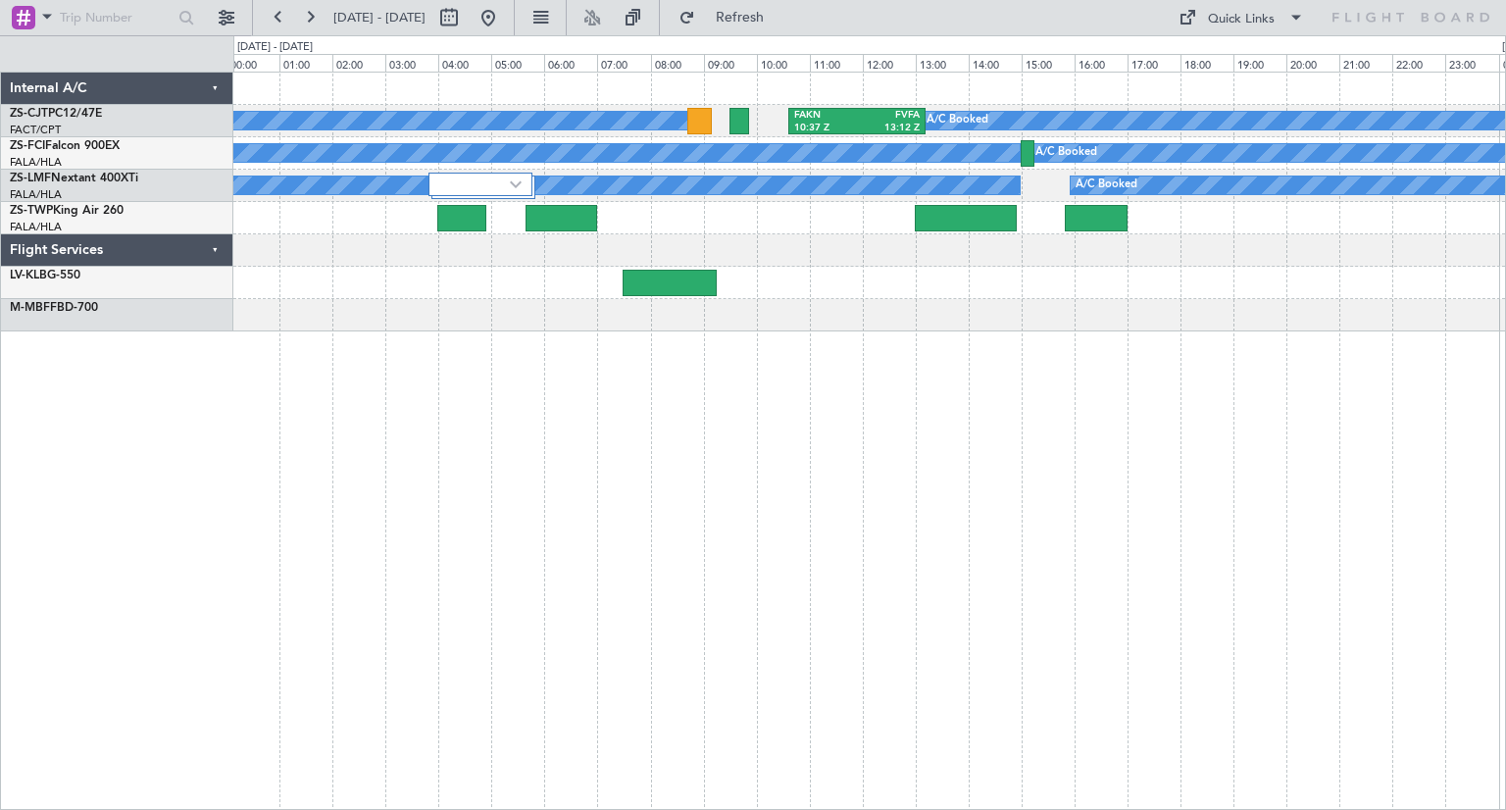
click at [600, 574] on div "A/C Booked A/C Booked A/C Booked A/C Booked A/C Booked A/C Booked FAKN 10:37 Z …" at bounding box center [869, 441] width 1272 height 738
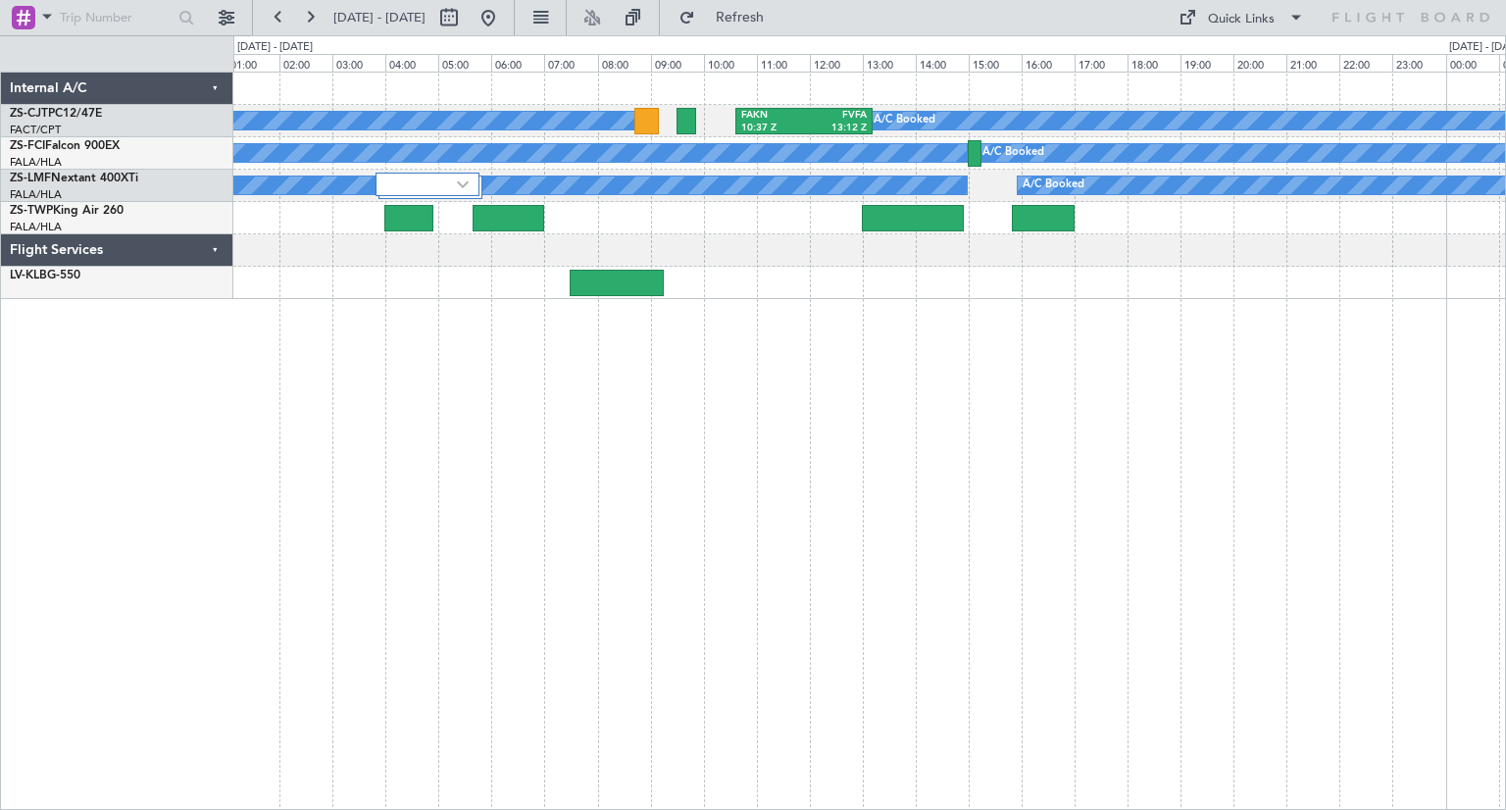
click at [1014, 392] on div "A/C Booked A/C Booked A/C Booked A/C Booked A/C Booked A/C Booked FAKN 10:37 Z …" at bounding box center [869, 441] width 1272 height 738
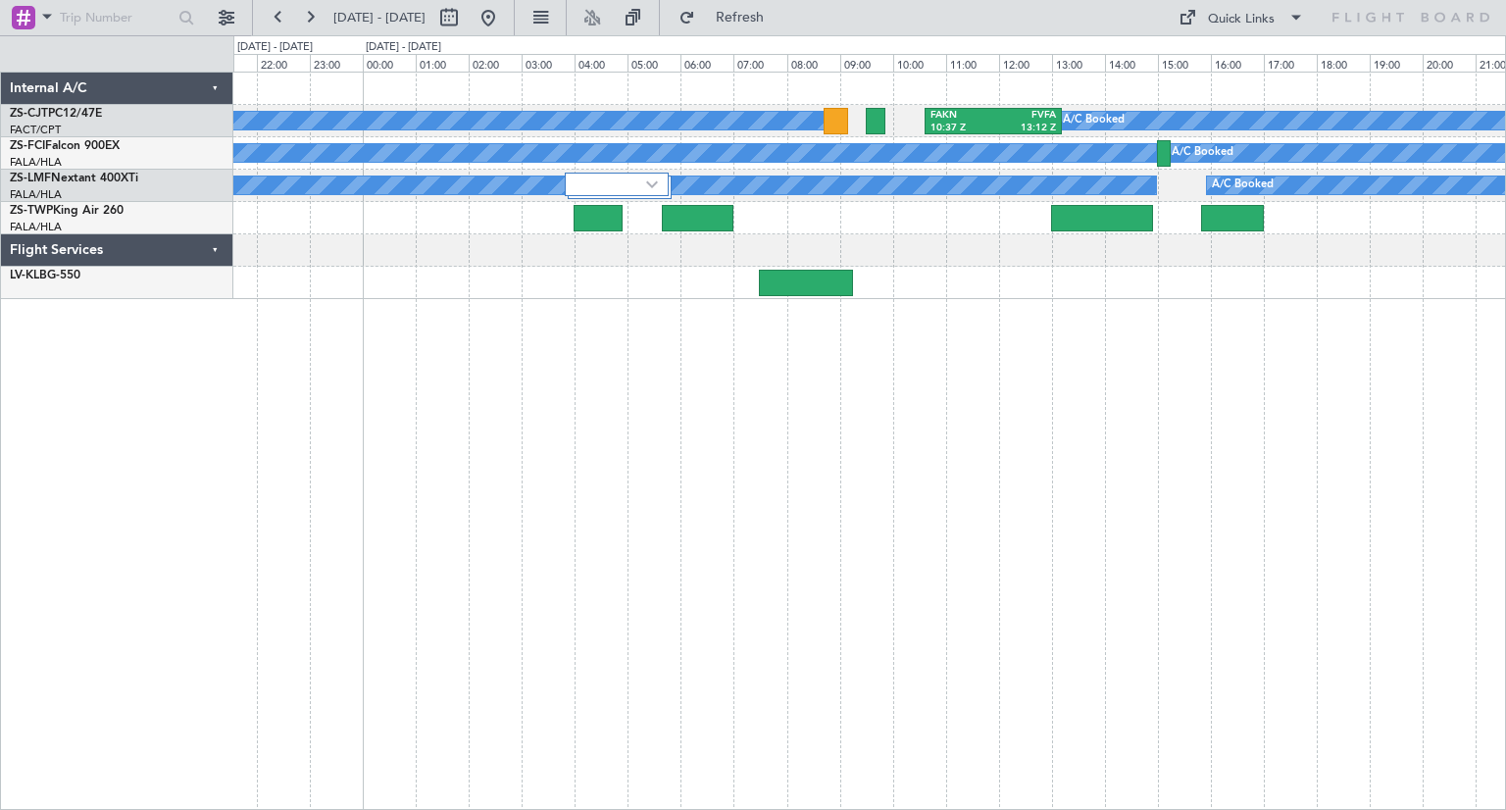
click at [775, 586] on div "A/C Booked A/C Booked A/C Booked A/C Booked A/C Booked A/C Booked FAKN 10:37 Z …" at bounding box center [869, 441] width 1272 height 738
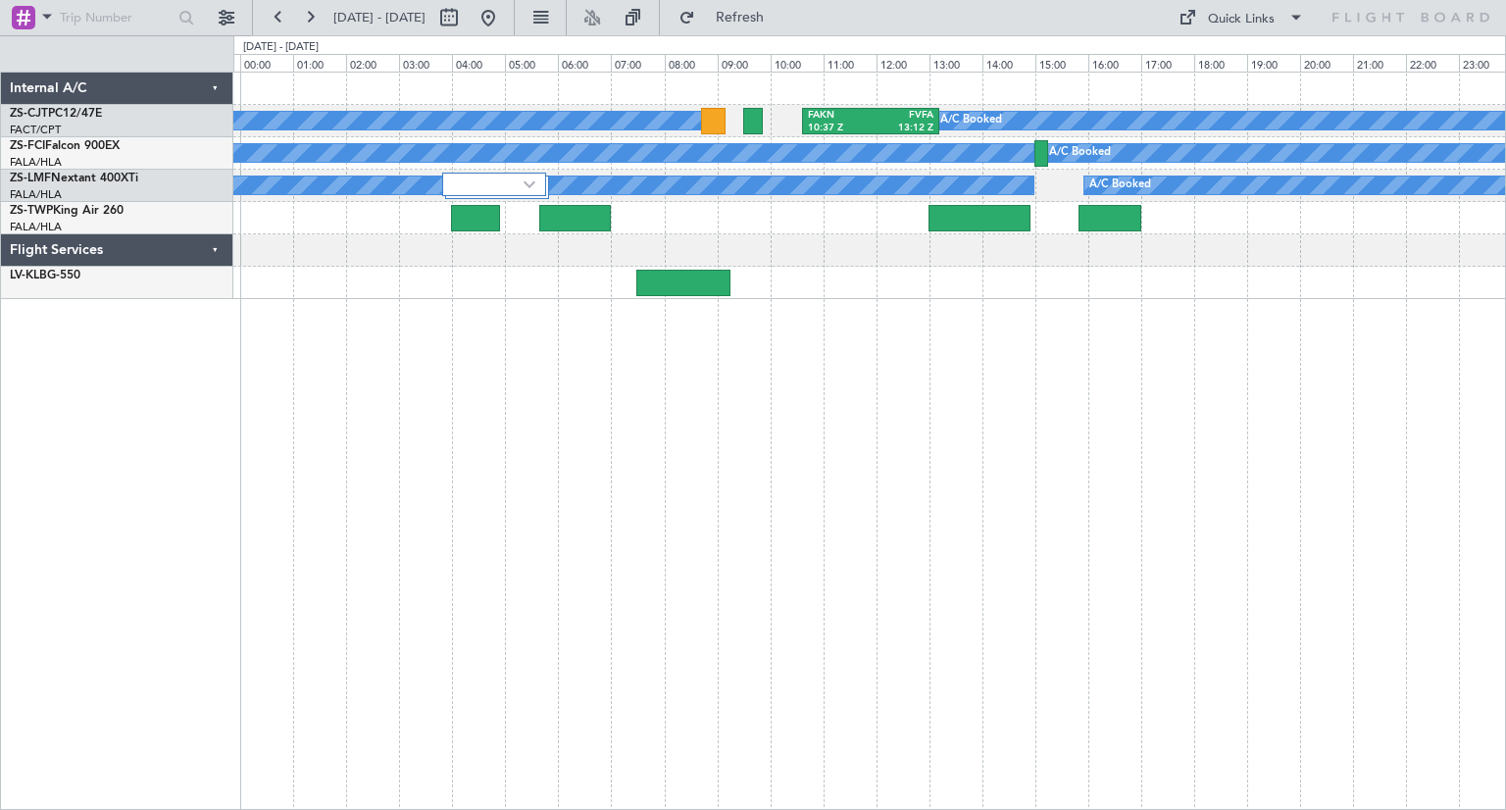
click at [1078, 596] on div "A/C Booked A/C Booked A/C Booked A/C Booked A/C Booked A/C Booked FAKN 10:37 Z …" at bounding box center [869, 441] width 1272 height 738
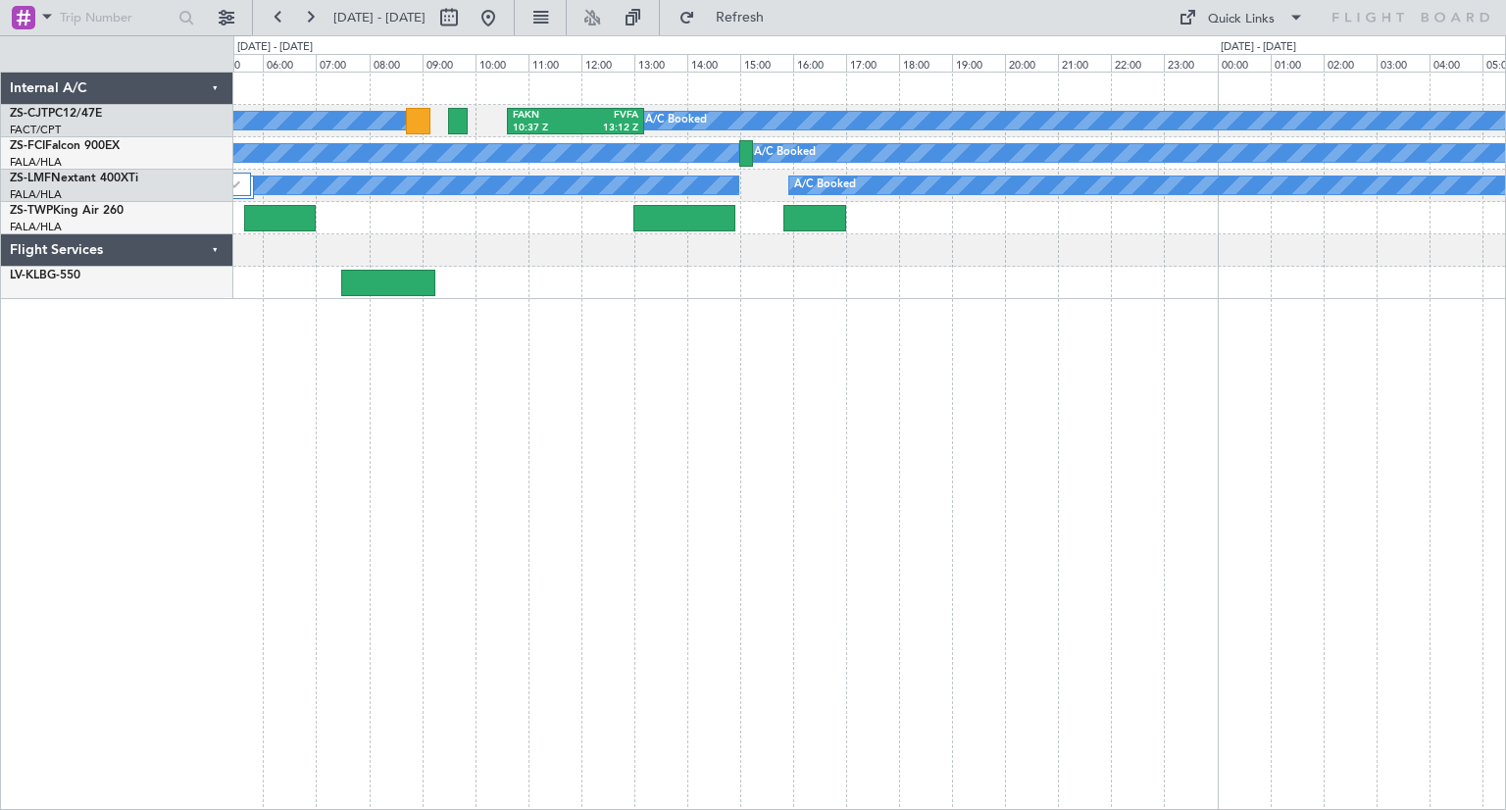
click at [483, 436] on div "A/C Booked A/C Booked A/C Booked A/C Booked A/C Booked A/C Booked FAKN 10:37 Z …" at bounding box center [869, 441] width 1272 height 738
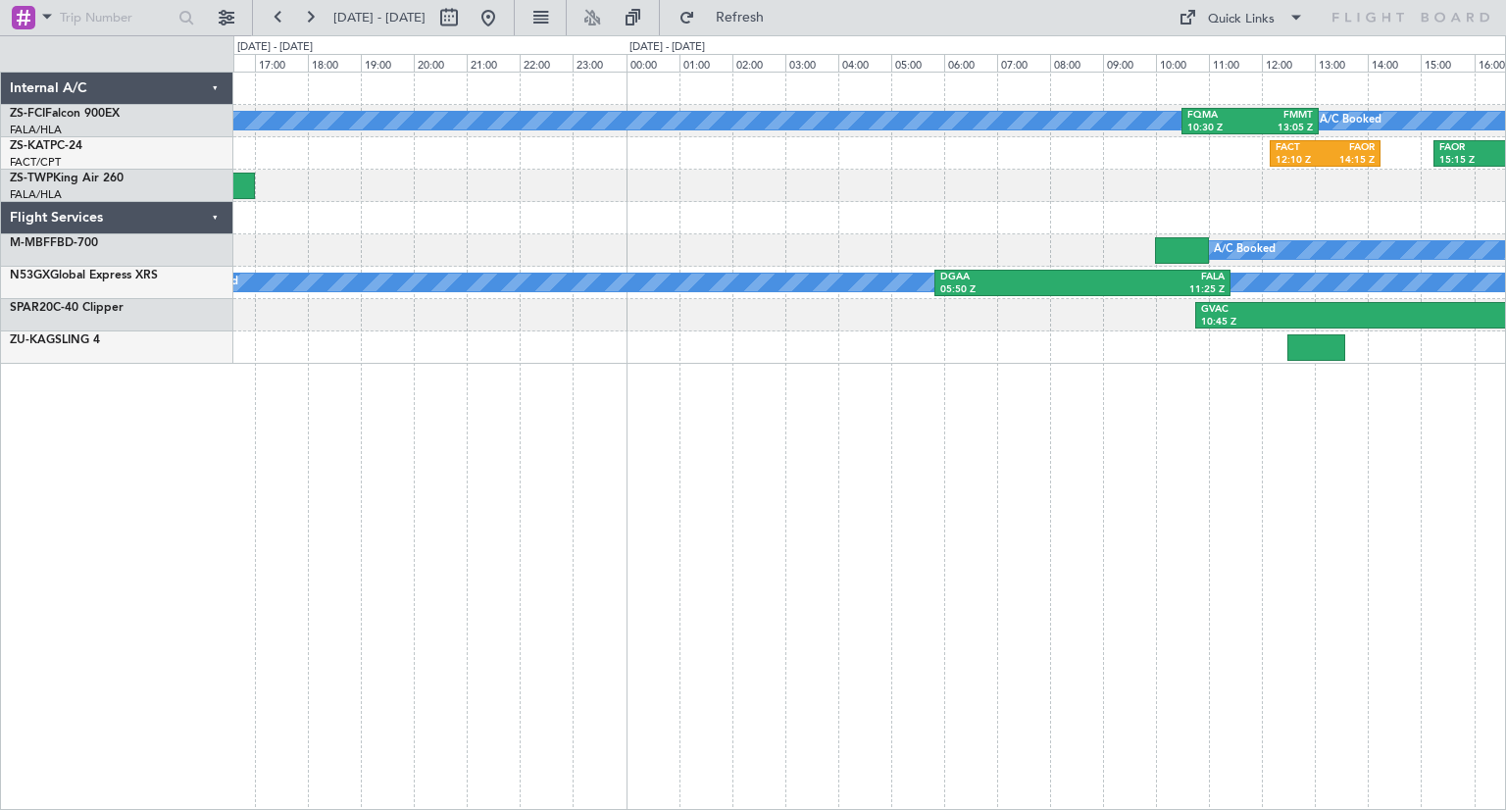
click at [440, 415] on div "A/C Booked A/C Booked FQMA 10:30 Z FMMT 13:05 Z A/C Booked A/C Booked A/C Booke…" at bounding box center [869, 441] width 1272 height 738
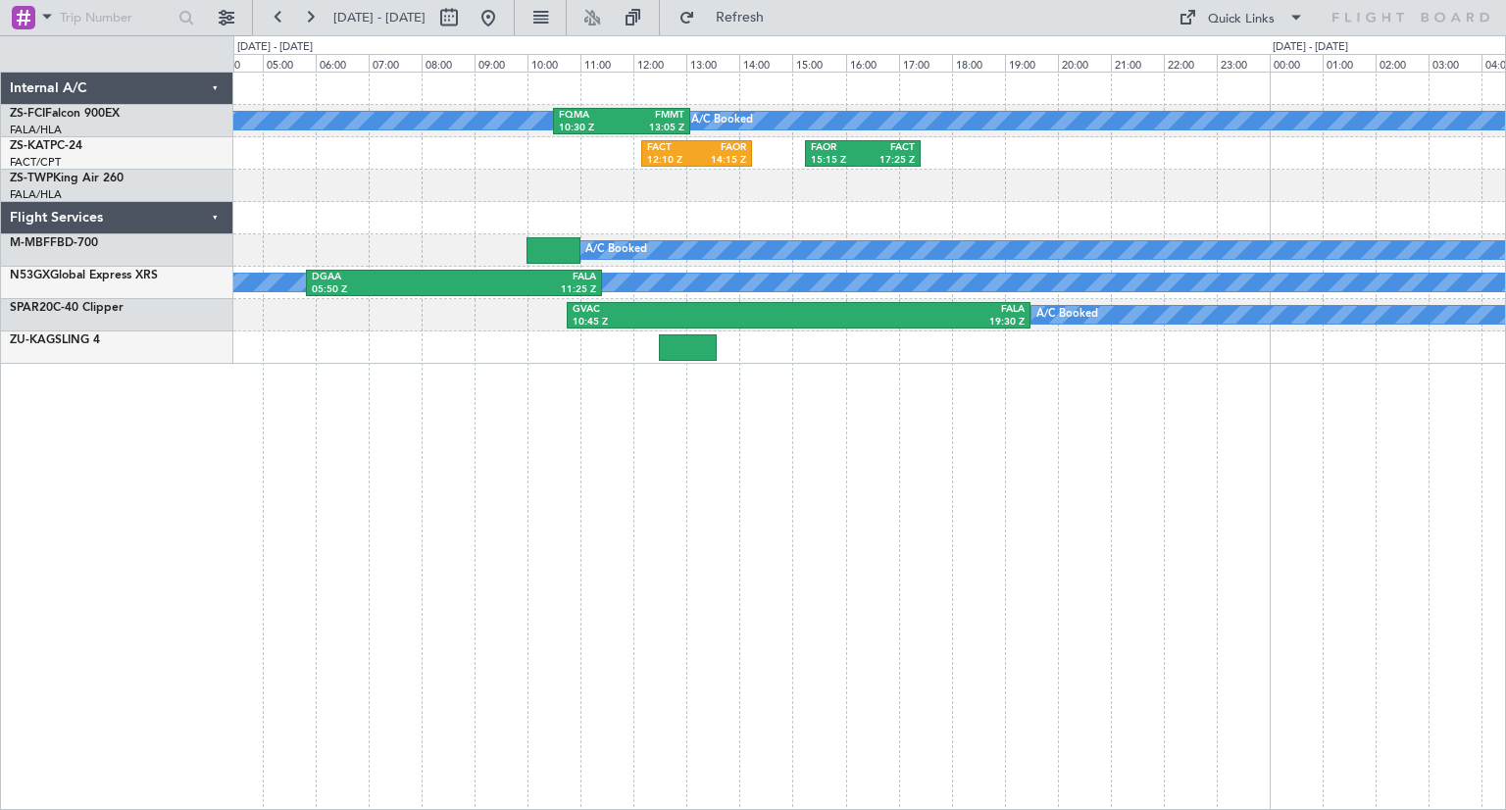
click at [1019, 571] on div "A/C Booked A/C Booked FQMA 10:30 Z FMMT 13:05 Z A/C Booked A/C Booked FMMI 06:5…" at bounding box center [869, 441] width 1272 height 738
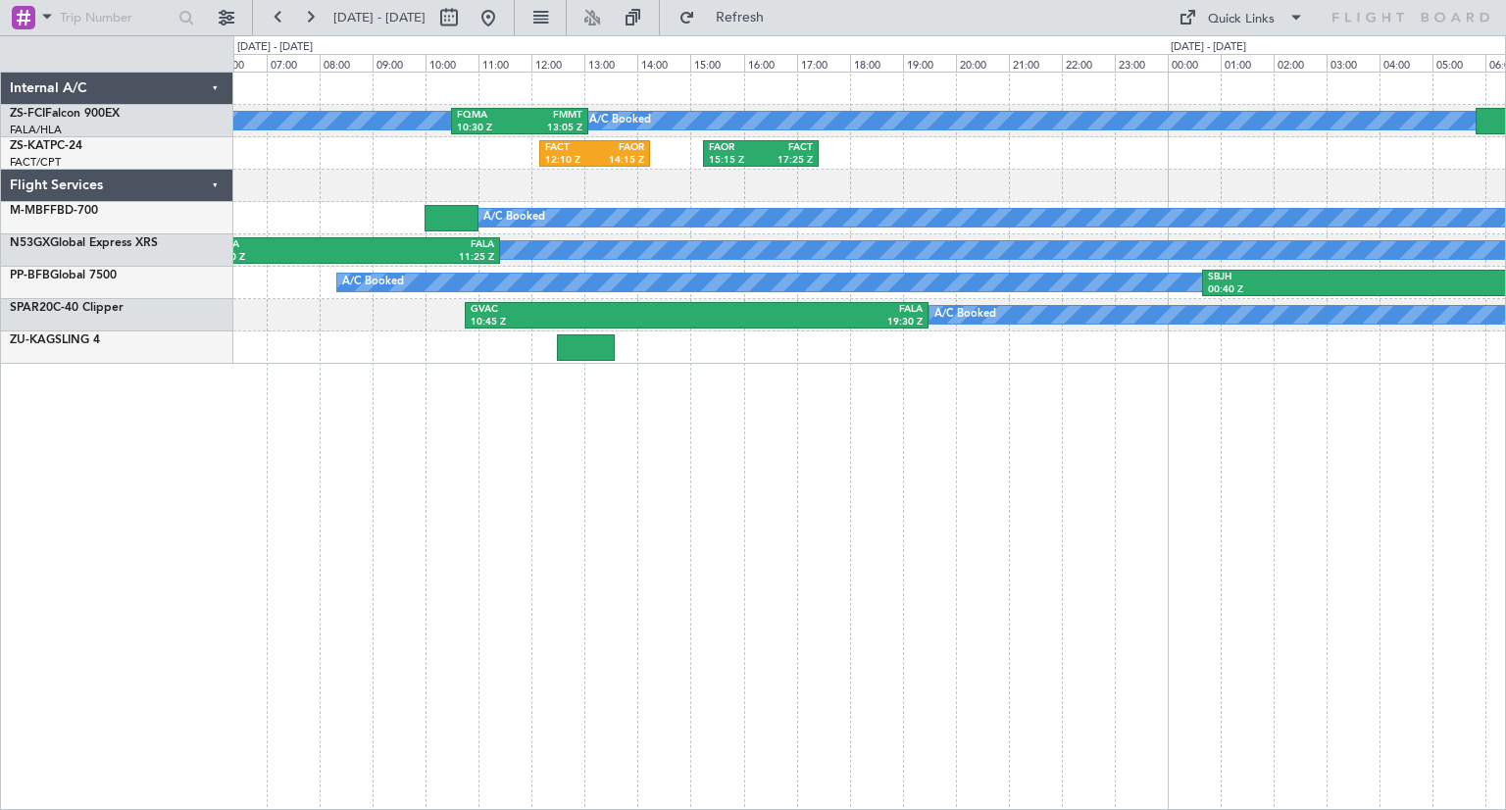
click at [515, 547] on div "A/C Booked A/C Booked FQMA 10:30 Z FMMT 13:05 Z A/C Booked A/C Booked FMMI 06:5…" at bounding box center [869, 441] width 1272 height 738
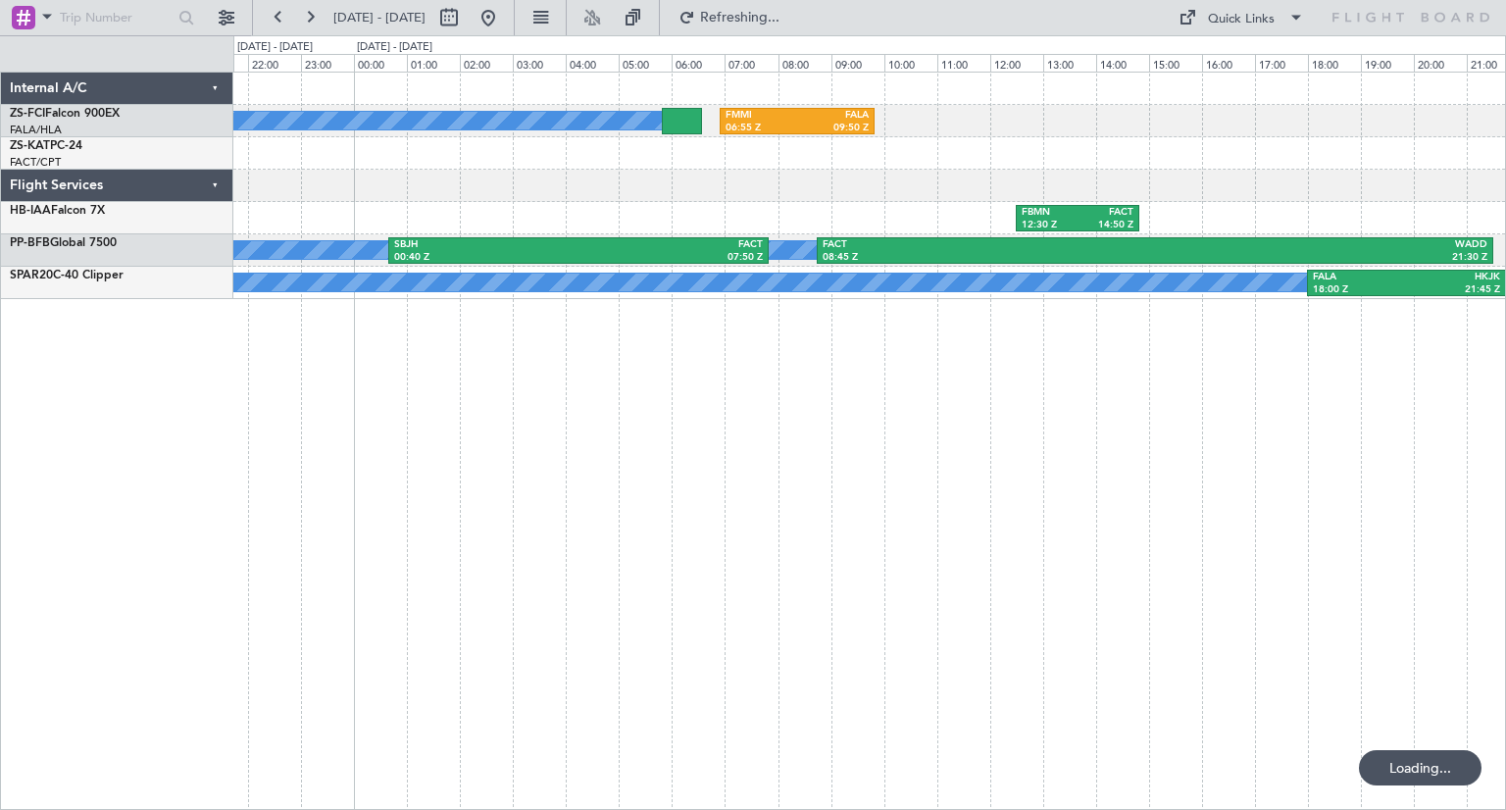
click at [718, 581] on div "A/C Booked A/C Booked FMMI 06:55 Z FALA 09:50 Z FAOR 15:15 Z FACT 17:25 Z FBMN …" at bounding box center [869, 441] width 1272 height 738
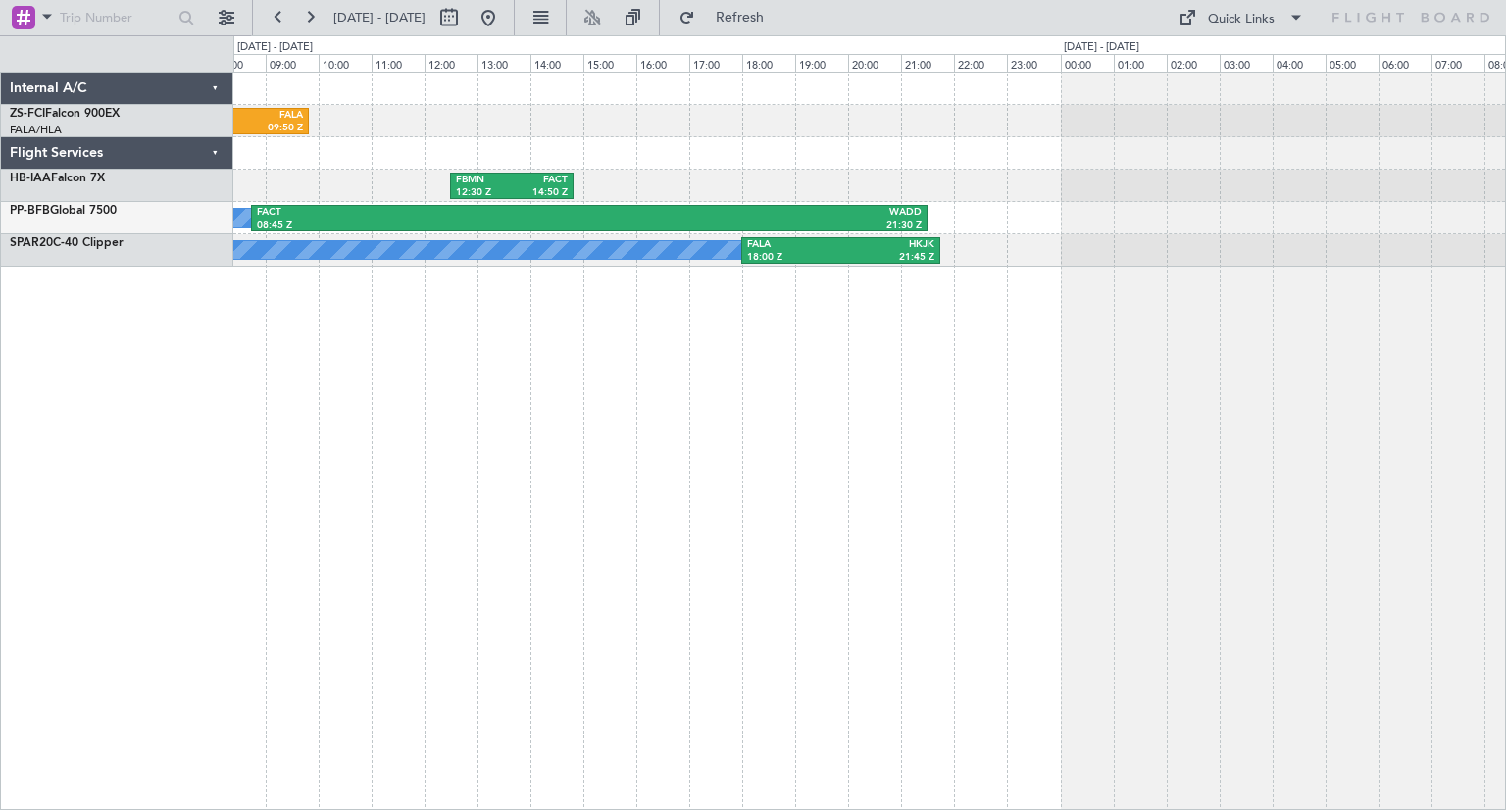
click at [757, 445] on div "FMMI 06:55 Z FALA 09:50 Z A/C Booked A/C Booked FBMN 12:30 Z FACT 14:50 Z A/C B…" at bounding box center [869, 441] width 1272 height 738
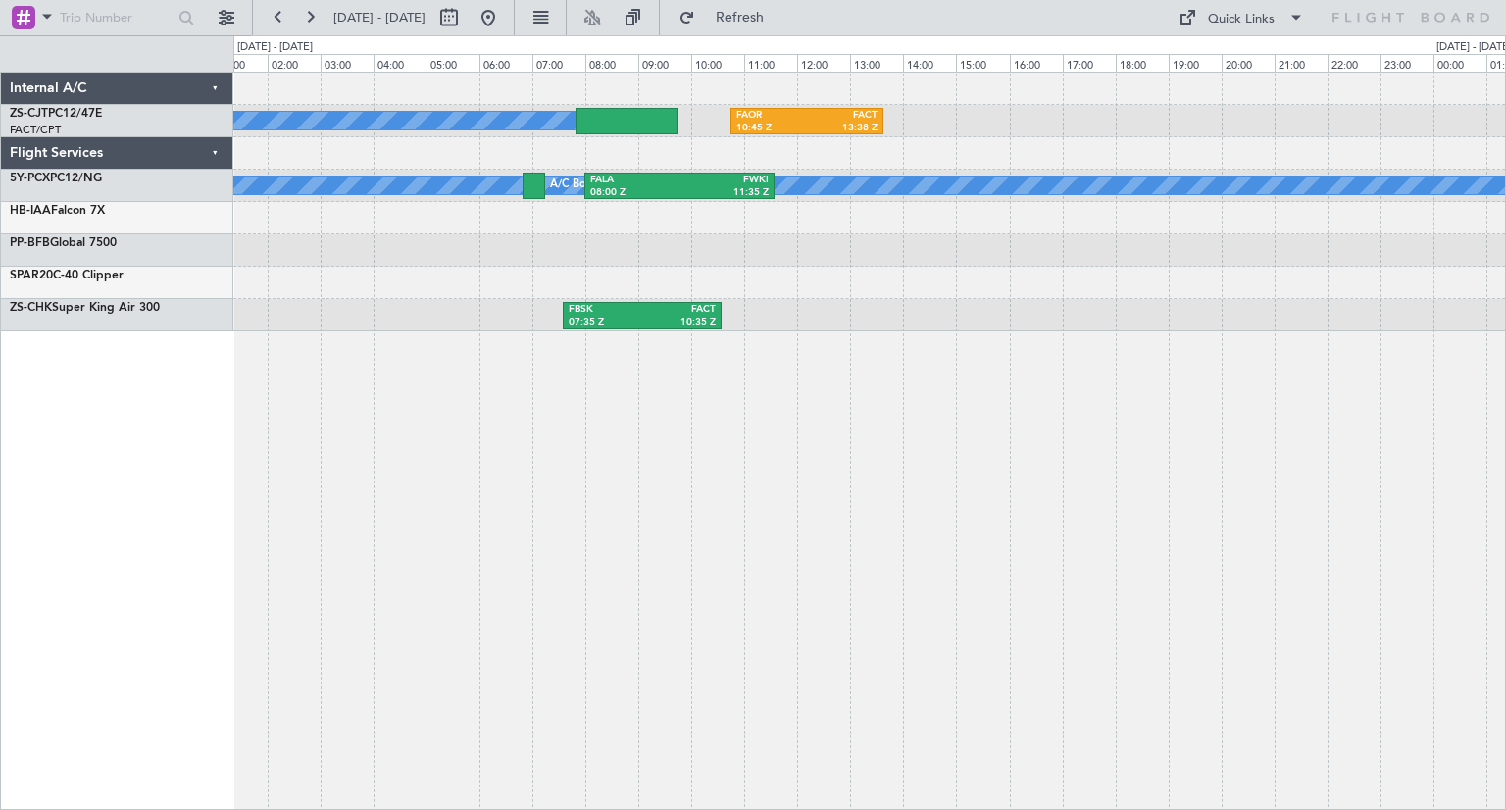
click at [697, 443] on div "A/C Booked A/C Booked A/C Booked FAOR 10:45 Z FACT 13:38 Z A/C Booked A/C Booke…" at bounding box center [869, 441] width 1272 height 738
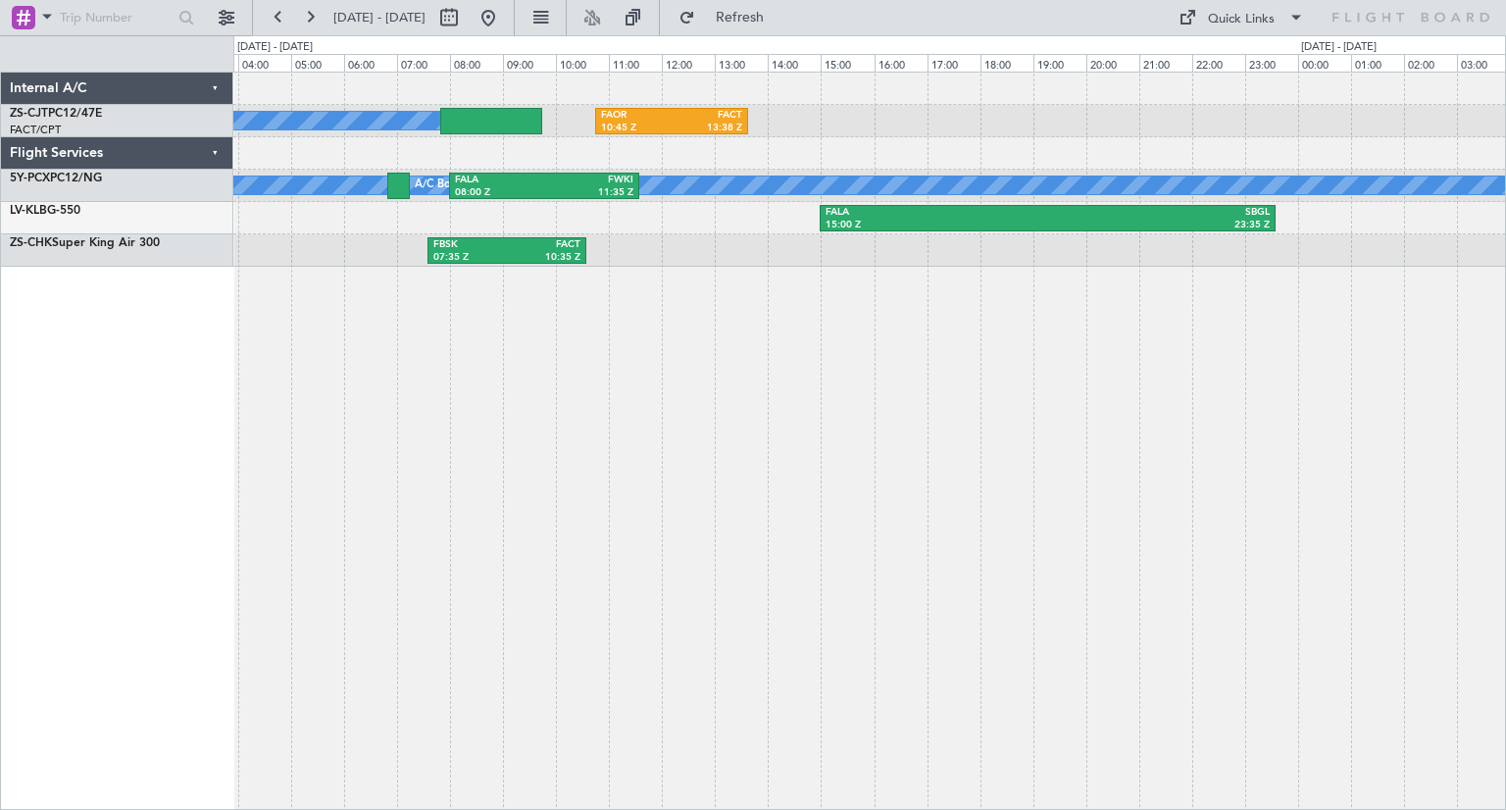
click at [712, 445] on div "A/C Booked A/C Booked A/C Booked FAOR 10:45 Z FACT 13:38 Z A/C Booked A/C Booke…" at bounding box center [869, 441] width 1272 height 738
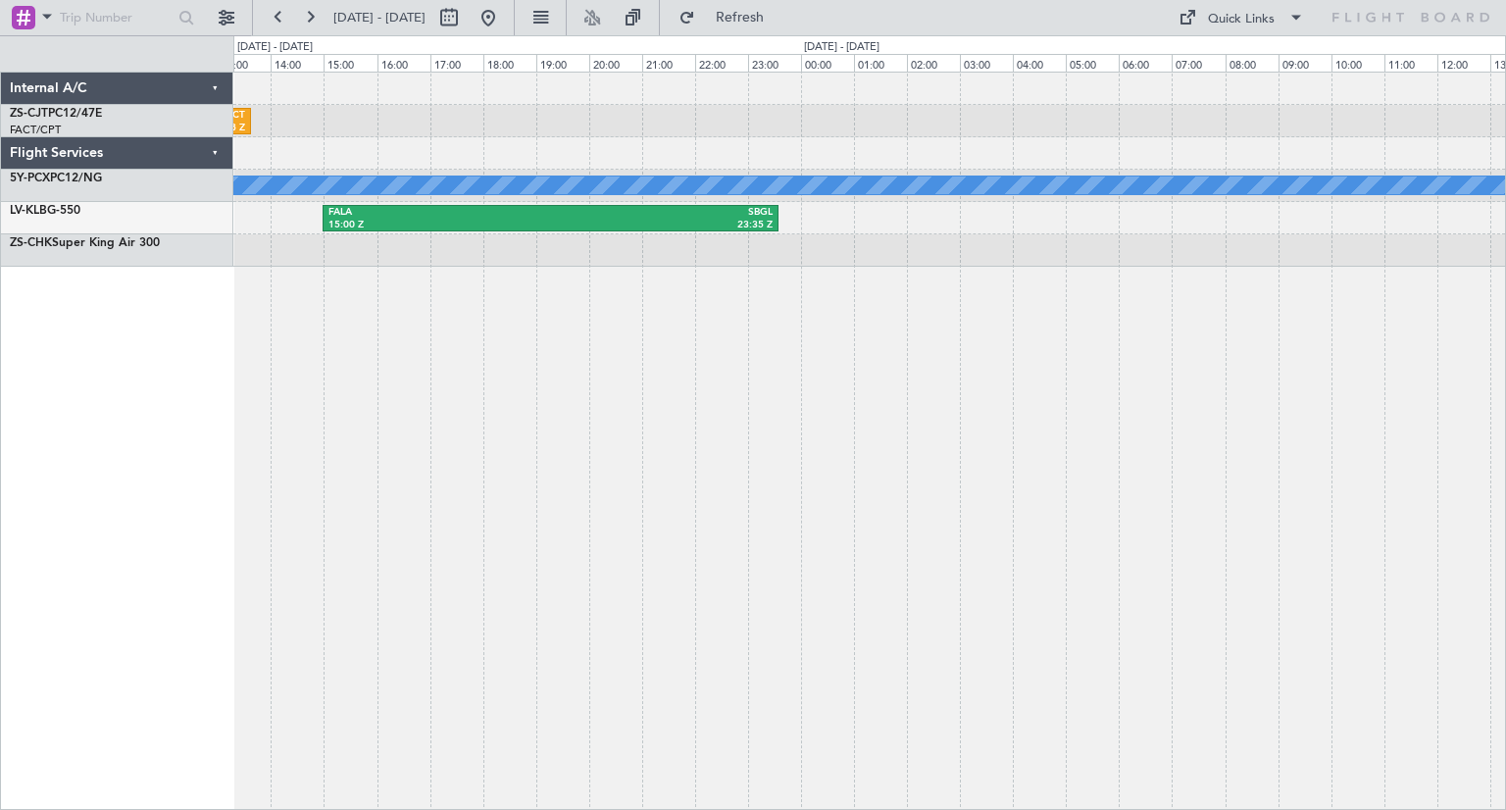
click at [490, 538] on div "FAOR 10:45 Z FACT 13:38 Z A/C Booked A/C Booked A/C Booked A/C Booked A/C Booke…" at bounding box center [869, 441] width 1272 height 738
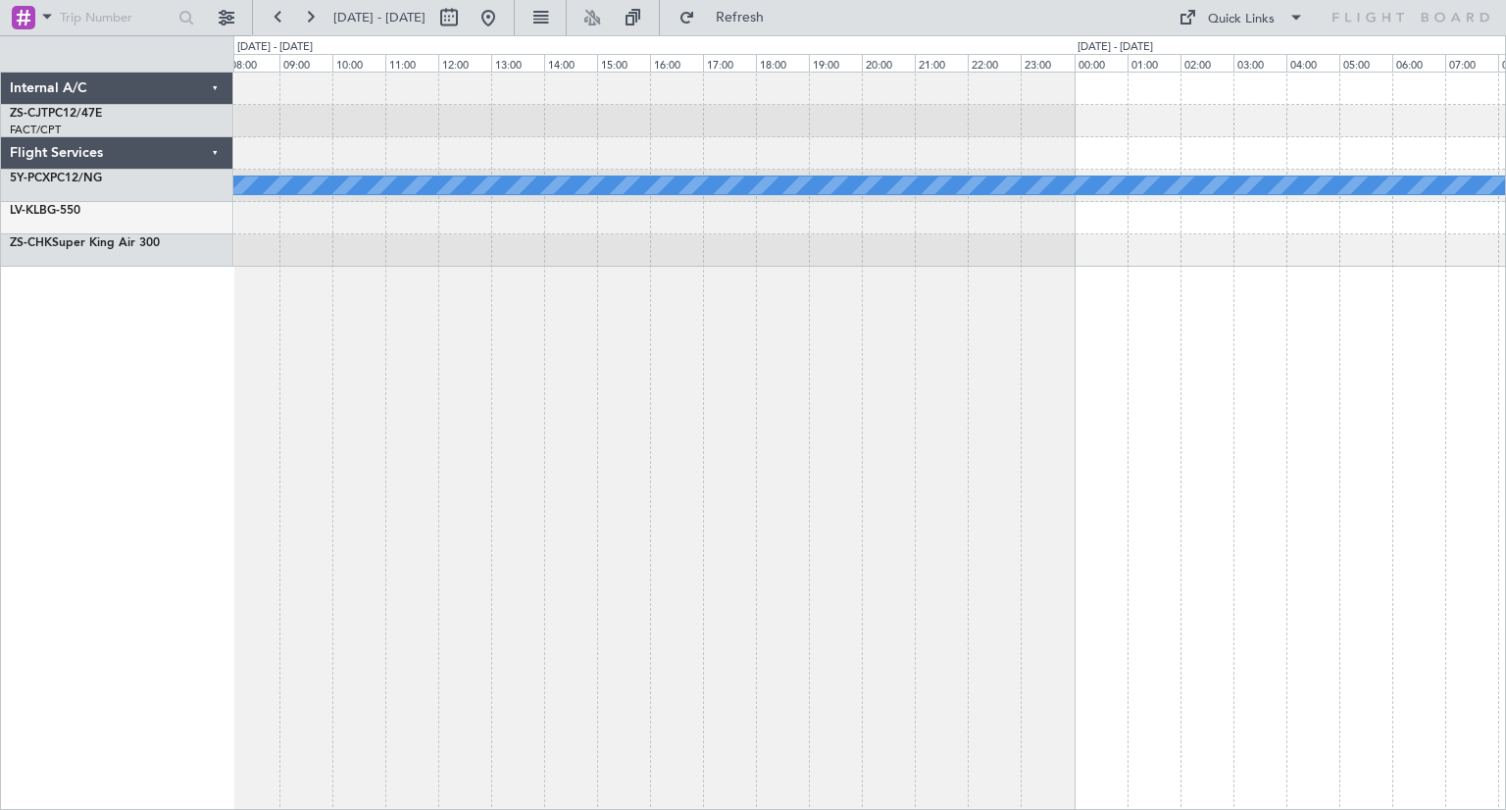
click at [857, 597] on div "A/C Booked A/C Booked A/C Booked A/C Booked" at bounding box center [869, 441] width 1272 height 738
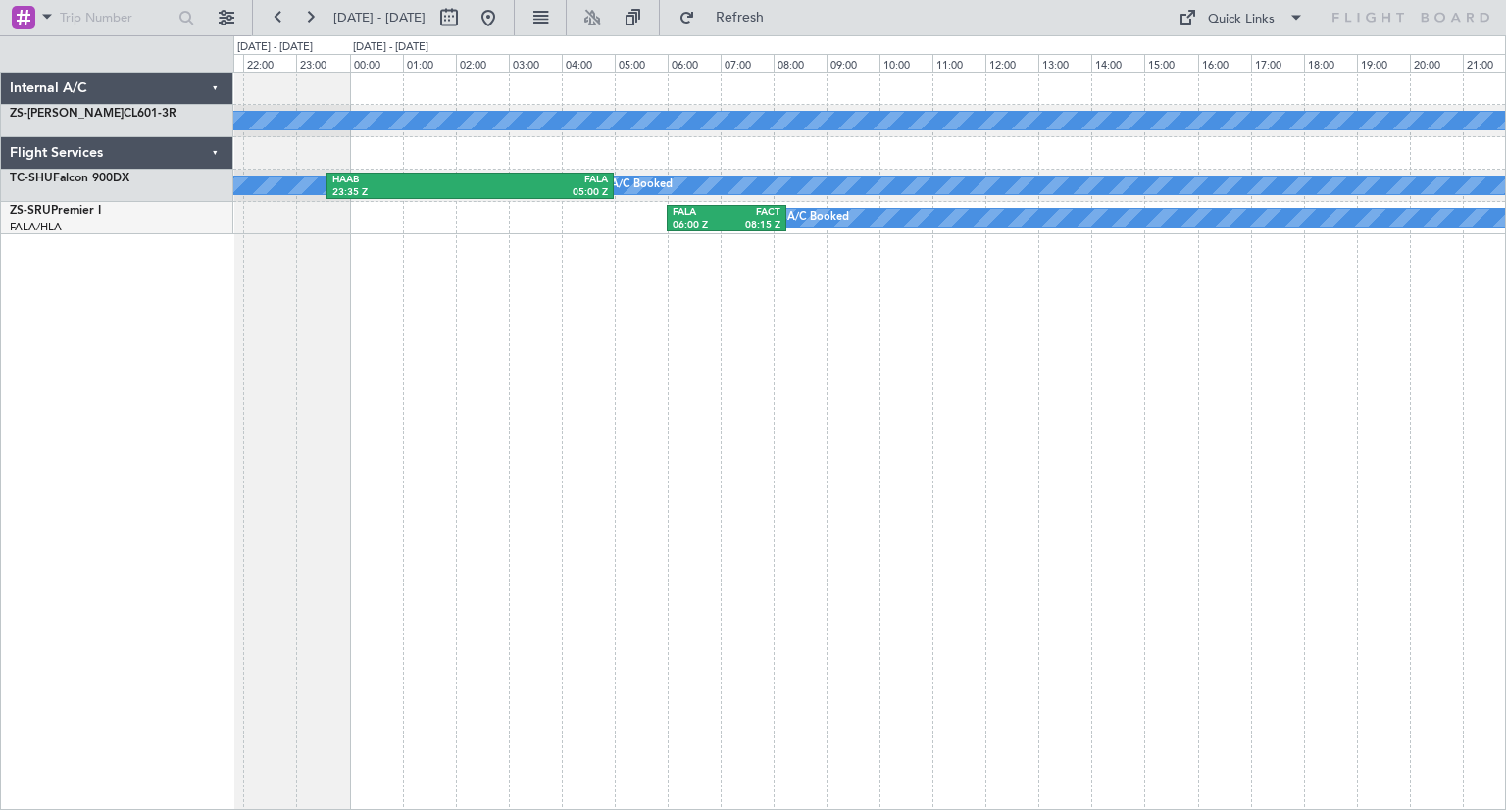
click at [376, 436] on div "A/C Booked A/C Booked A/C Booked A/C Booked HAAB 23:35 Z FALA 05:00 Z A/C Booke…" at bounding box center [869, 441] width 1272 height 738
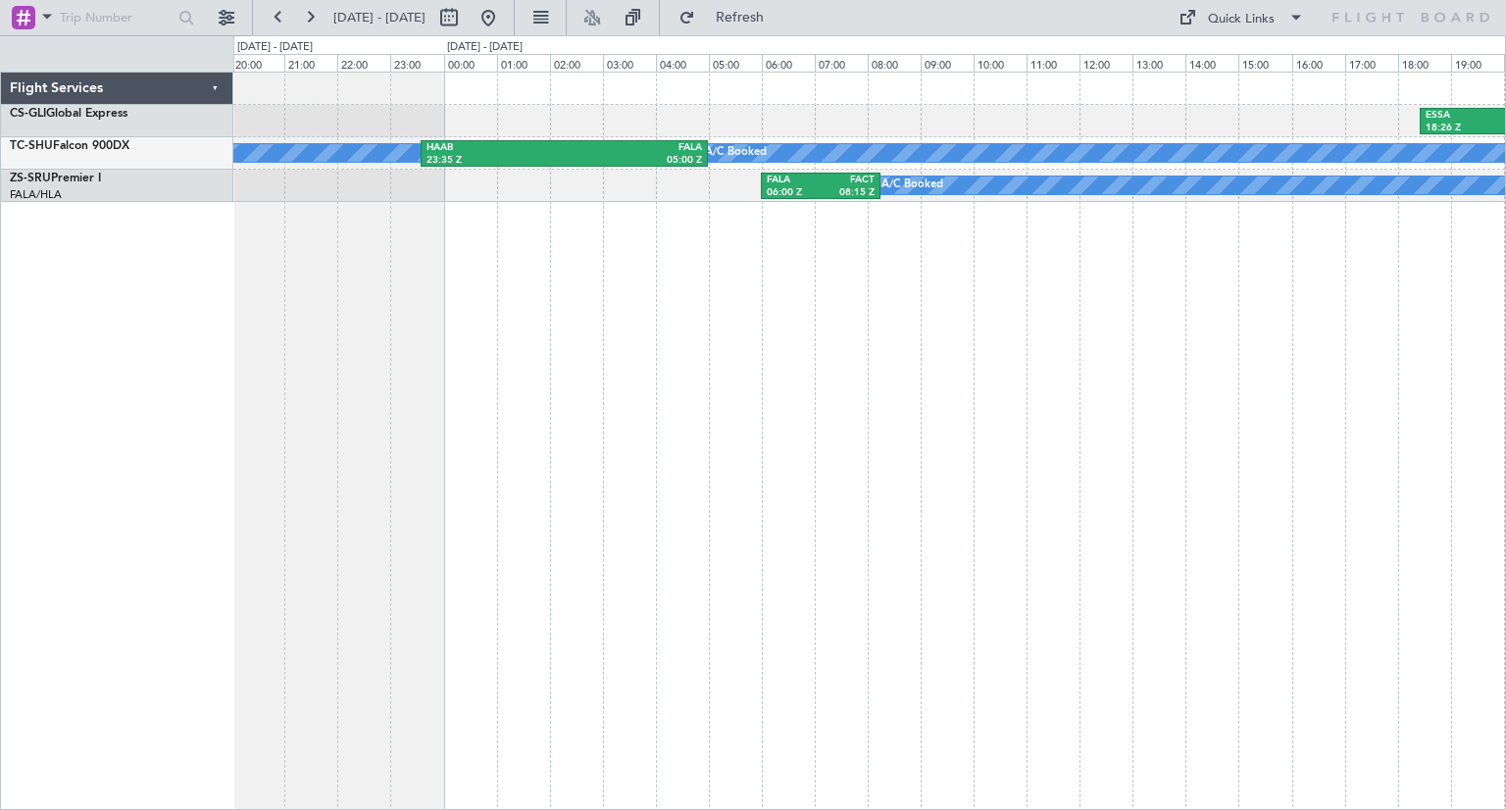
click at [796, 494] on div "ESSA 18:26 Z FAKN 07:16 Z A/C Booked A/C Booked A/C Booked HAAB 23:35 Z FALA 05…" at bounding box center [869, 441] width 1272 height 738
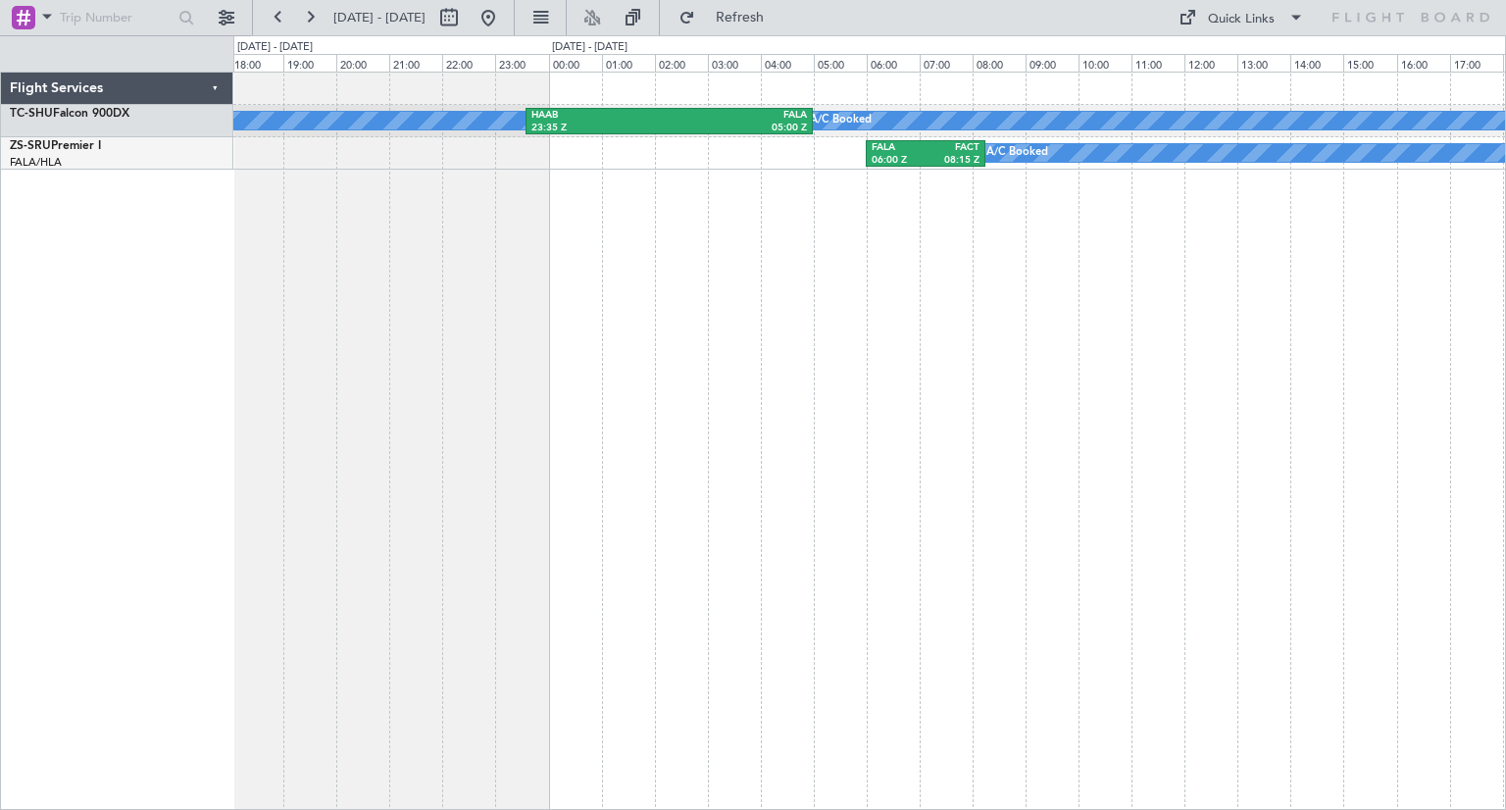
click at [522, 392] on div "A/C Booked A/C Booked A/C Booked HAAB 23:35 Z FALA 05:00 Z A/C Booked FALA 06:0…" at bounding box center [869, 441] width 1272 height 738
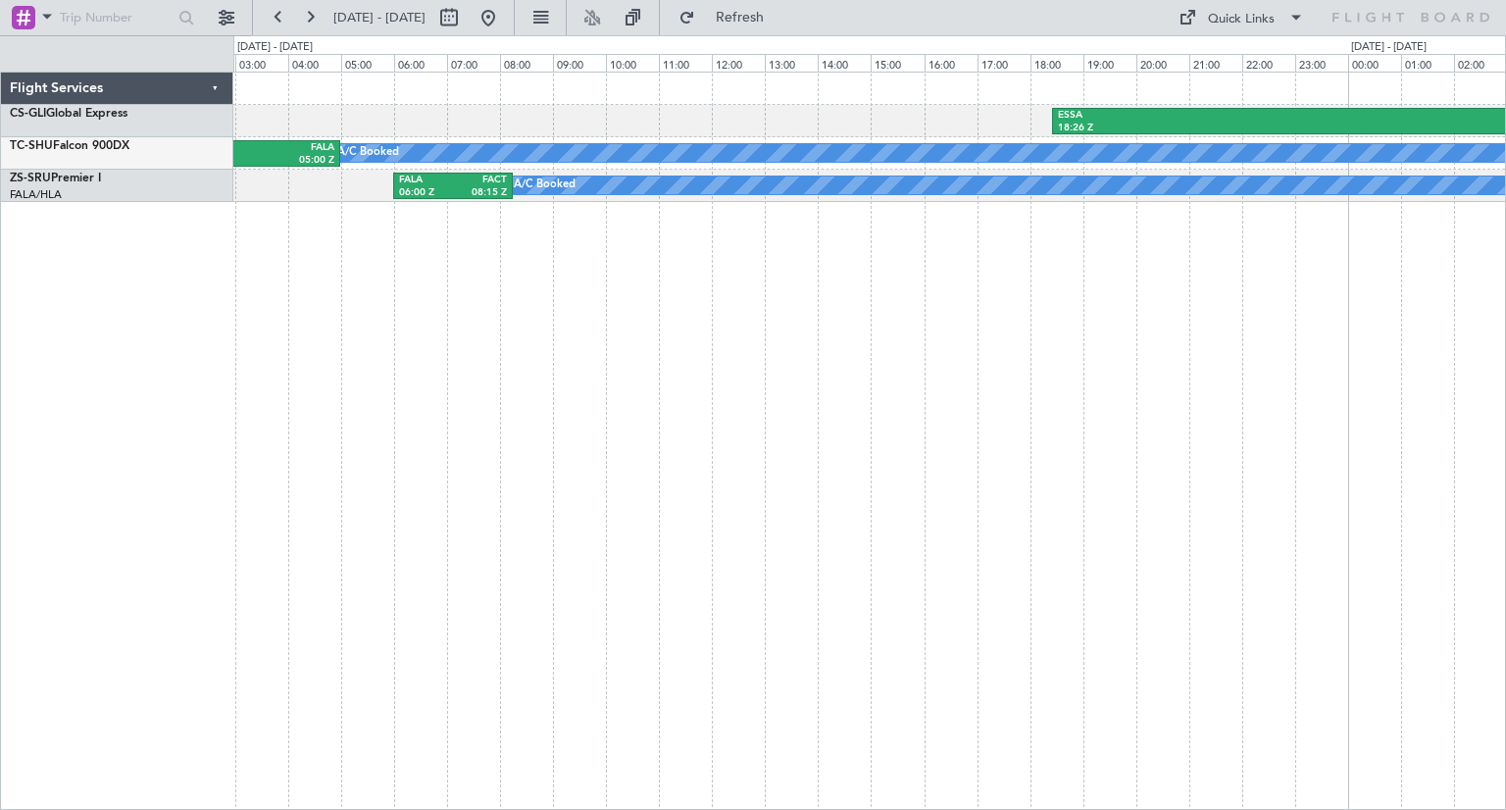
click at [539, 392] on div "ESSA 18:26 Z FAKN 07:16 Z A/C Booked A/C Booked A/C Booked A/C Booked HAAB 23:3…" at bounding box center [869, 441] width 1272 height 738
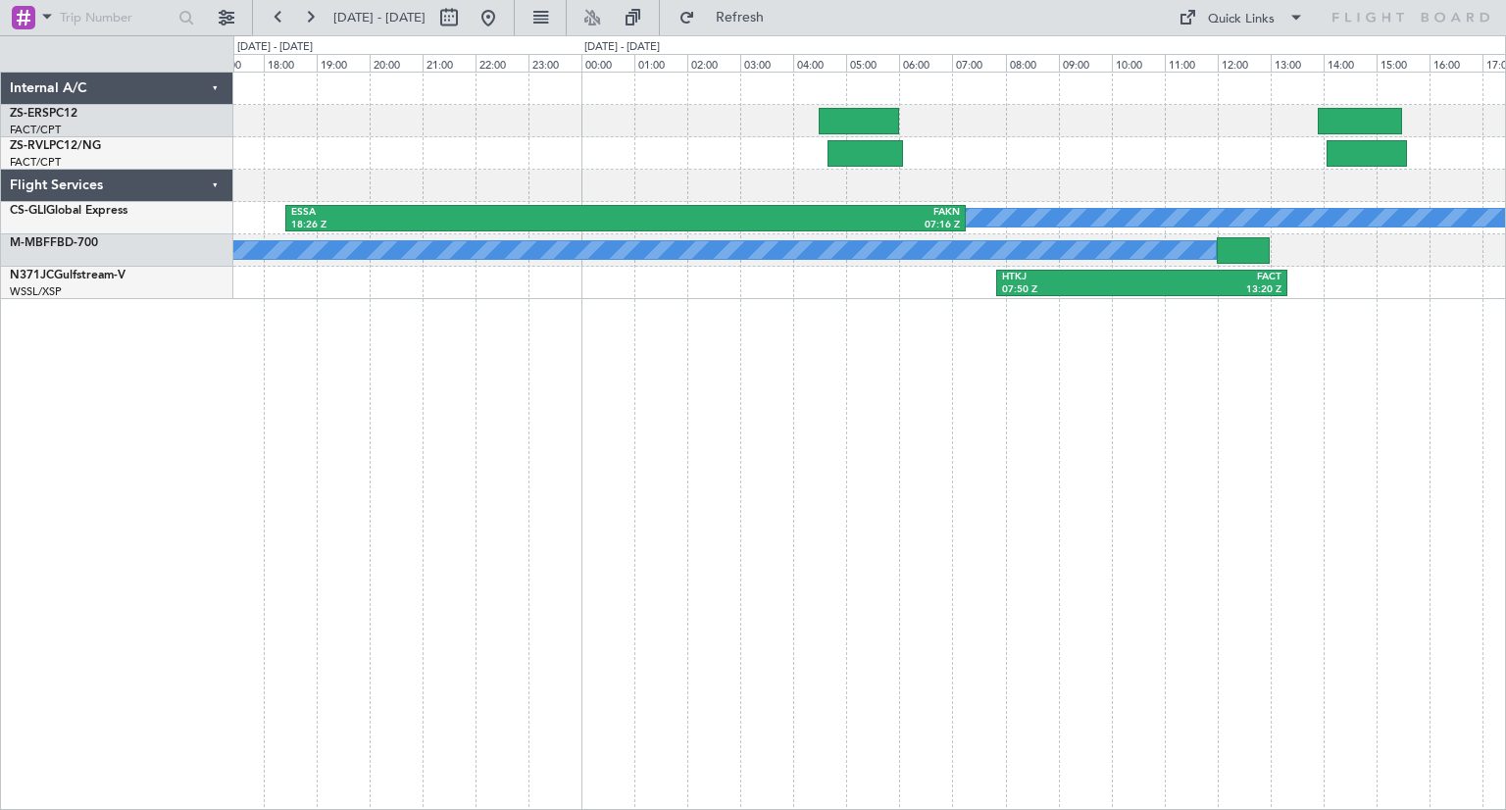
click at [981, 432] on div "ESSA 18:26 Z FAKN 07:16 Z A/C Booked A/C Booked HTKJ 07:50 Z FACT 13:20 Z" at bounding box center [869, 441] width 1272 height 738
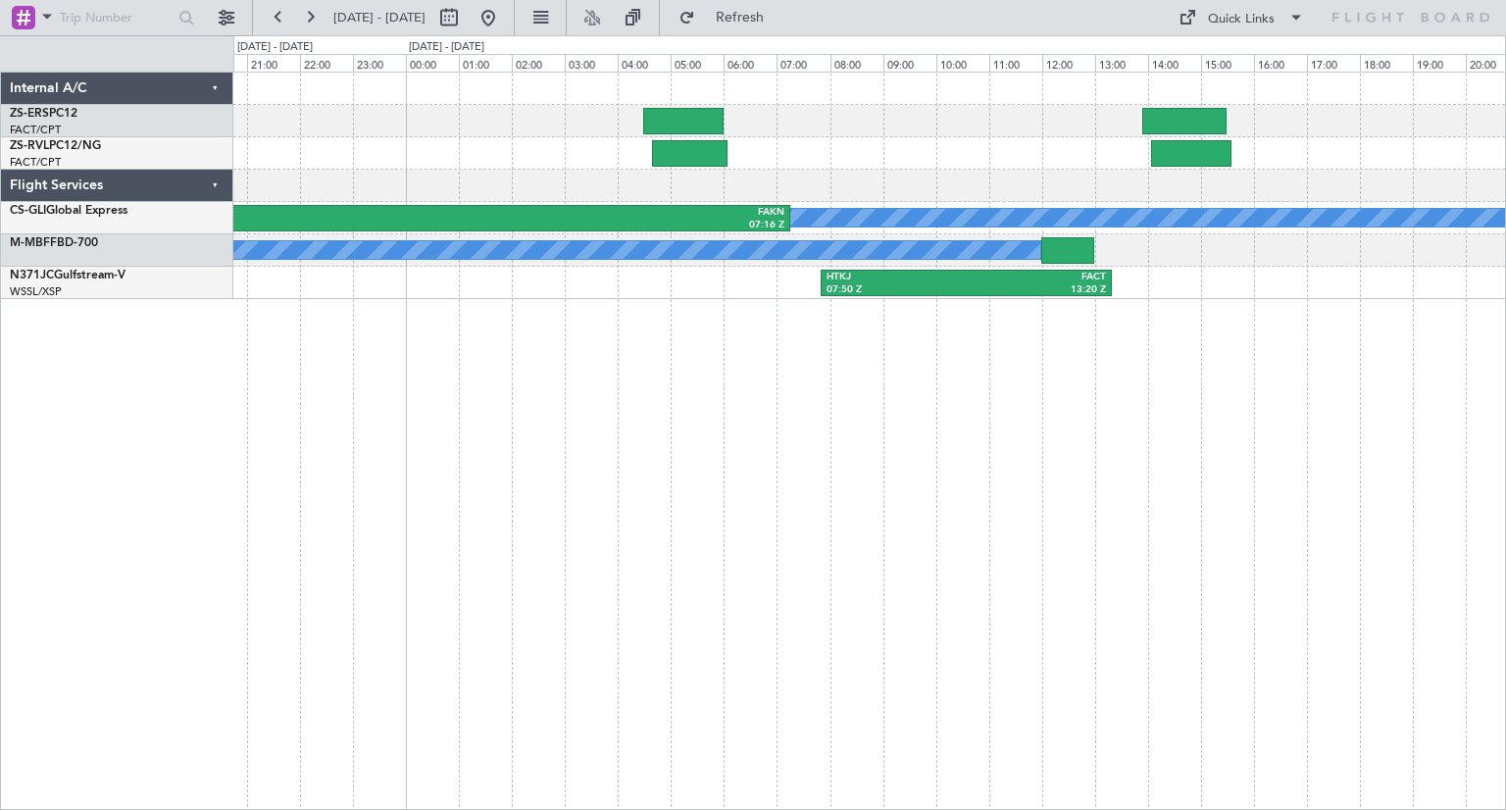
click at [870, 473] on div "ESSA 18:26 Z FAKN 07:16 Z A/C Booked A/C Booked HTKJ 07:50 Z FACT 13:20 Z" at bounding box center [869, 441] width 1272 height 738
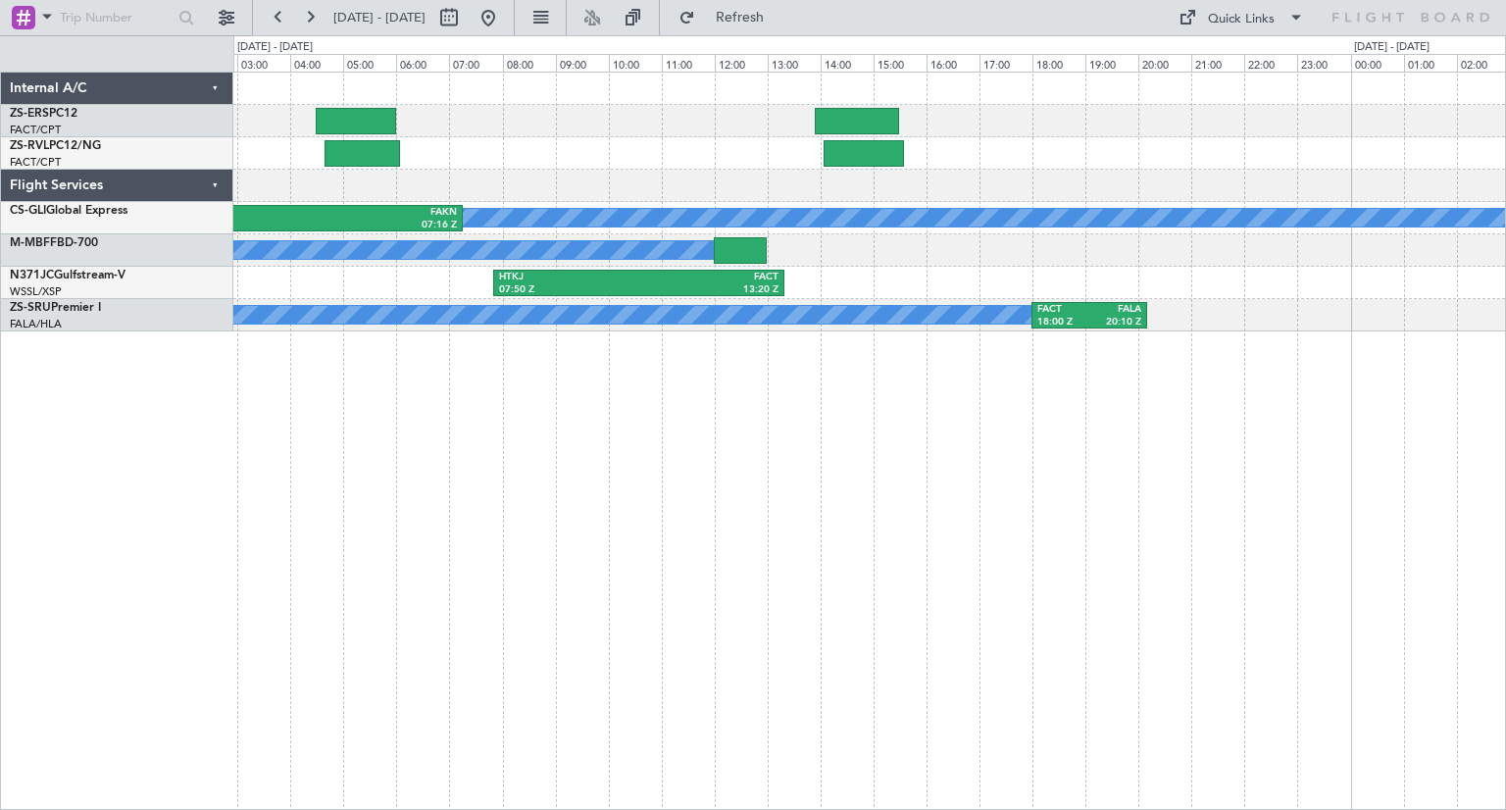
click at [820, 483] on div "ESSA 18:26 Z FAKN 07:16 Z A/C Booked FAKN 06:50 Z LTBA 16:23 Z A/C Booked HTKJ …" at bounding box center [869, 441] width 1272 height 738
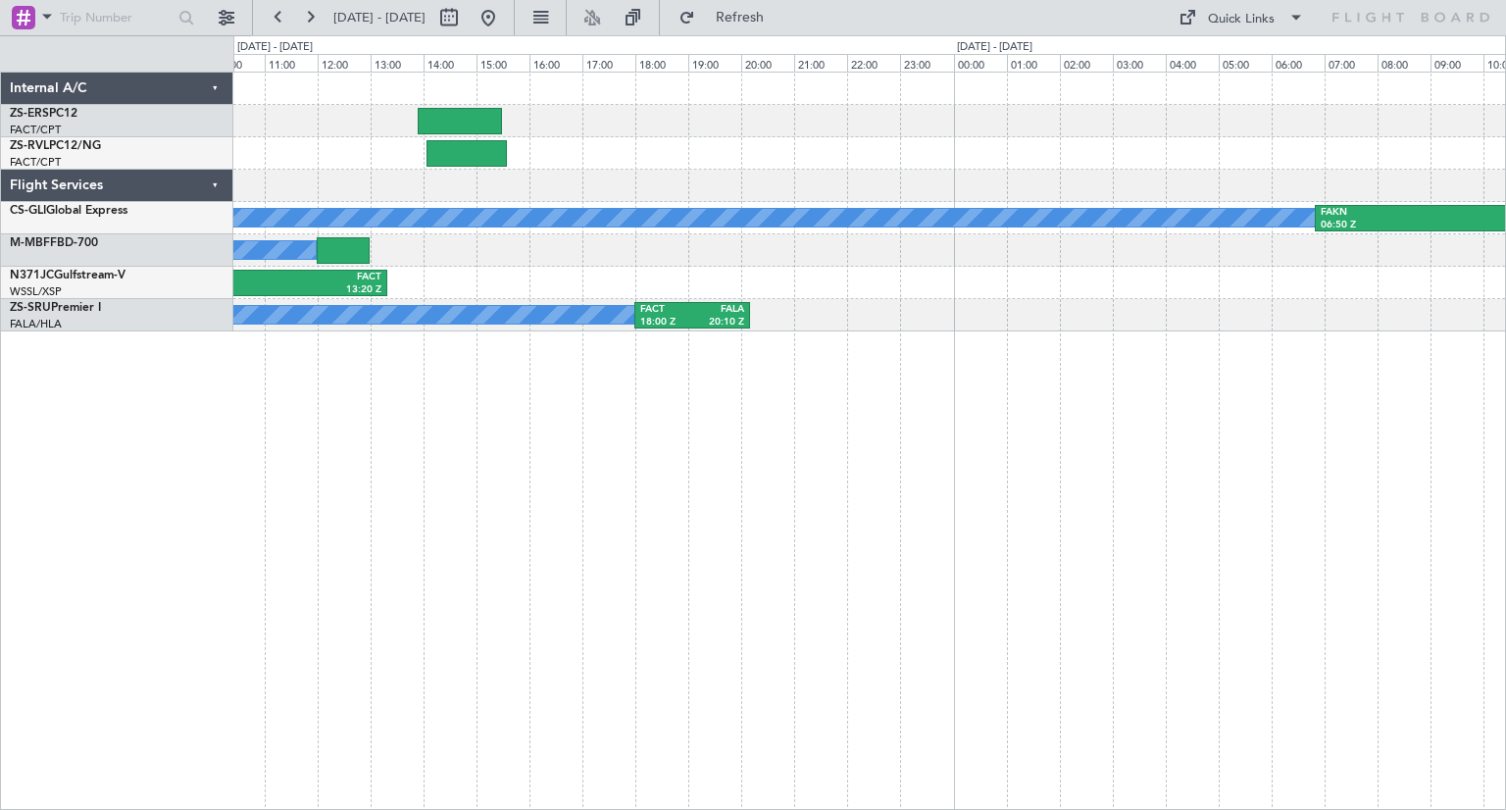
click at [881, 451] on div "A/C Booked FAKN 06:50 Z LTBA 16:23 Z ESSA 18:26 Z FAKN 07:16 Z A/C Booked HTKJ …" at bounding box center [869, 441] width 1272 height 738
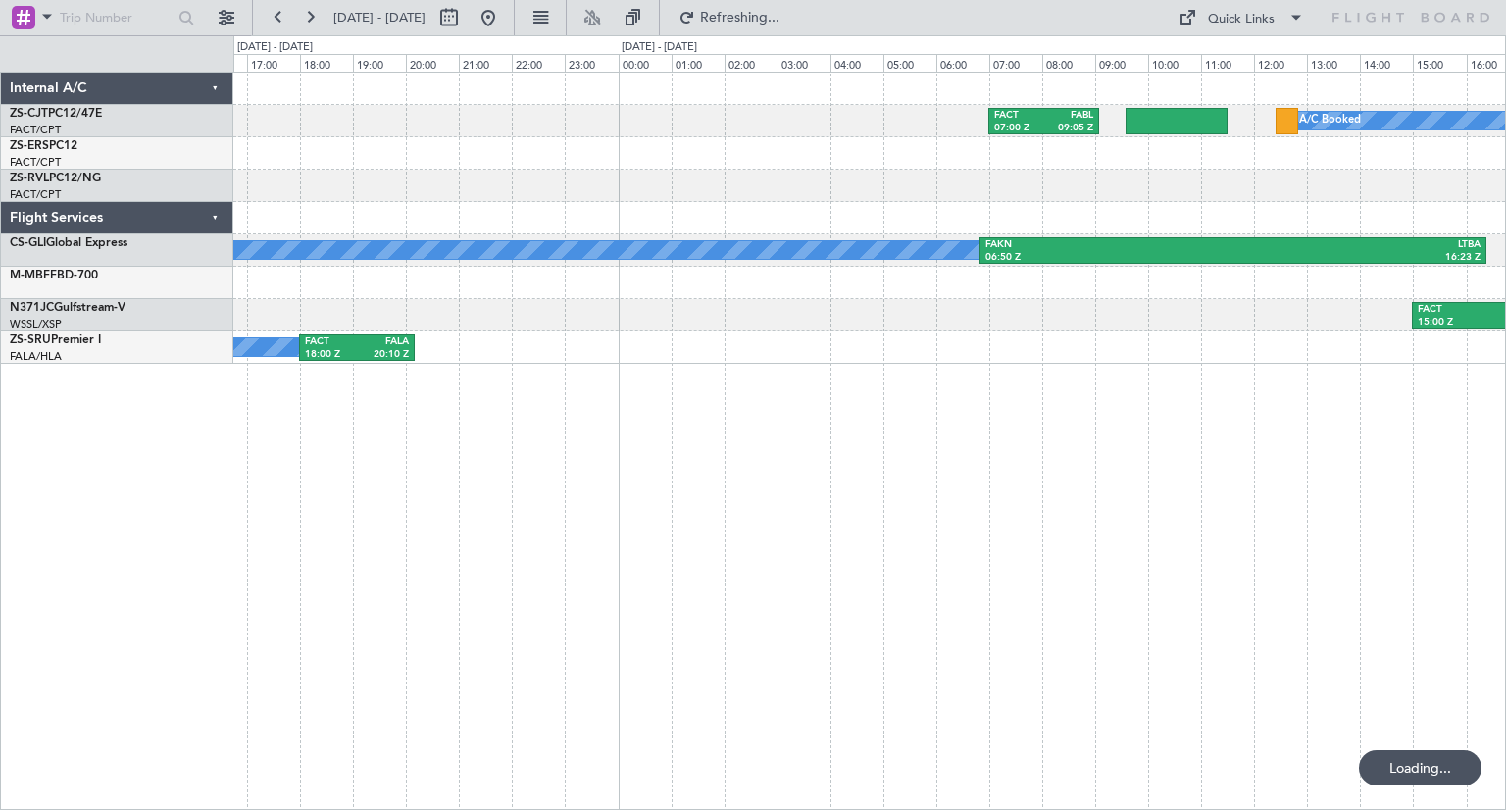
click at [760, 422] on div "FACT 07:00 Z FABL 09:05 Z A/C Booked A/C Booked FAKN 06:50 Z LTBA 16:23 Z A/C B…" at bounding box center [869, 441] width 1272 height 738
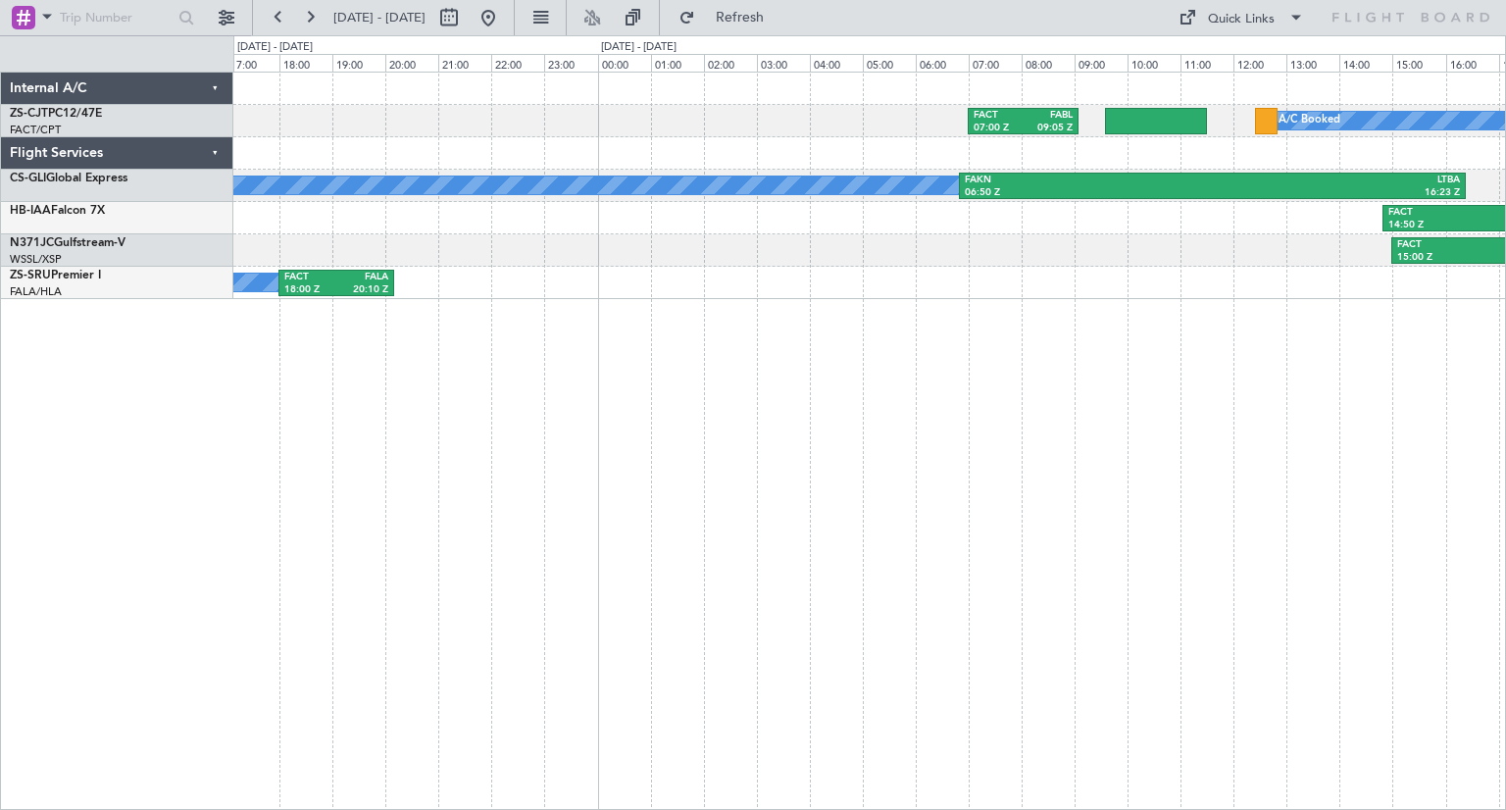
click at [717, 491] on div "A/C Booked FACT 07:00 Z FABL 09:05 Z A/C Booked FAKN 06:50 Z LTBA 16:23 Z FACT …" at bounding box center [869, 441] width 1272 height 738
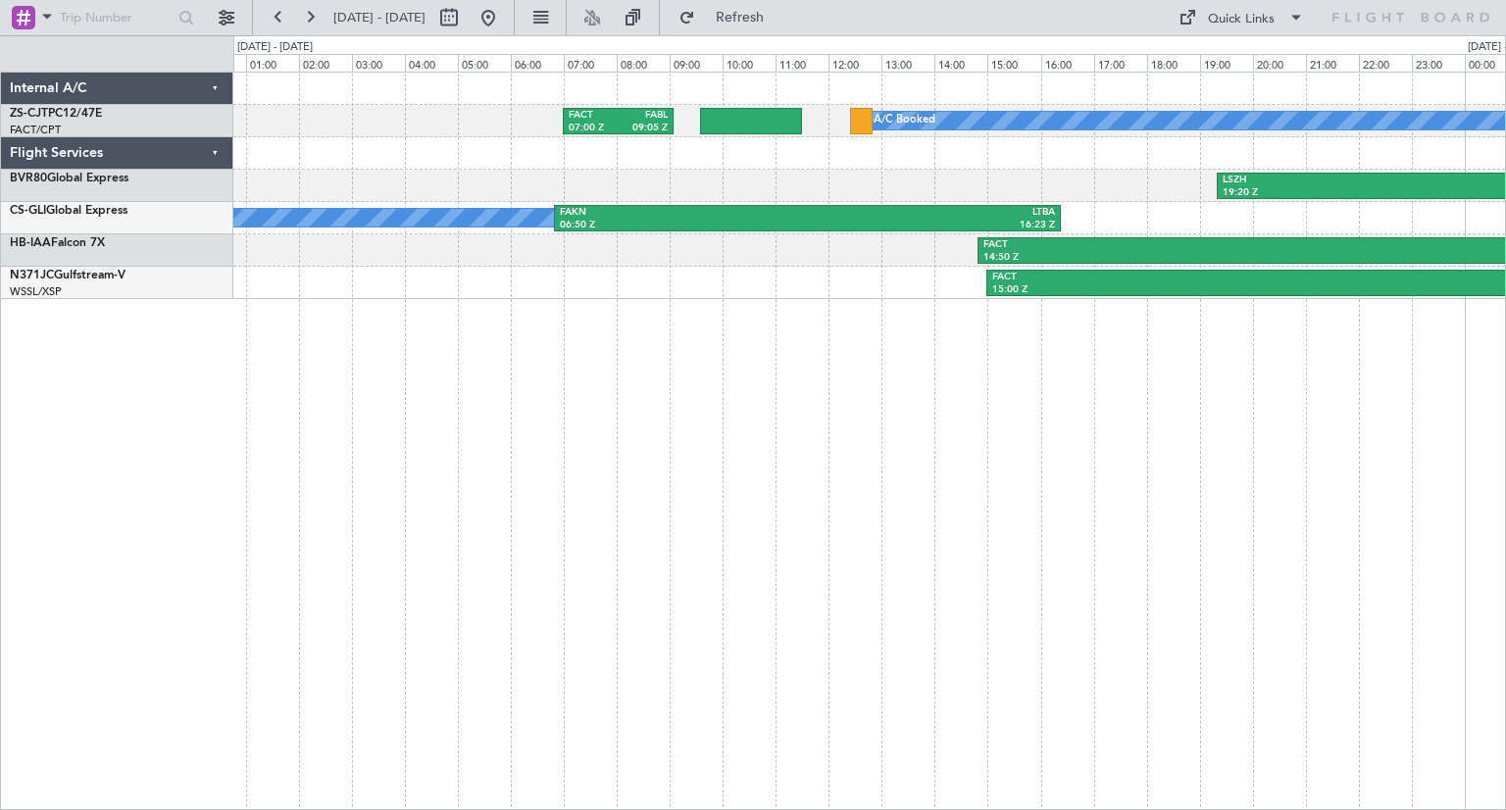
click at [796, 481] on div "A/C Booked FACT 07:00 Z FABL 09:05 Z LSZH 19:20 Z FAUP 05:15 Z A/C Booked FAKN …" at bounding box center [869, 441] width 1272 height 738
click at [504, 28] on button at bounding box center [487, 17] width 31 height 31
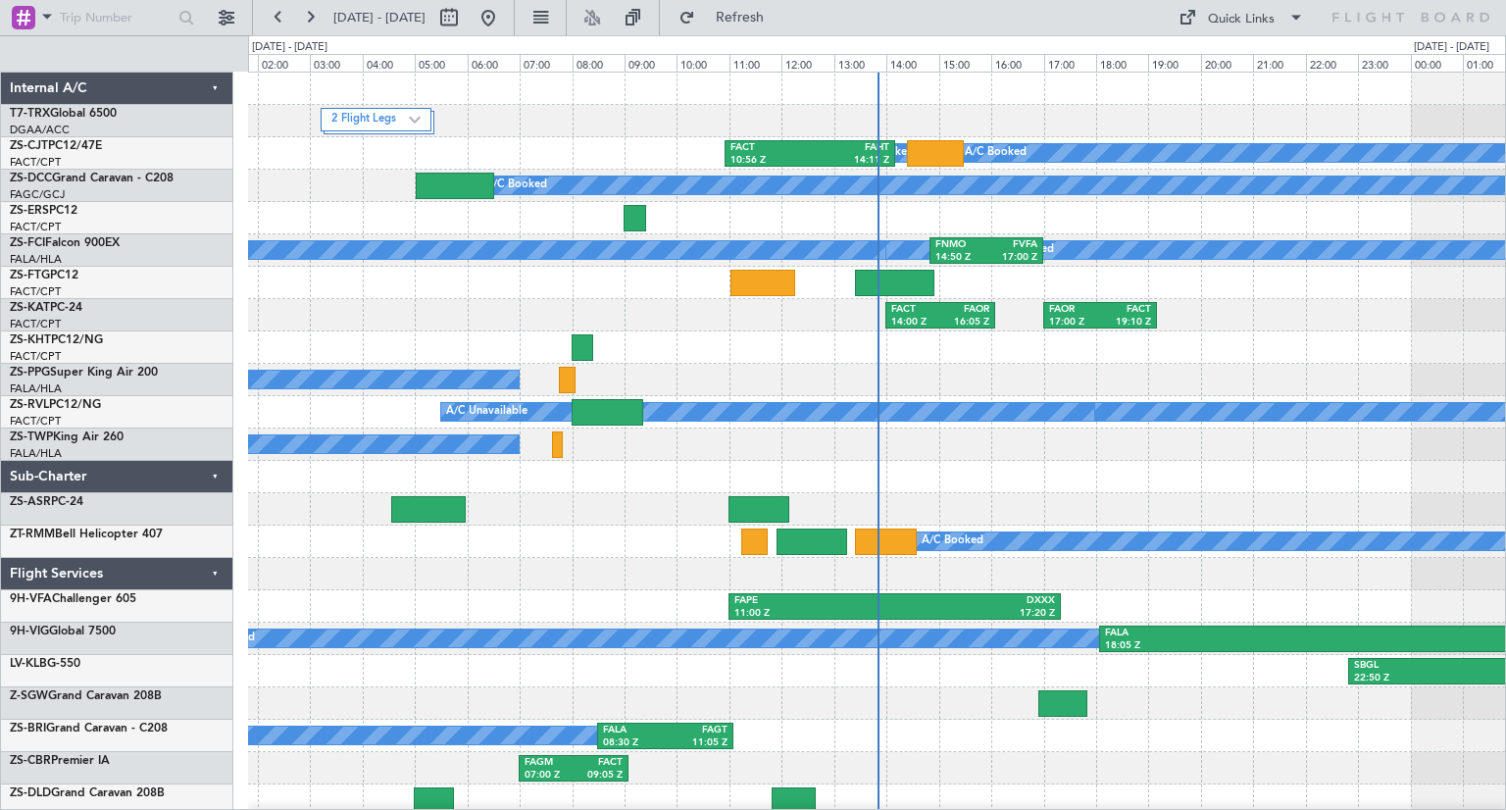
scroll to position [4, 0]
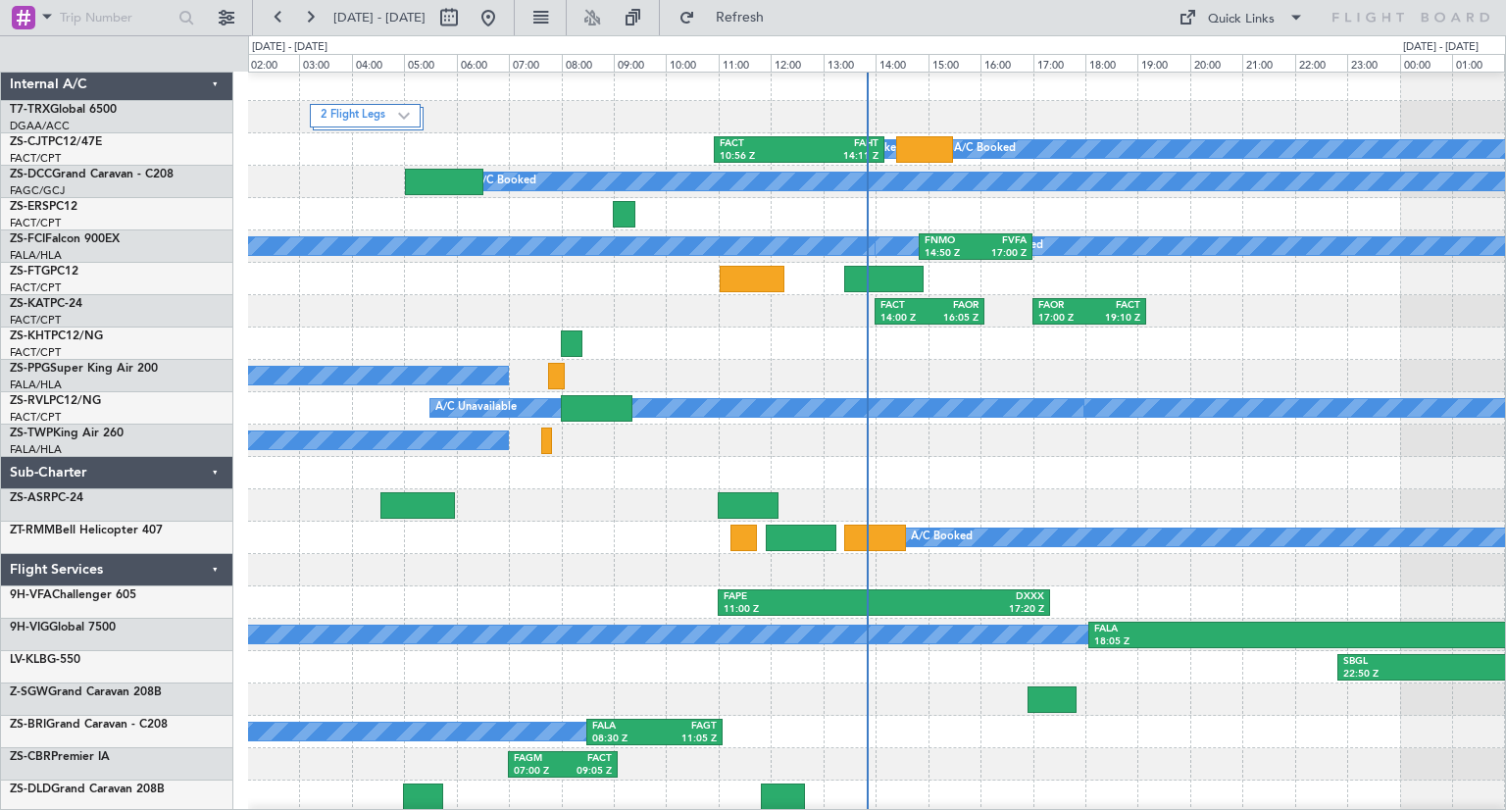
click at [1379, 346] on div at bounding box center [876, 343] width 1257 height 32
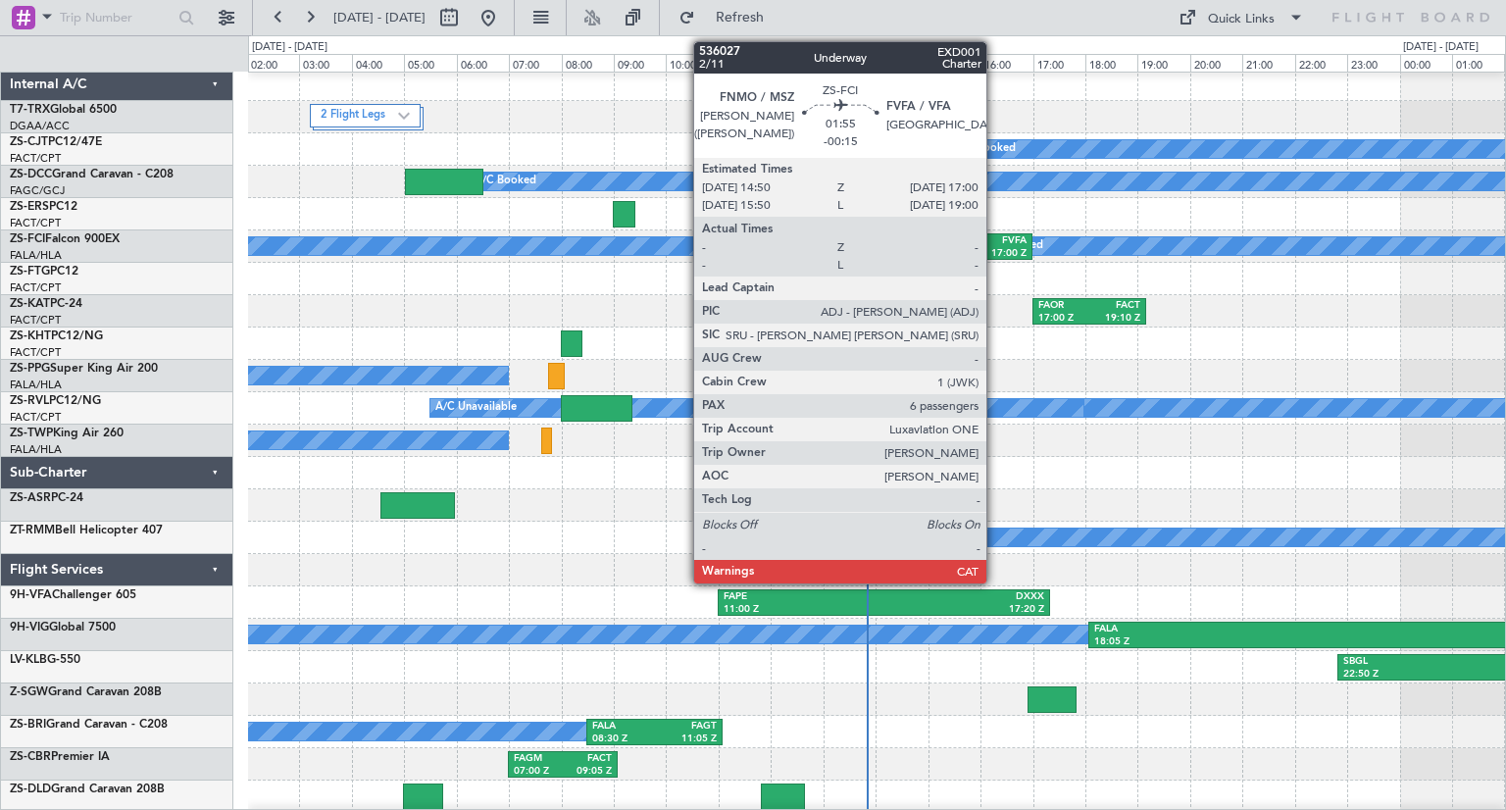
click at [994, 240] on div "FVFA" at bounding box center [1000, 241] width 51 height 14
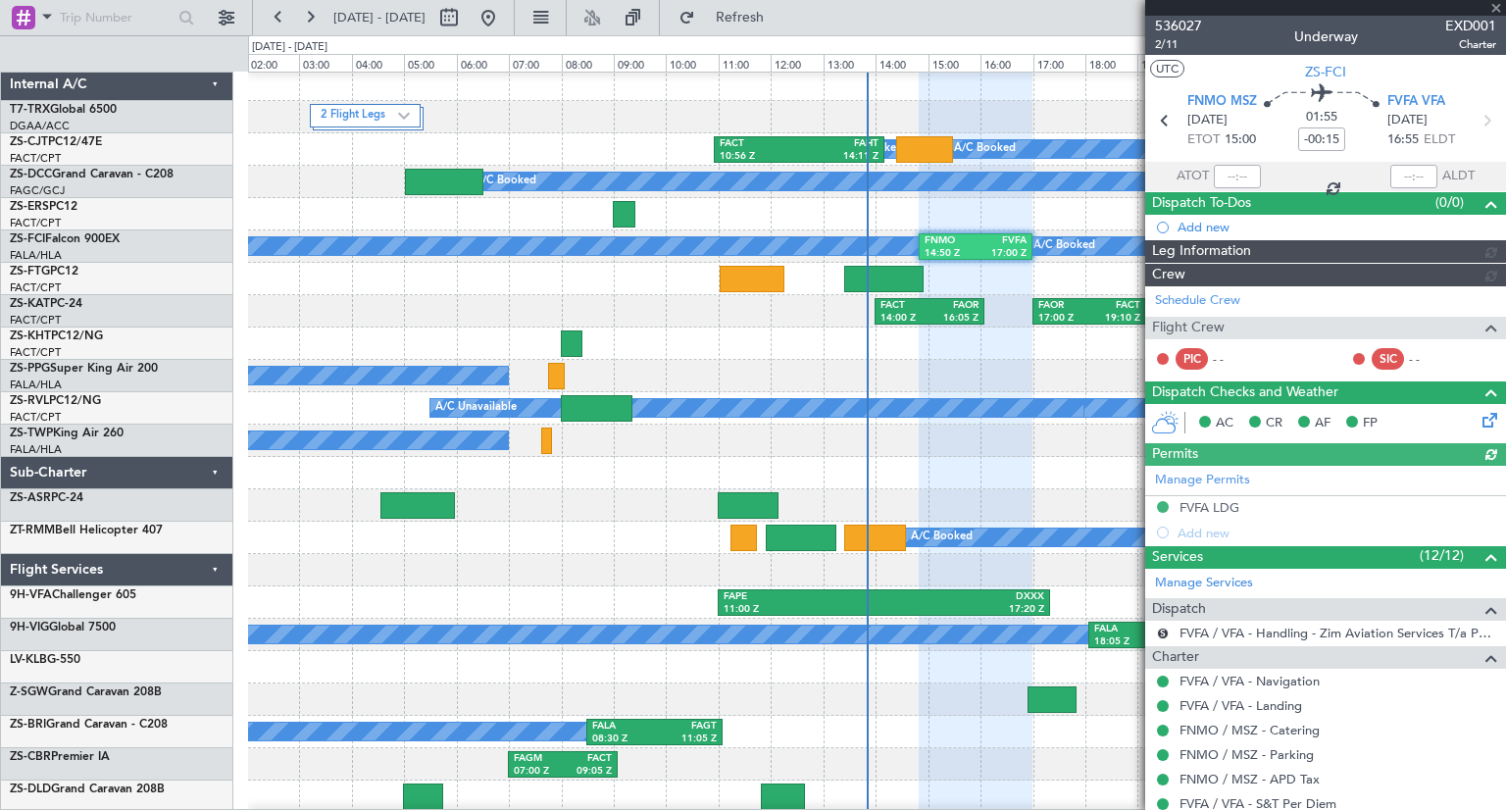
scroll to position [554, 0]
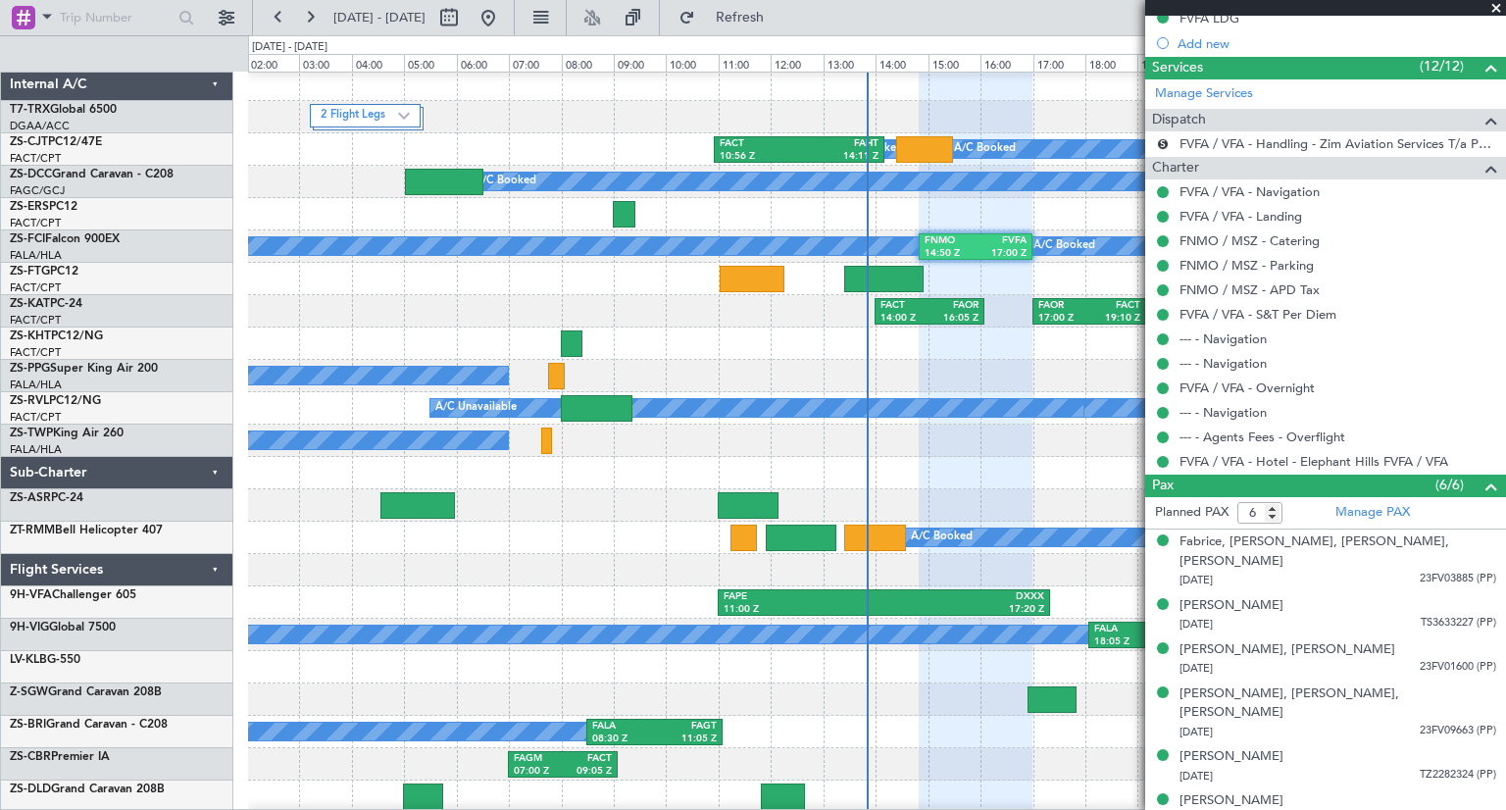
click at [1494, 12] on span at bounding box center [1496, 9] width 20 height 18
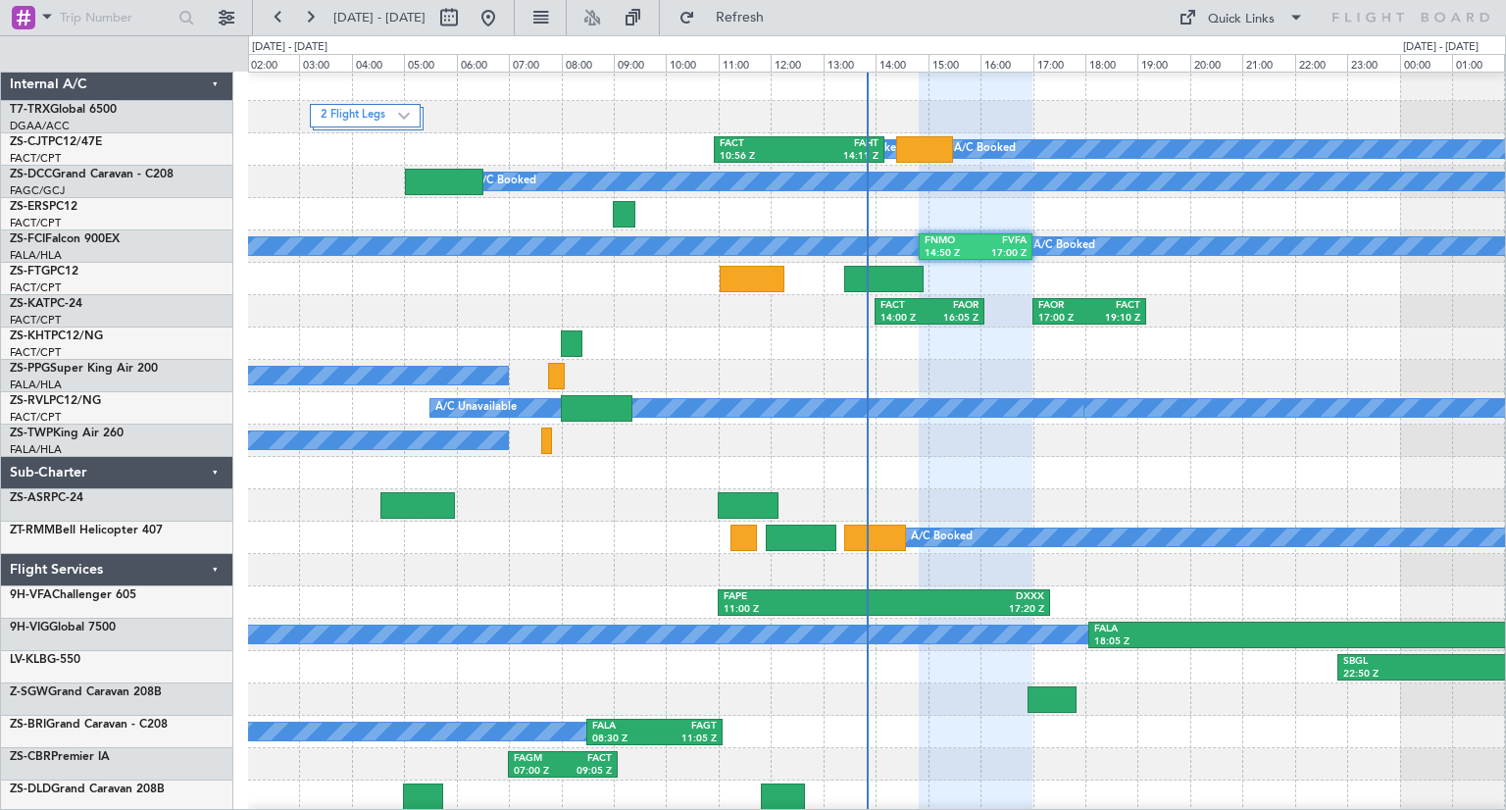
type input "0"
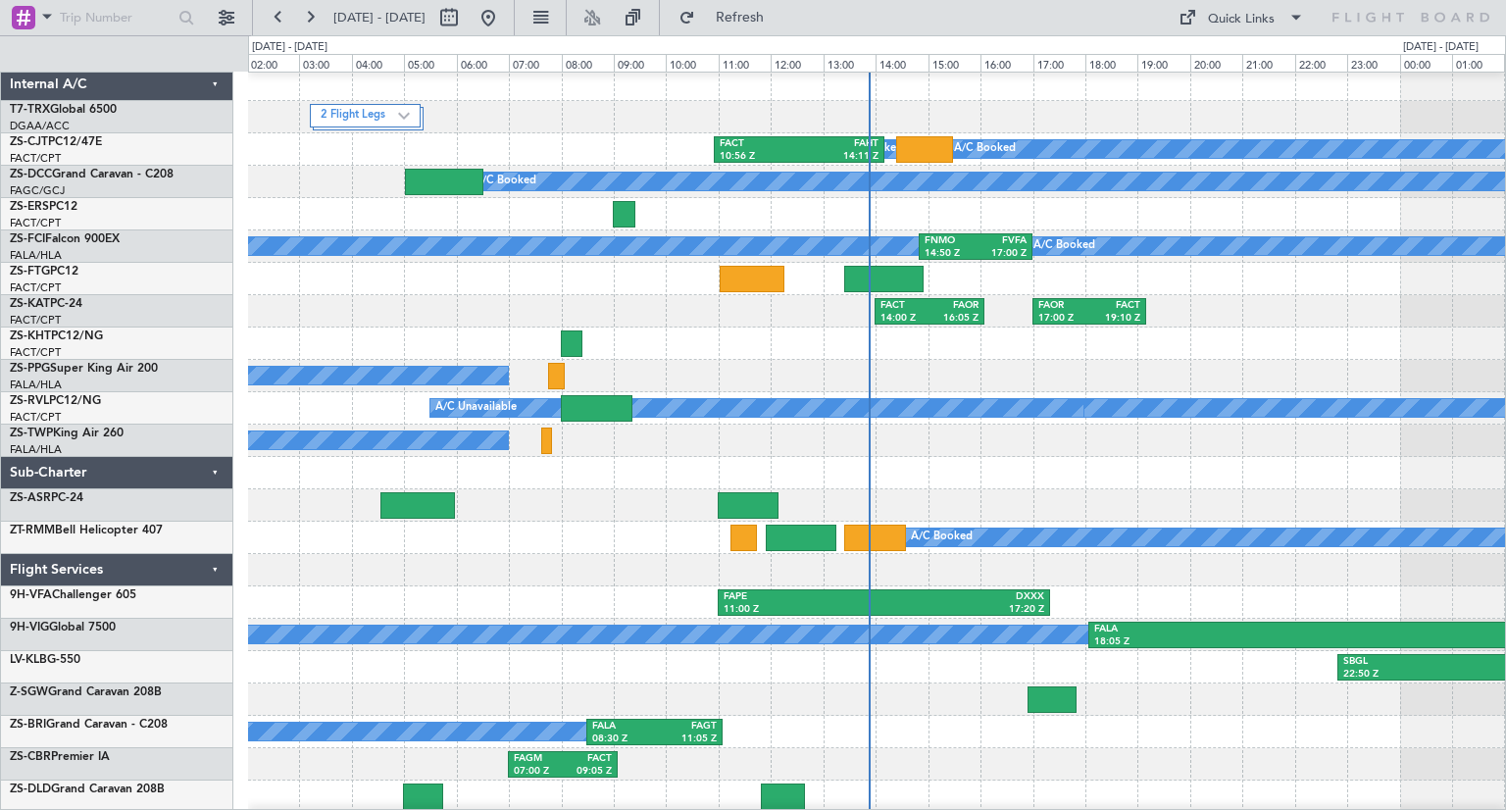
scroll to position [38, 0]
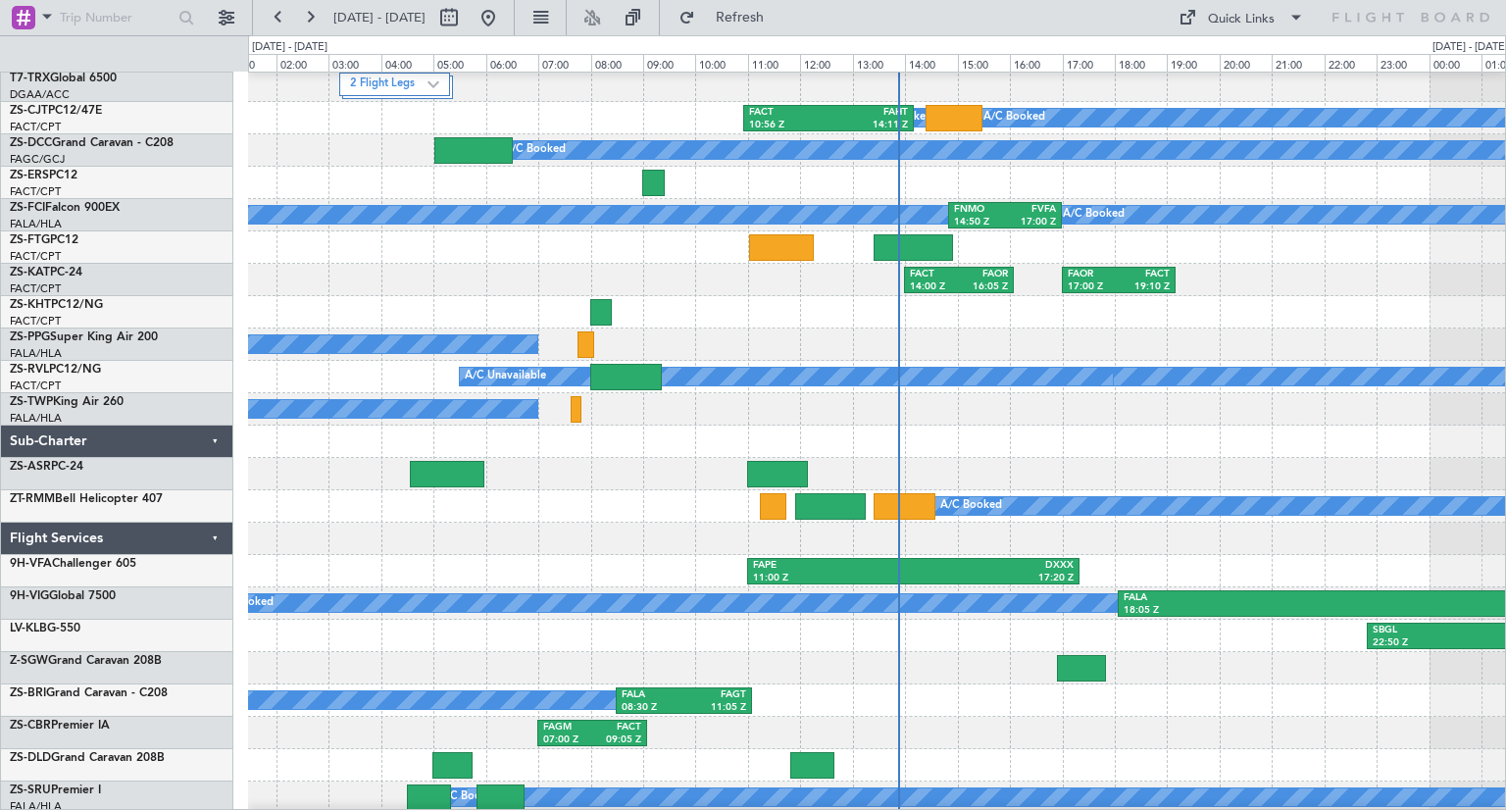
click at [992, 682] on div at bounding box center [876, 668] width 1257 height 32
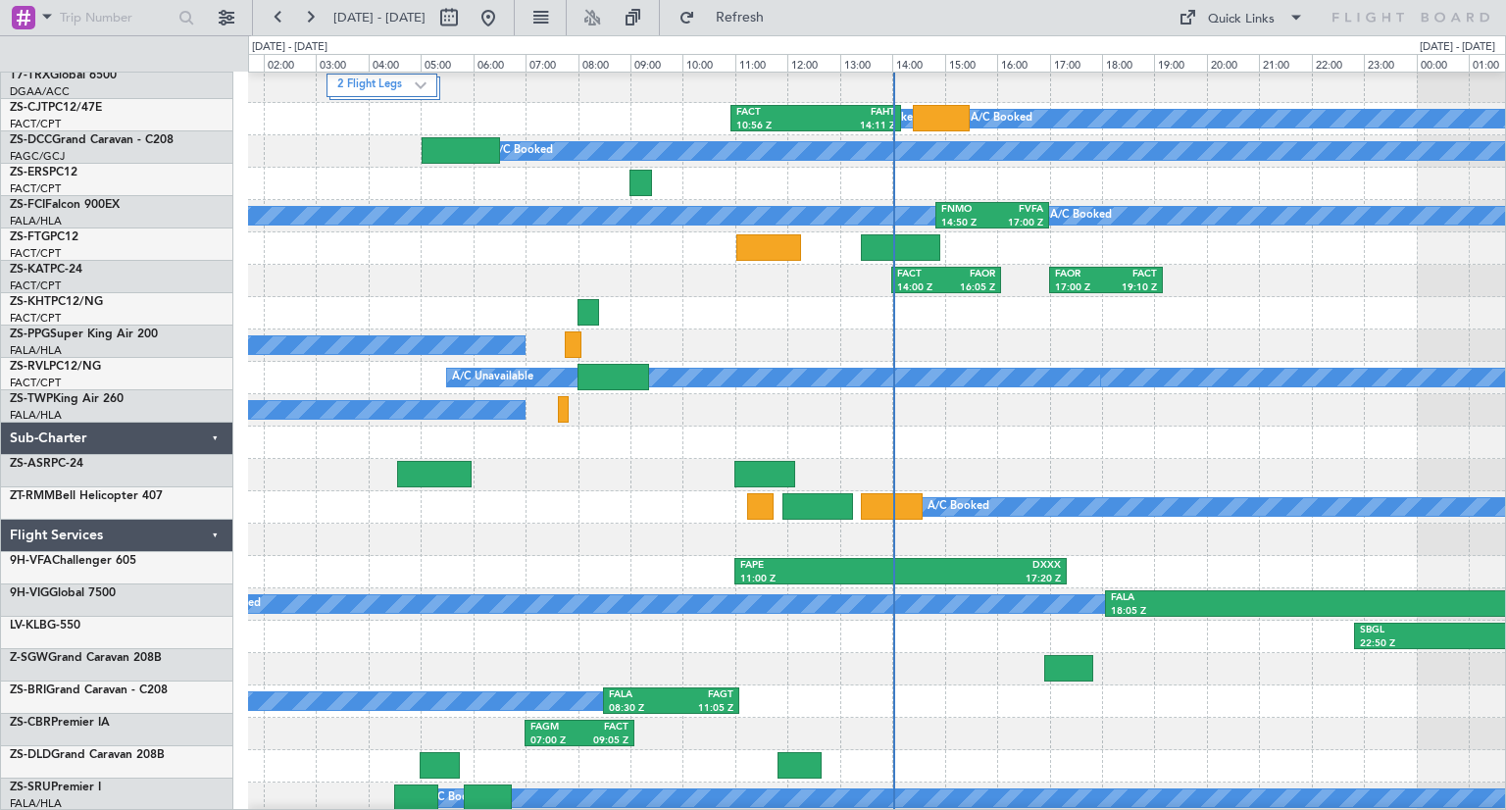
scroll to position [24, 0]
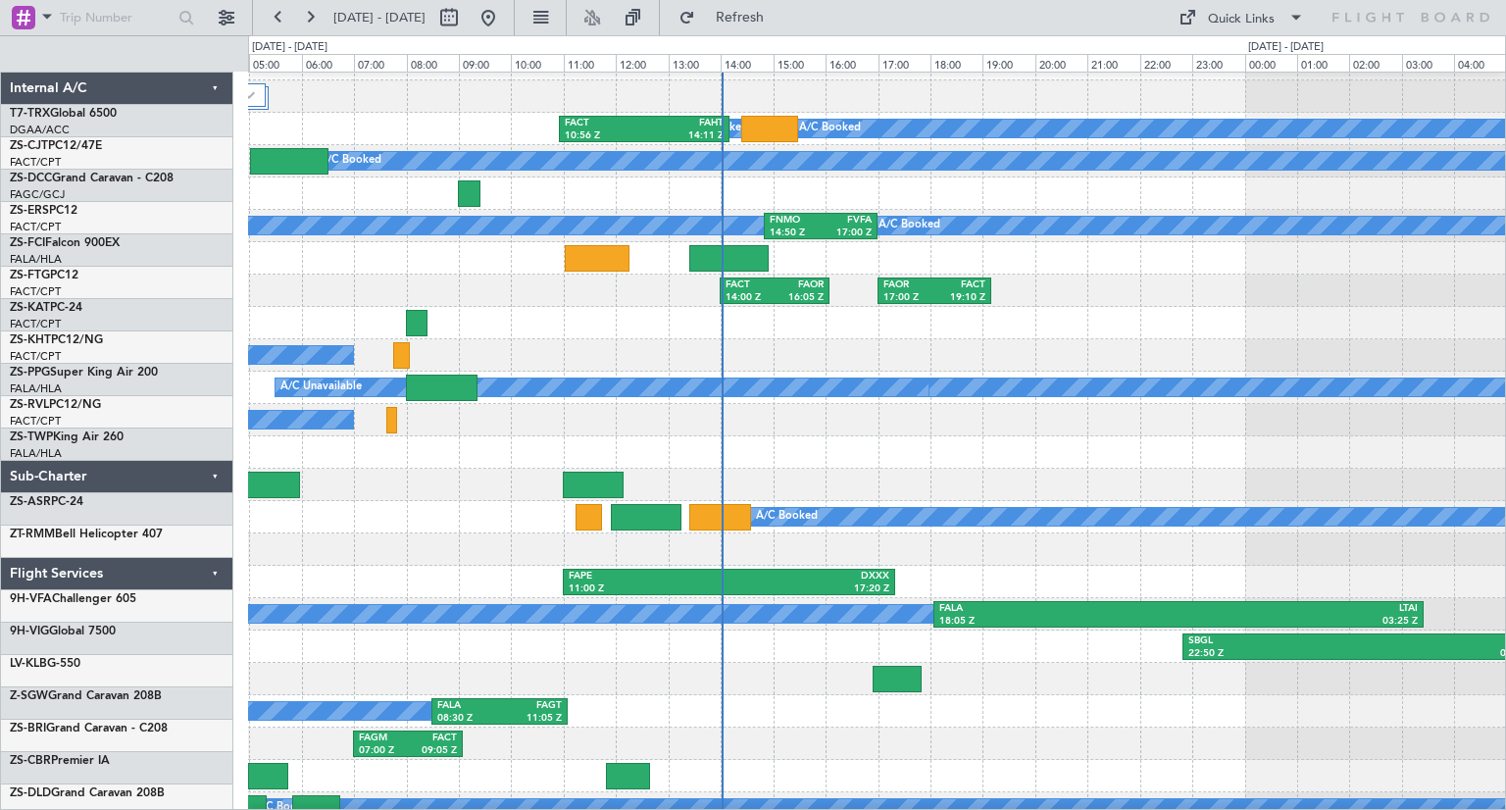
click at [802, 339] on div at bounding box center [876, 323] width 1257 height 32
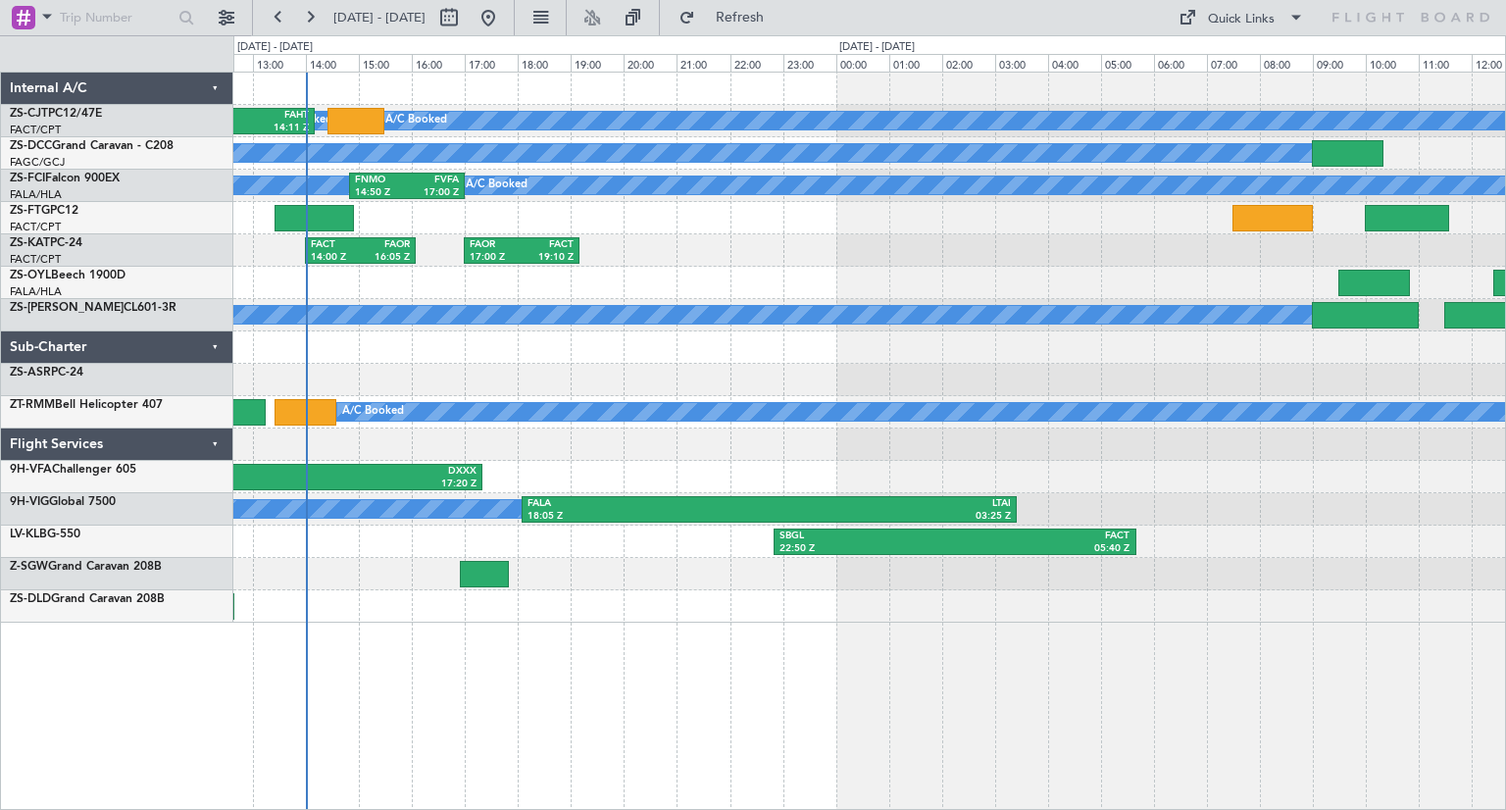
scroll to position [0, 0]
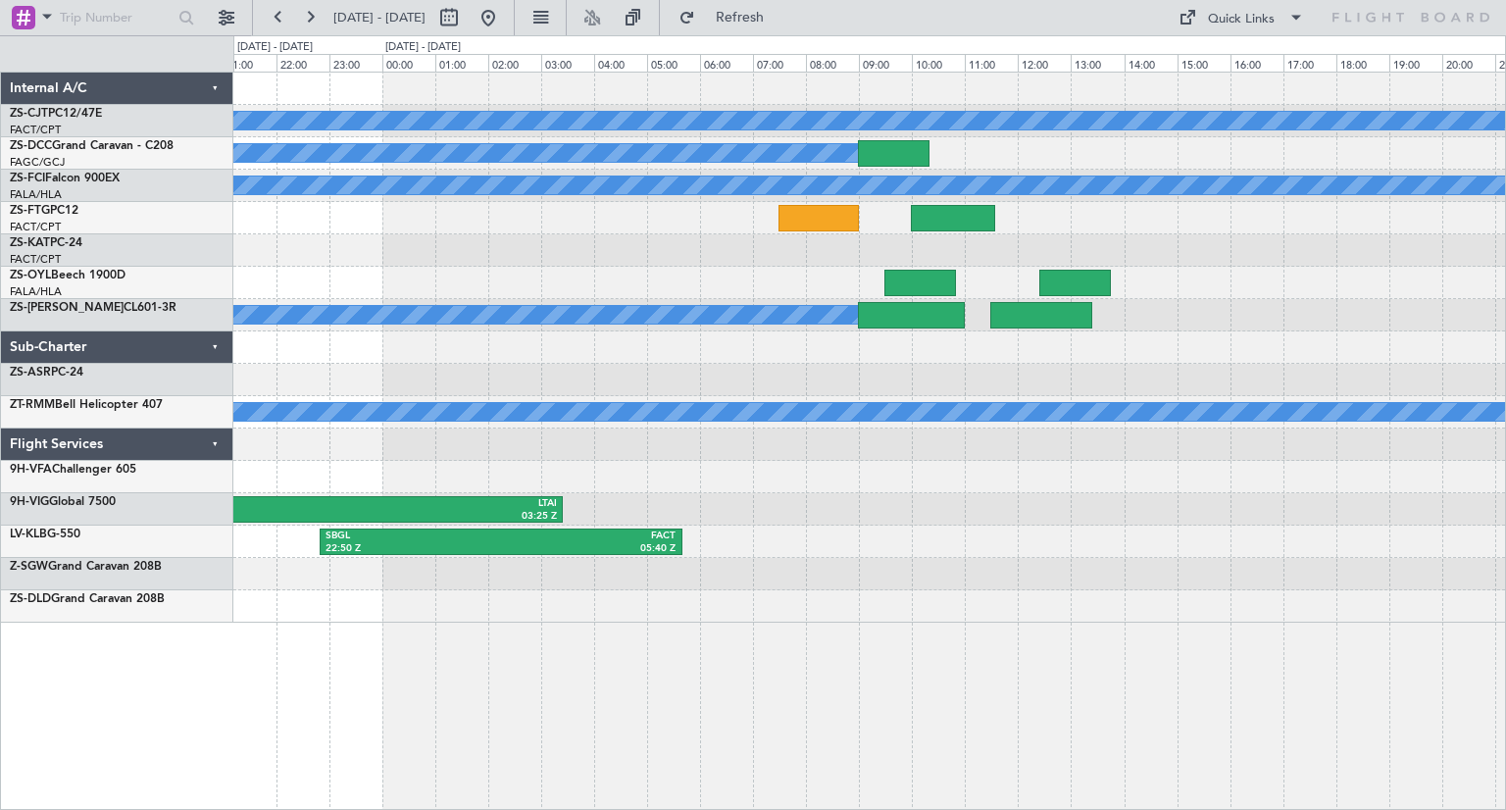
click at [980, 398] on div "A/C Booked A/C Booked A/C Booked A/C Booked A/C Booked A/C Booked FNMO 14:50 Z …" at bounding box center [868, 348] width 1271 height 550
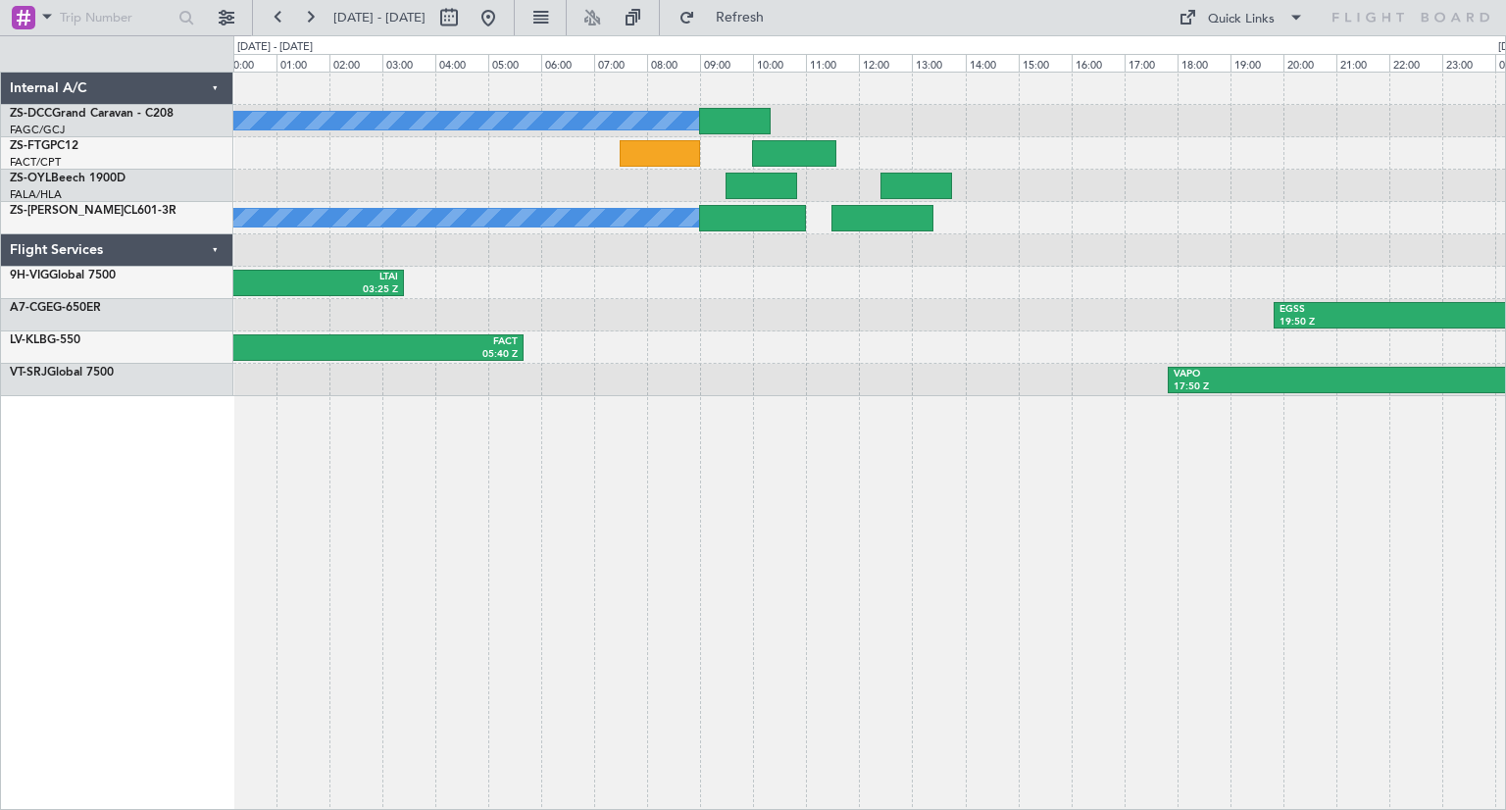
click at [826, 530] on div "A/C Booked A/C Booked A/C Booked A/C Booked A/C Booked A/C Booked A/C Booked FA…" at bounding box center [869, 441] width 1272 height 738
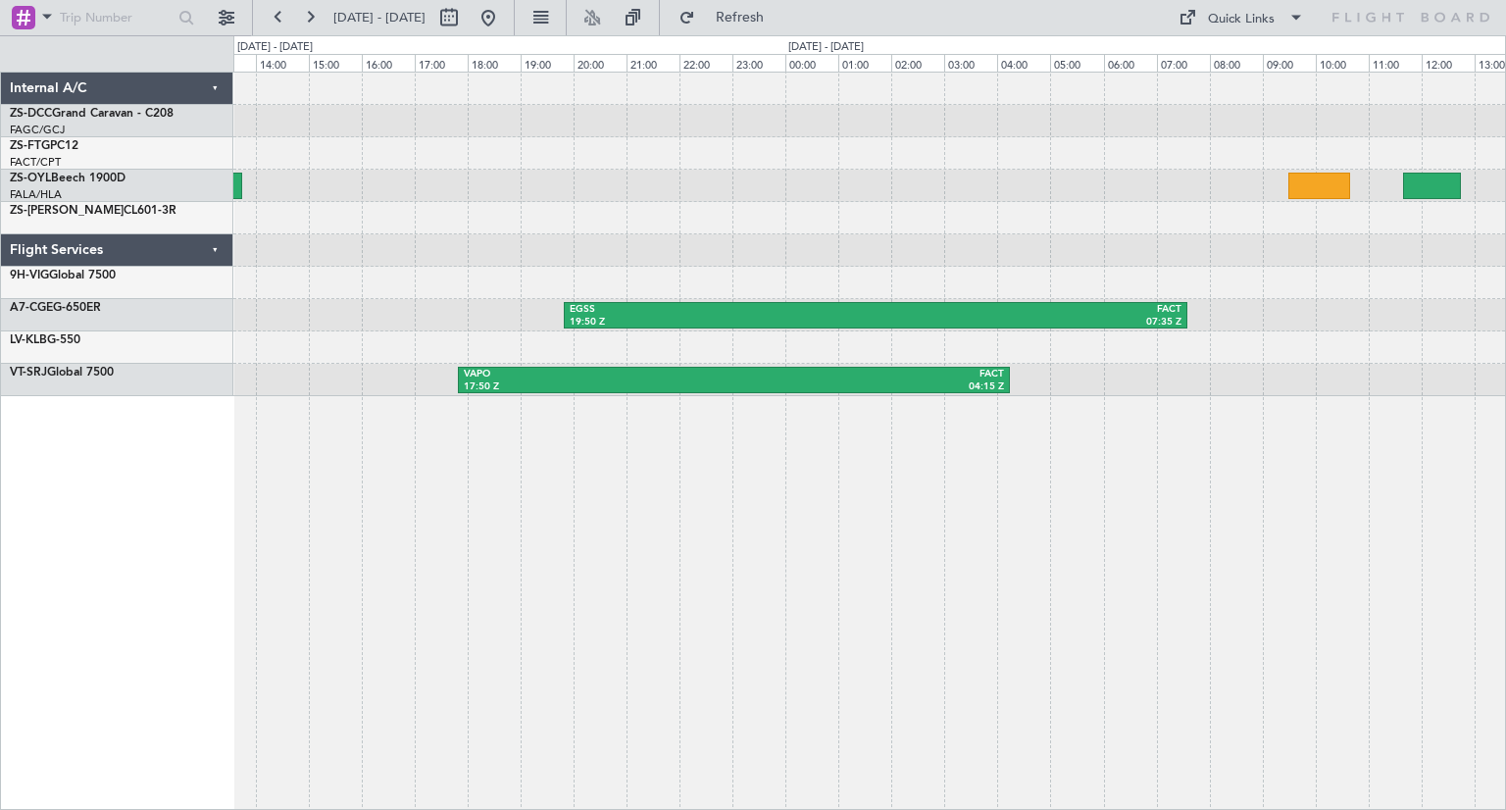
click at [773, 512] on div "A/C Booked A/C Booked A/C Booked A/C Booked EGSS 19:50 Z FACT 07:35 Z VAPO 17:5…" at bounding box center [869, 441] width 1272 height 738
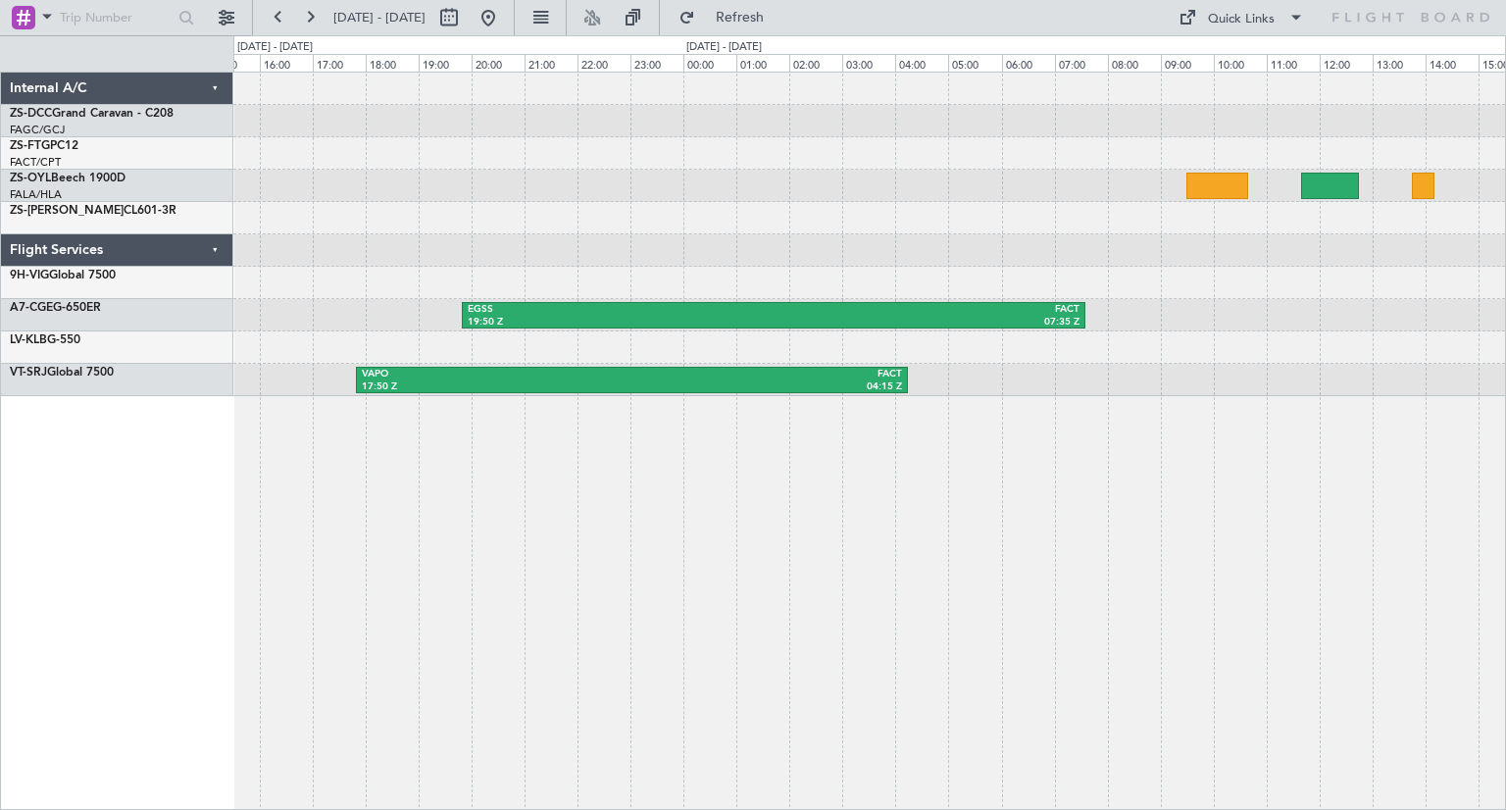
click at [611, 605] on div "EGSS 19:50 Z FACT 07:35 Z VAPO 17:50 Z FACT 04:15 Z" at bounding box center [869, 441] width 1272 height 738
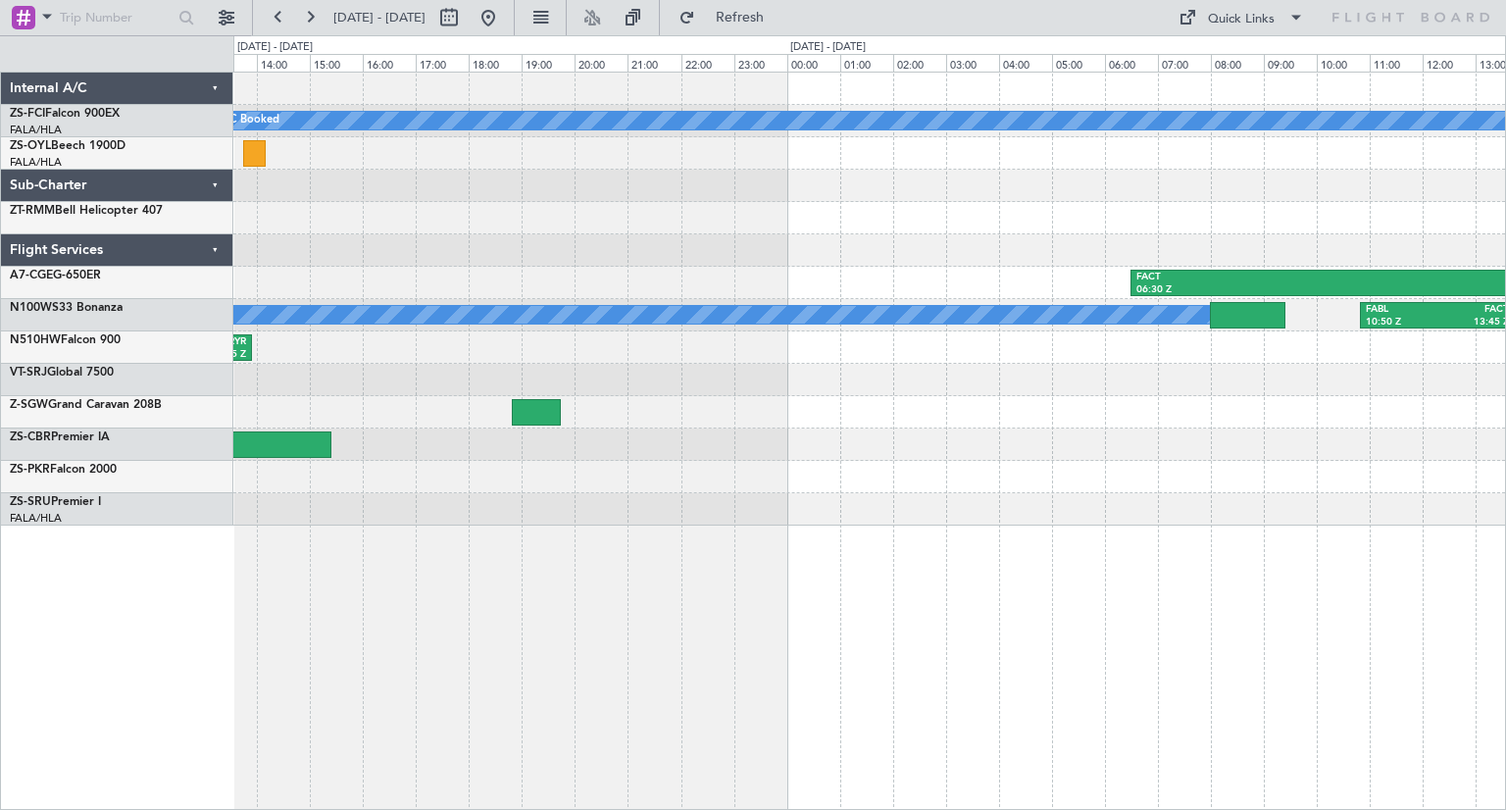
click at [535, 558] on div "A/C Booked A/C Booked A/C Booked A/C Booked A/C Booked A/C Booked FACT 06:30 Z …" at bounding box center [869, 441] width 1272 height 738
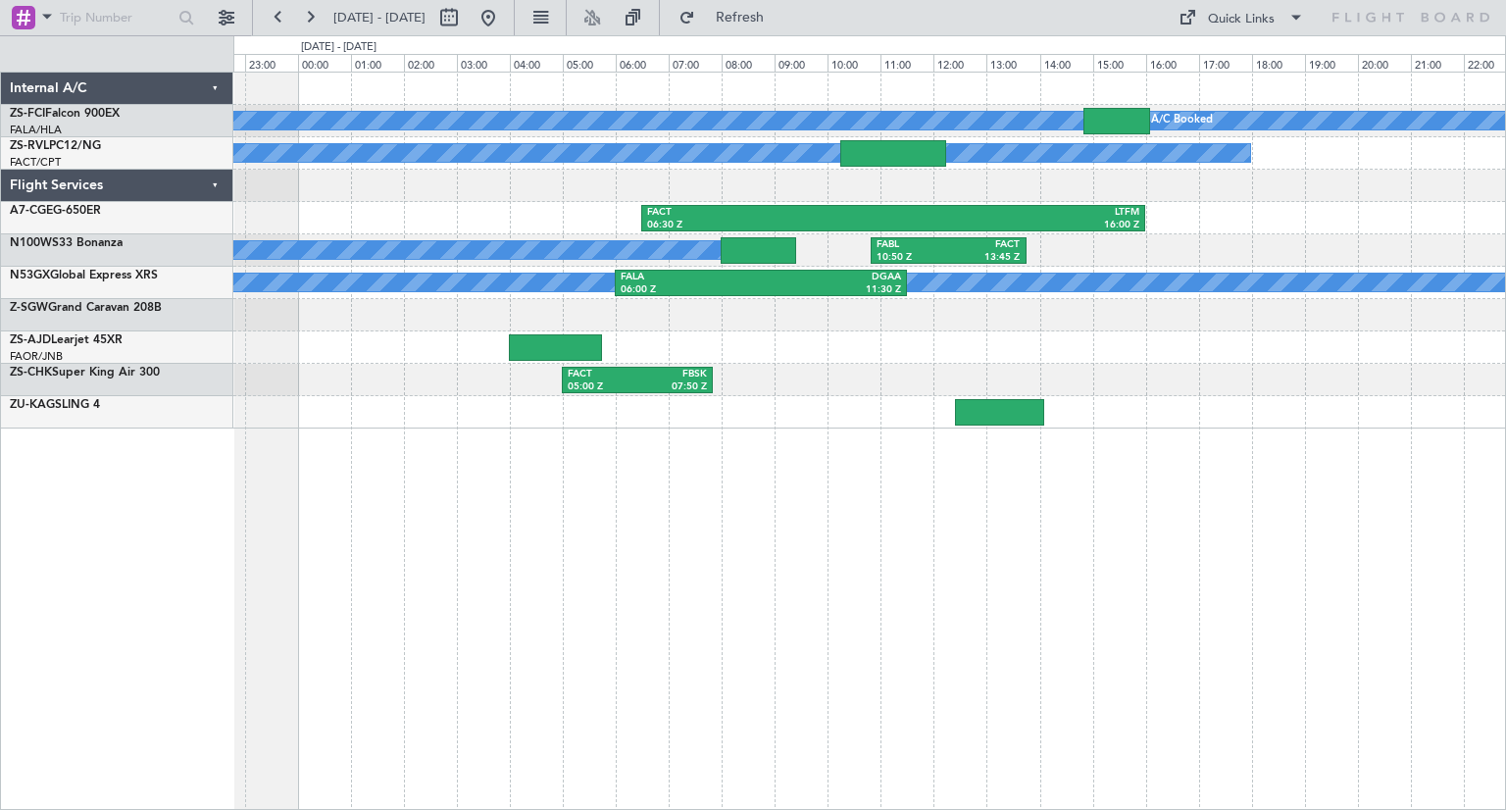
click at [923, 584] on div "A/C Booked A/C Booked A/C Booked A/C Booked A/C Unavailable A/C Booked A/C Book…" at bounding box center [869, 441] width 1272 height 738
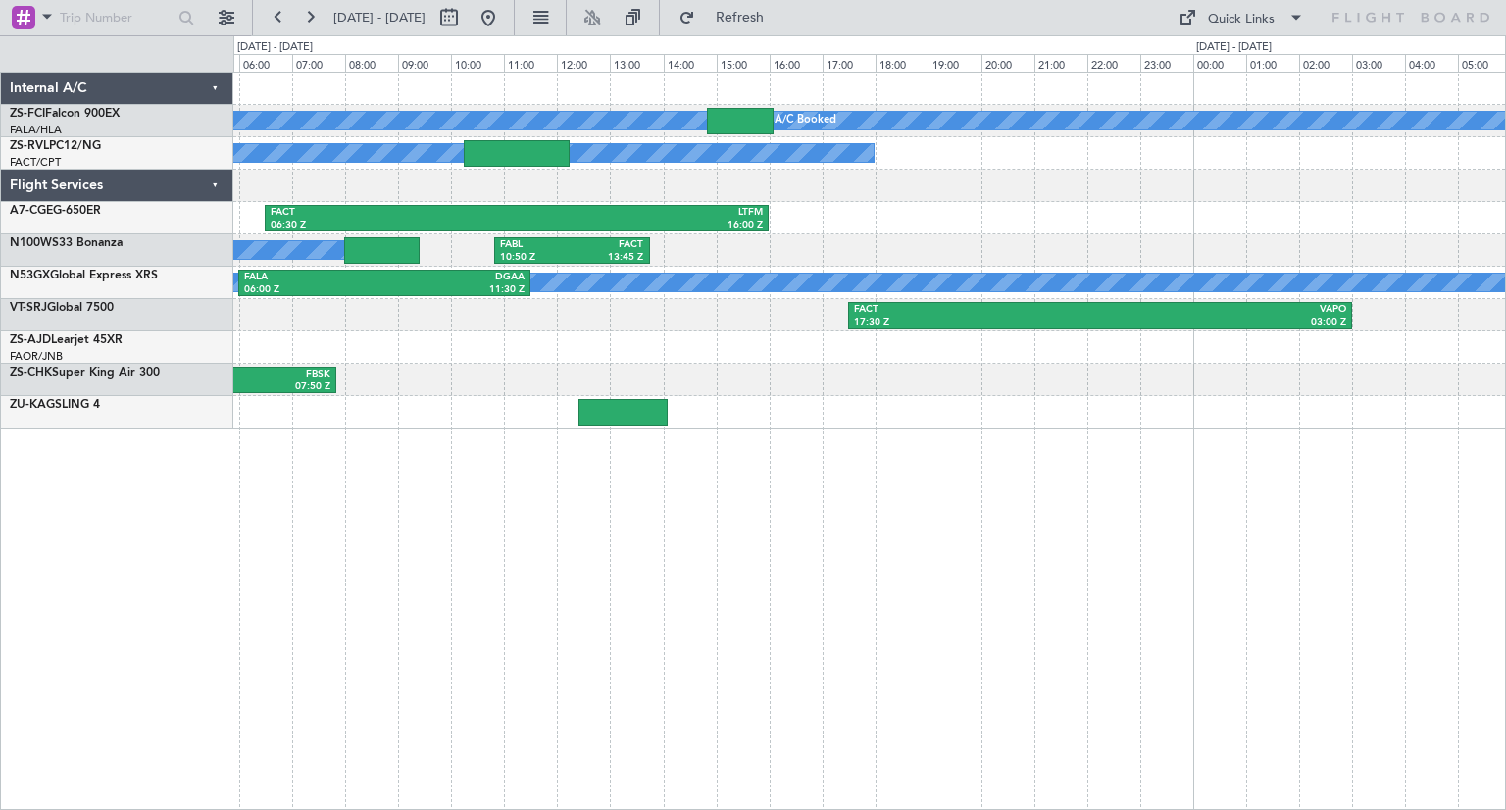
click at [830, 618] on div "A/C Booked A/C Booked A/C Booked A/C Booked A/C Unavailable A/C Booked A/C Book…" at bounding box center [869, 441] width 1272 height 738
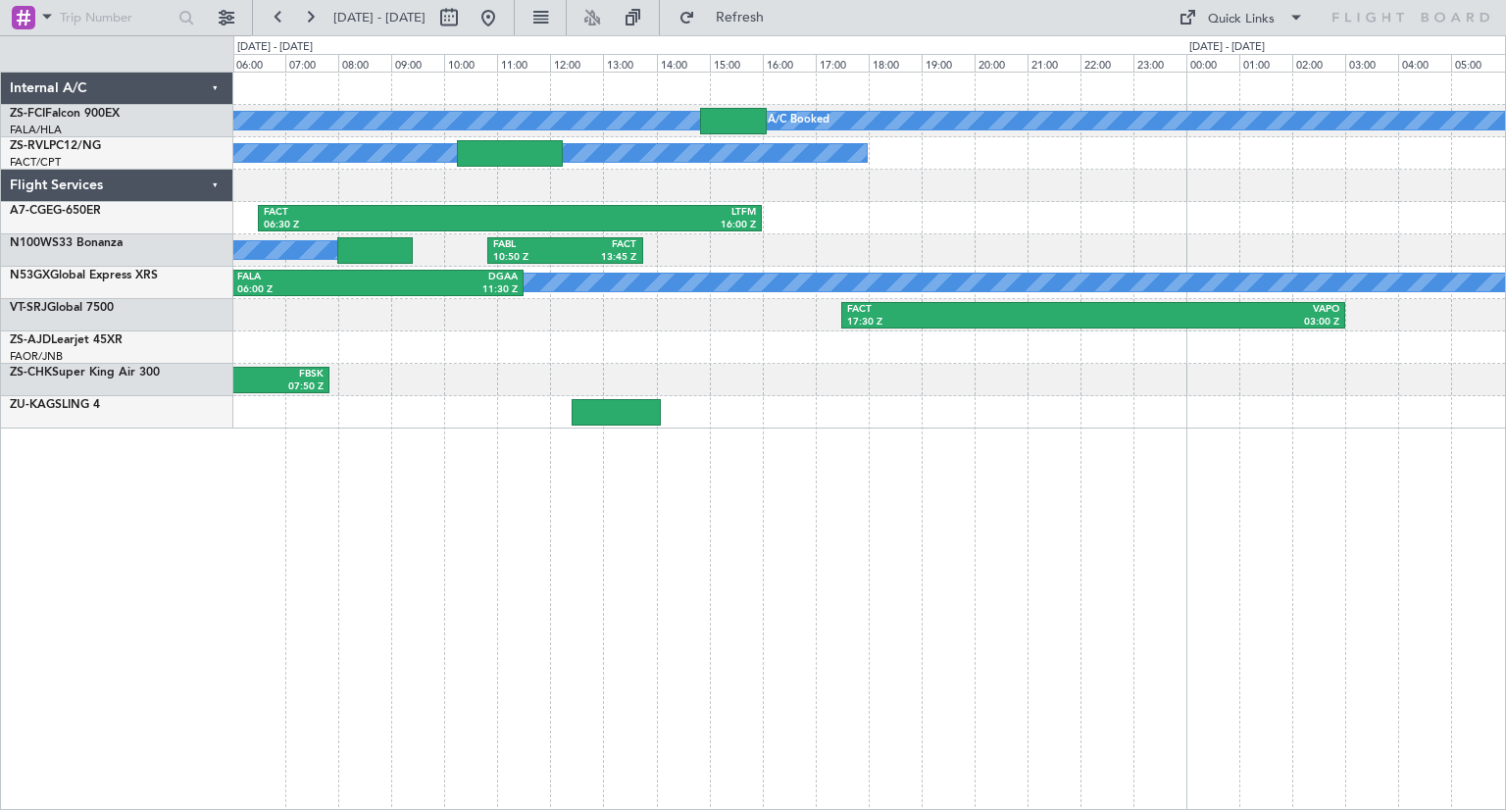
click at [509, 579] on div "A/C Booked A/C Booked A/C Booked A/C Booked A/C Unavailable A/C Booked A/C Book…" at bounding box center [869, 441] width 1272 height 738
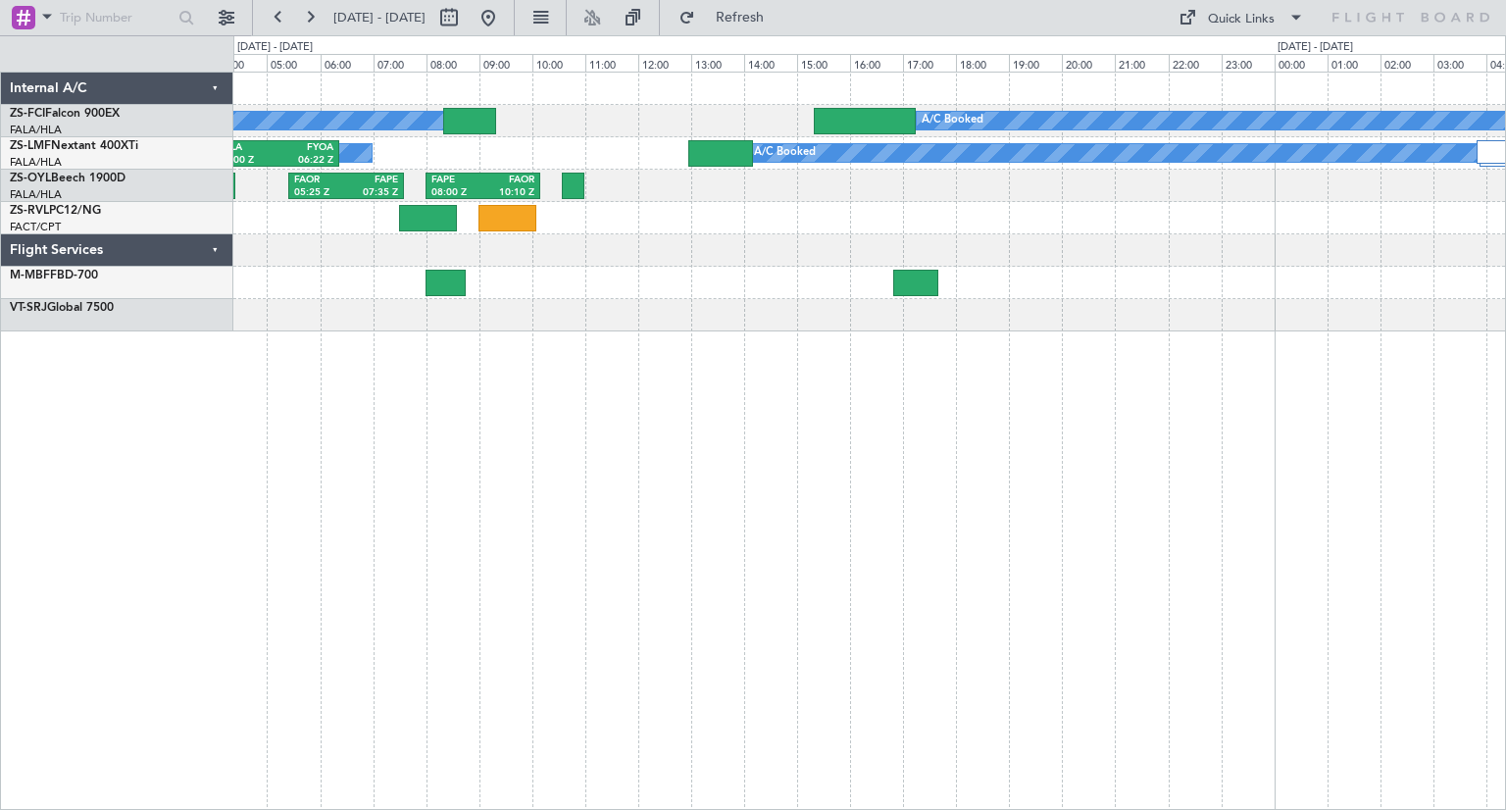
click at [592, 604] on div "A/C Booked A/C Booked A/C Booked A/C Booked A/C Booked A/C Booked A/C Booked A/…" at bounding box center [869, 441] width 1272 height 738
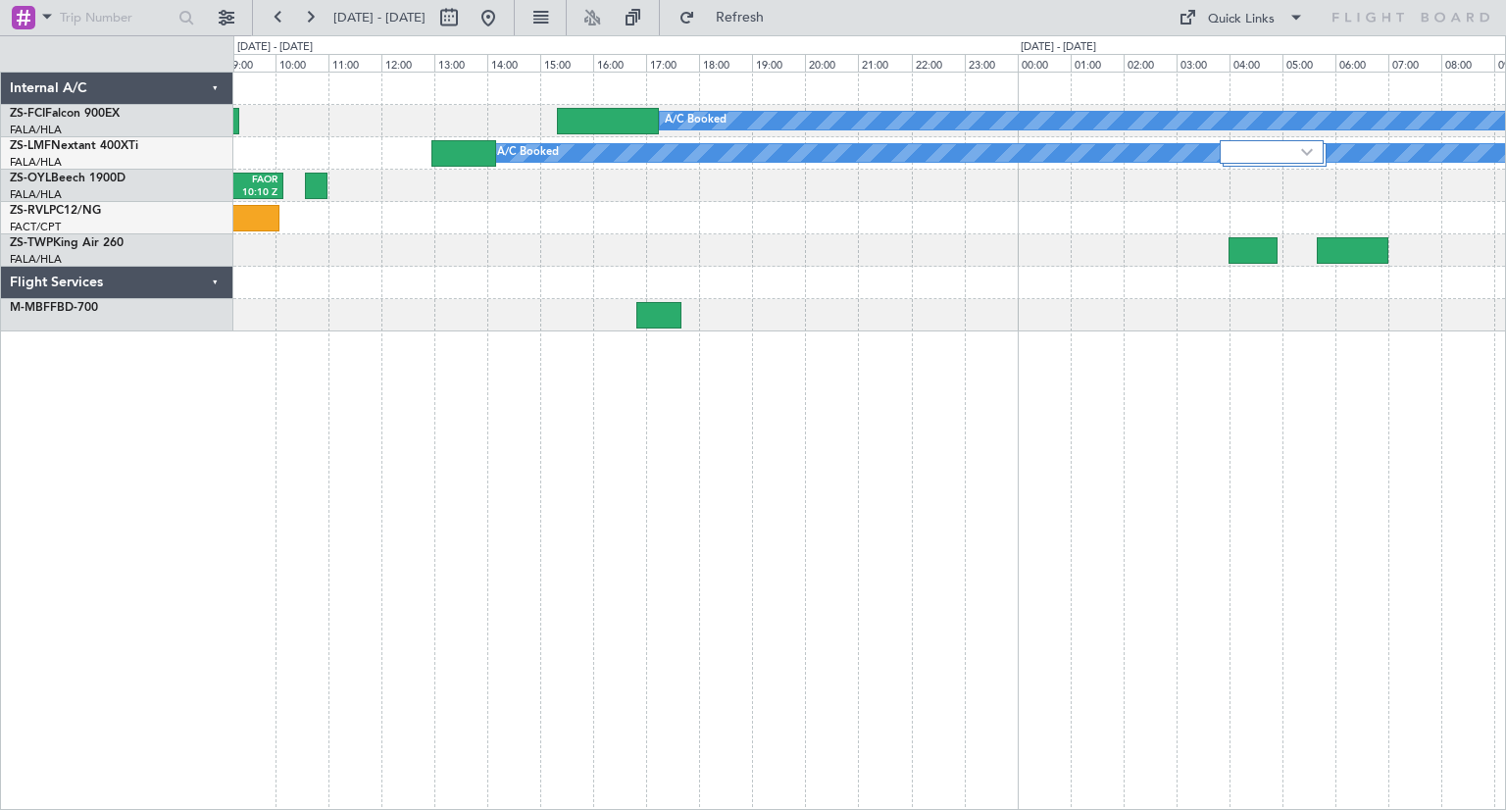
click at [557, 474] on div "A/C Booked A/C Booked A/C Booked A/C Booked A/C Booked A/C Booked A/C Booked A/…" at bounding box center [869, 441] width 1272 height 738
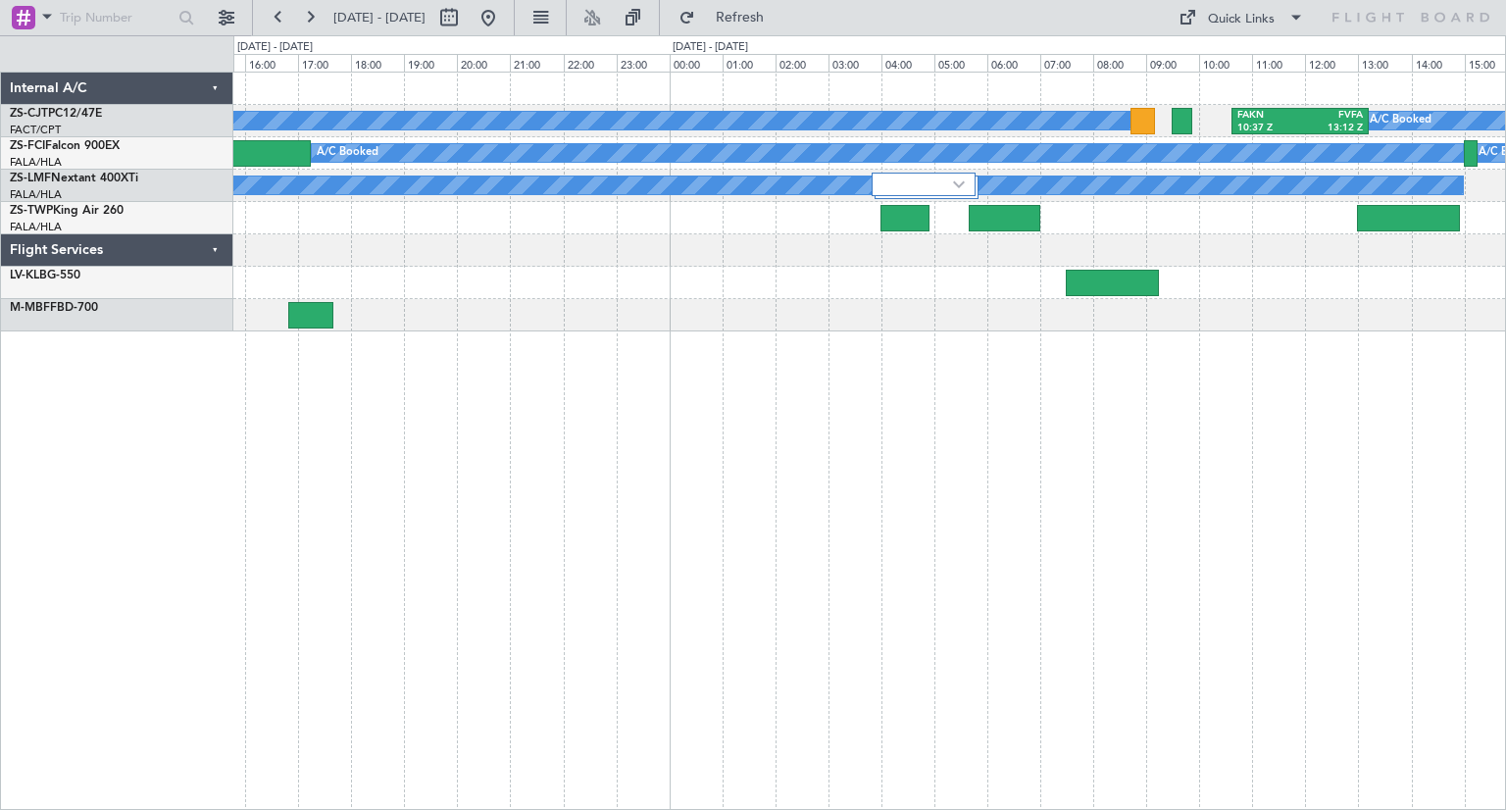
click at [828, 574] on div "A/C Booked A/C Booked A/C Booked A/C Booked A/C Booked A/C Booked FAKN 10:37 Z …" at bounding box center [869, 441] width 1272 height 738
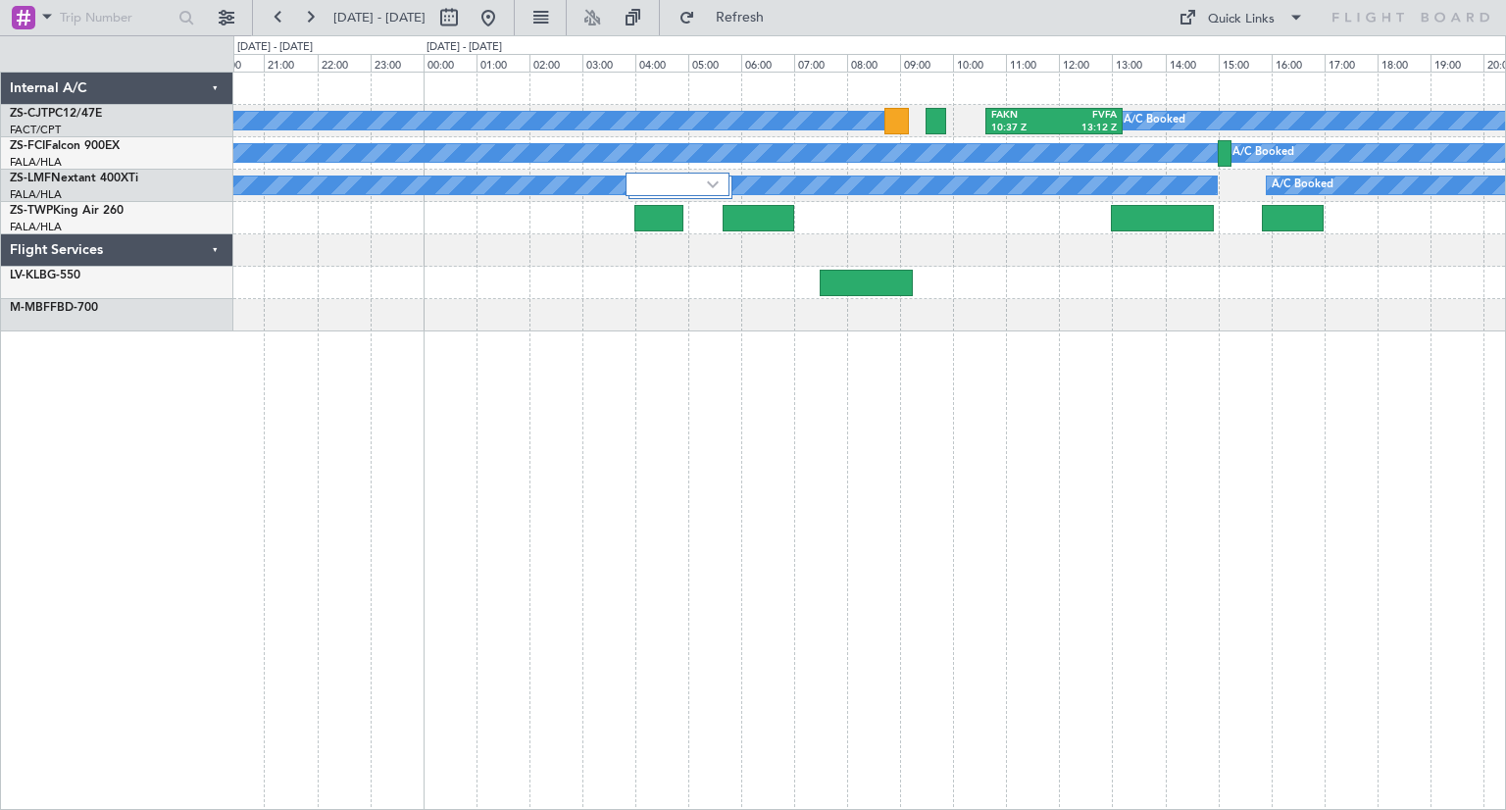
click at [1241, 554] on div "A/C Booked A/C Booked A/C Booked A/C Booked A/C Booked A/C Booked FAKN 10:37 Z …" at bounding box center [869, 441] width 1272 height 738
